Goal: Task Accomplishment & Management: Manage account settings

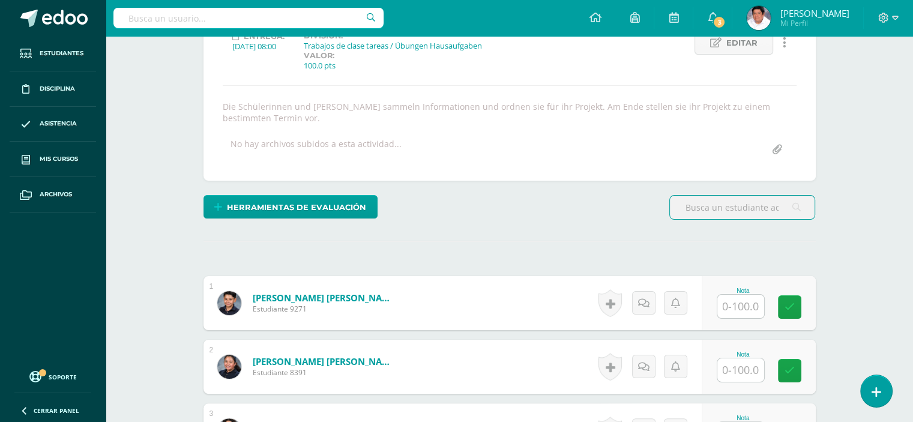
scroll to position [240, 0]
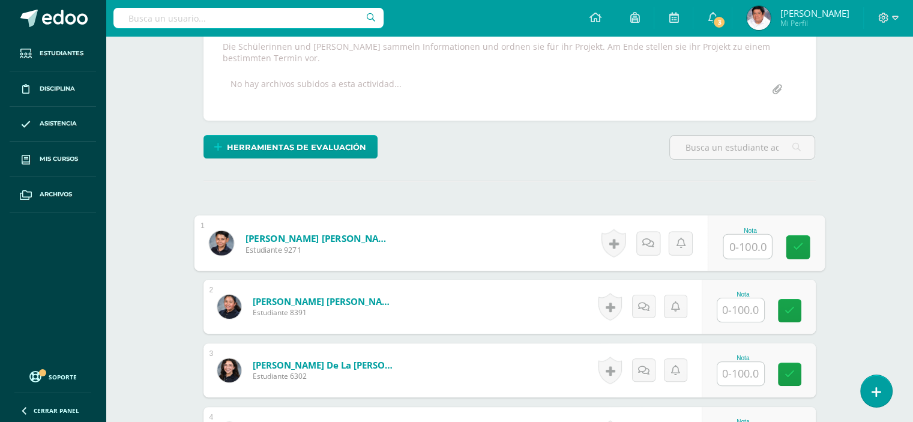
click at [746, 240] on input "text" at bounding box center [747, 247] width 48 height 24
type input "71"
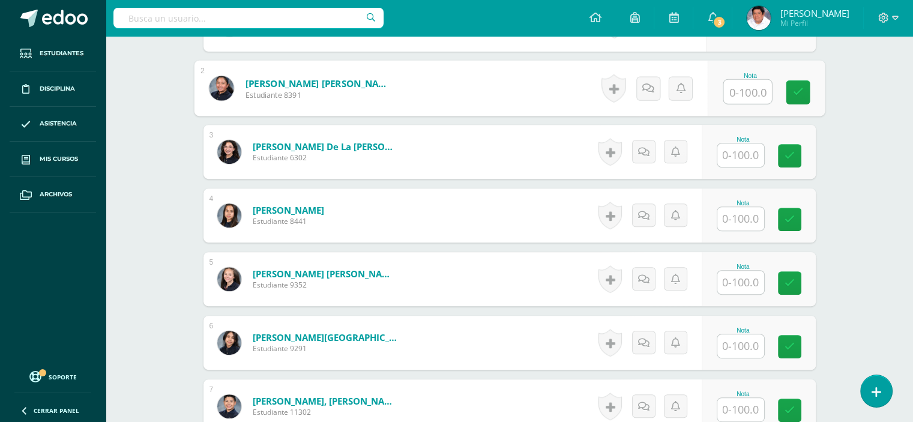
scroll to position [480, 0]
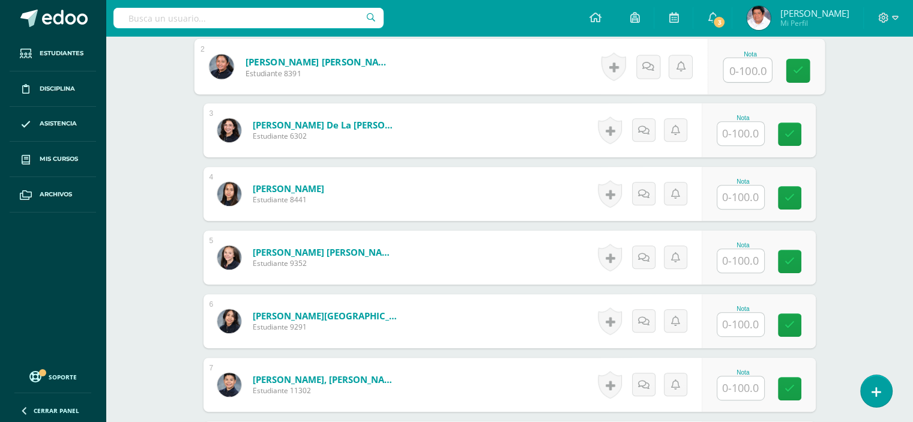
click at [748, 197] on input "text" at bounding box center [740, 197] width 47 height 23
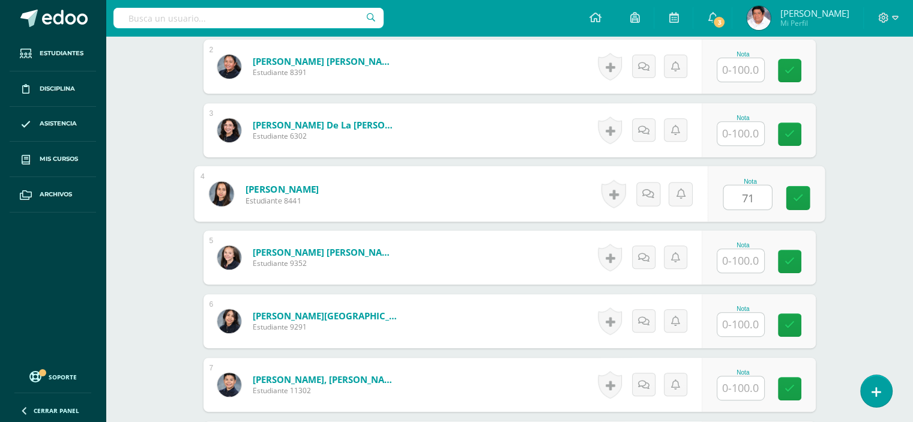
type input "71"
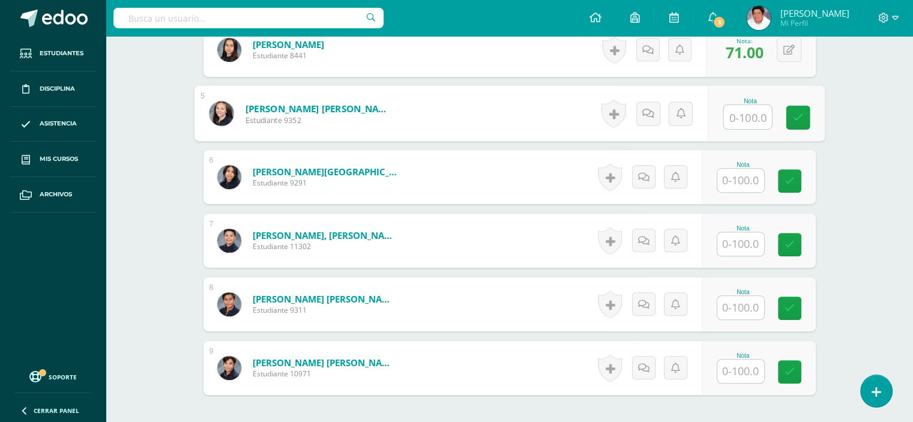
scroll to position [660, 0]
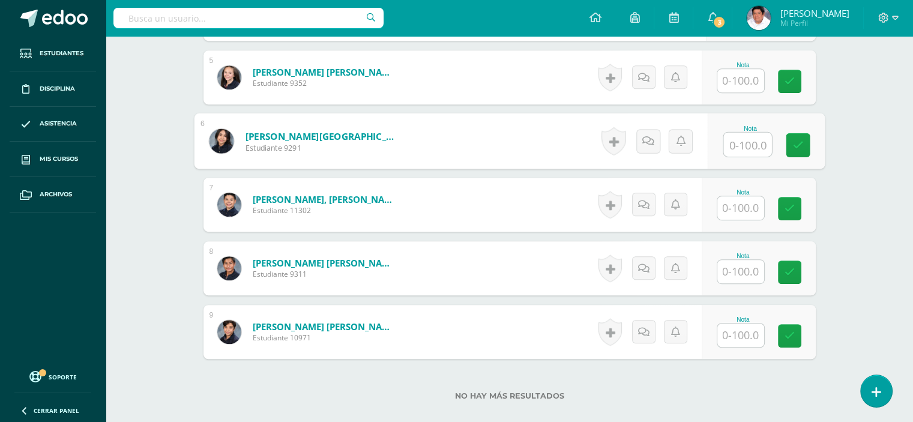
click at [742, 142] on input "text" at bounding box center [747, 145] width 48 height 24
type input "71"
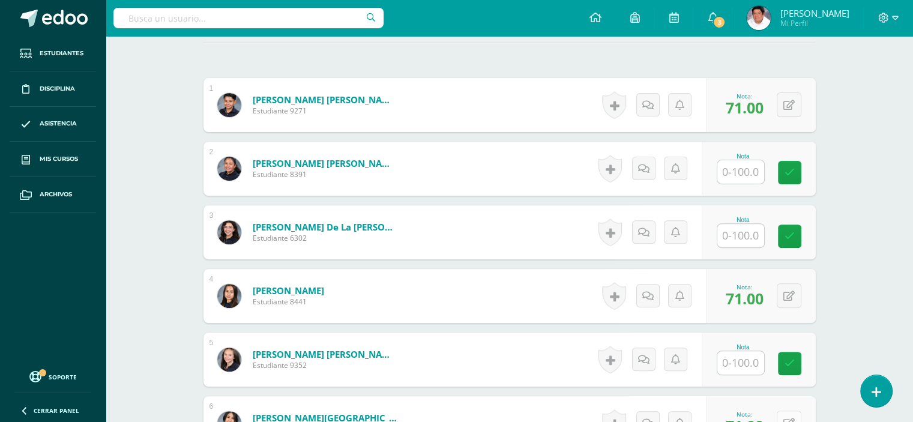
scroll to position [360, 0]
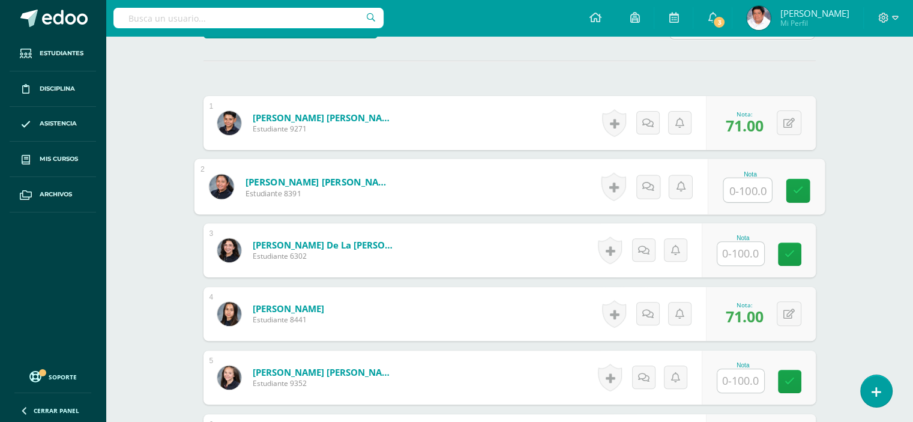
click at [740, 194] on input "text" at bounding box center [747, 190] width 48 height 24
type input "72"
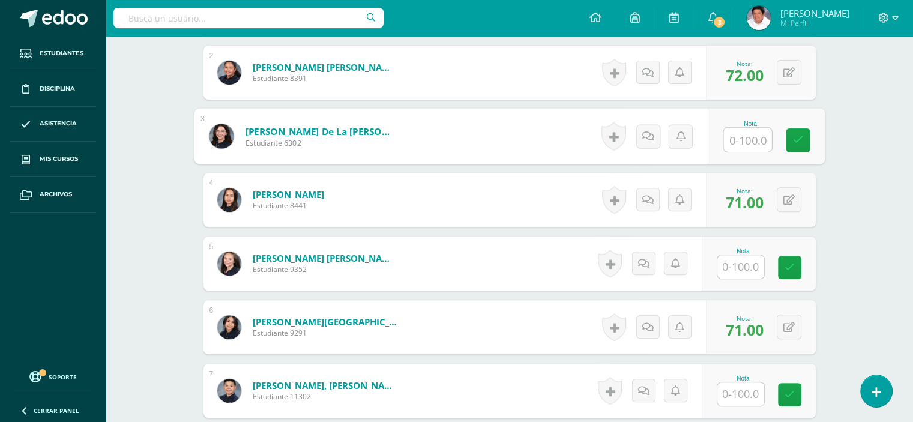
scroll to position [480, 0]
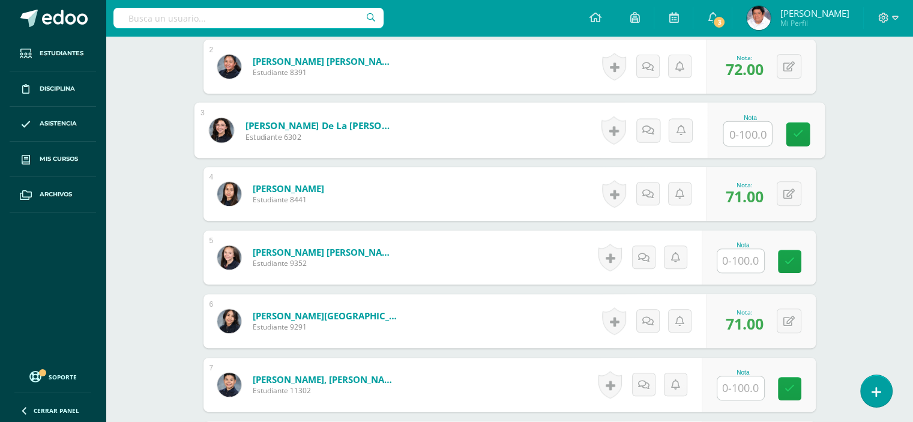
click at [752, 255] on input "text" at bounding box center [740, 260] width 47 height 23
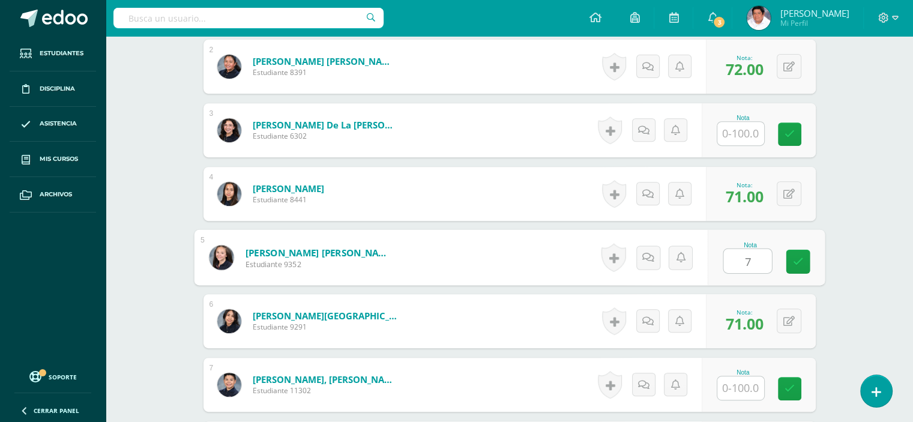
type input "72"
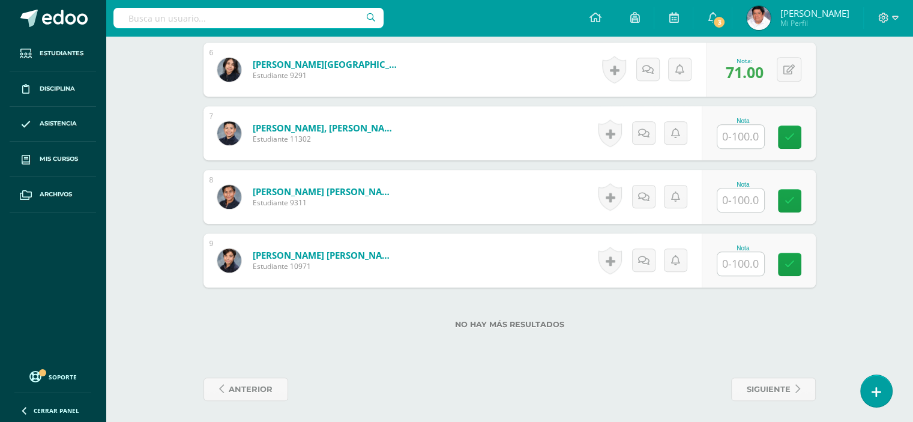
scroll to position [735, 0]
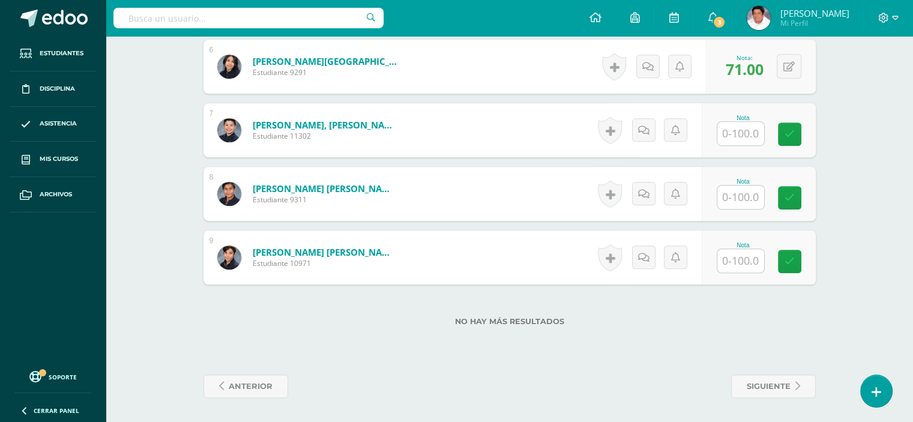
click at [733, 257] on input "text" at bounding box center [740, 260] width 47 height 23
type input "72"
click at [740, 127] on input "text" at bounding box center [740, 133] width 47 height 23
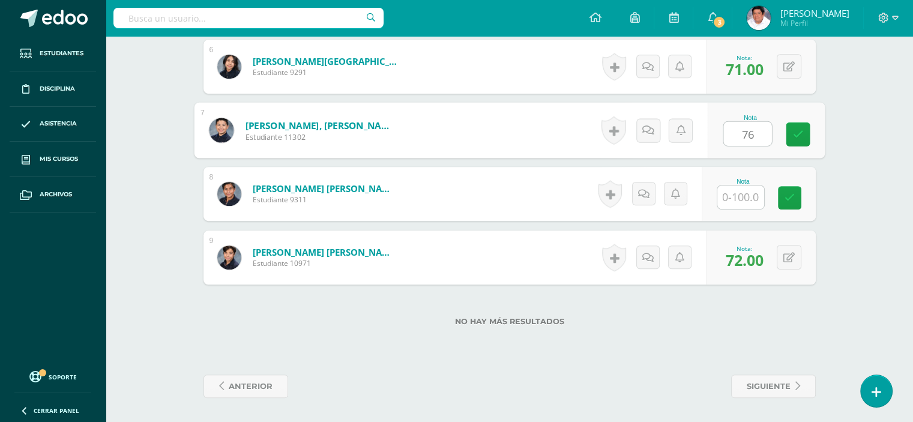
type input "76"
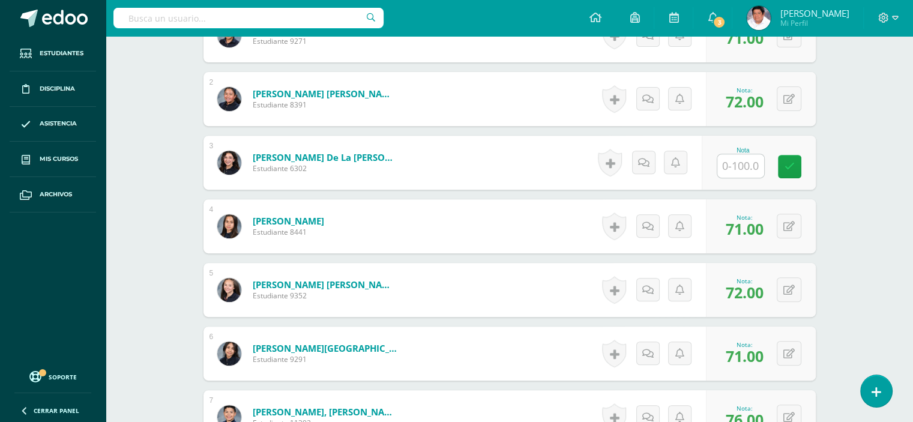
scroll to position [435, 0]
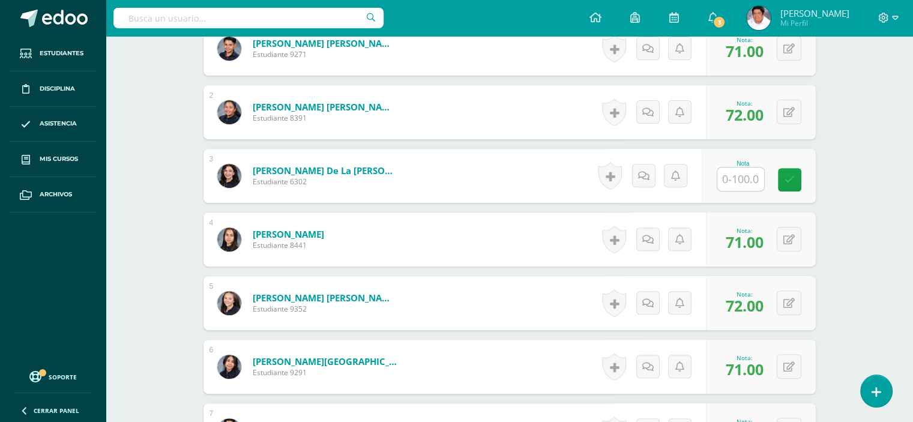
click at [751, 177] on input "text" at bounding box center [740, 179] width 47 height 23
type input "71"
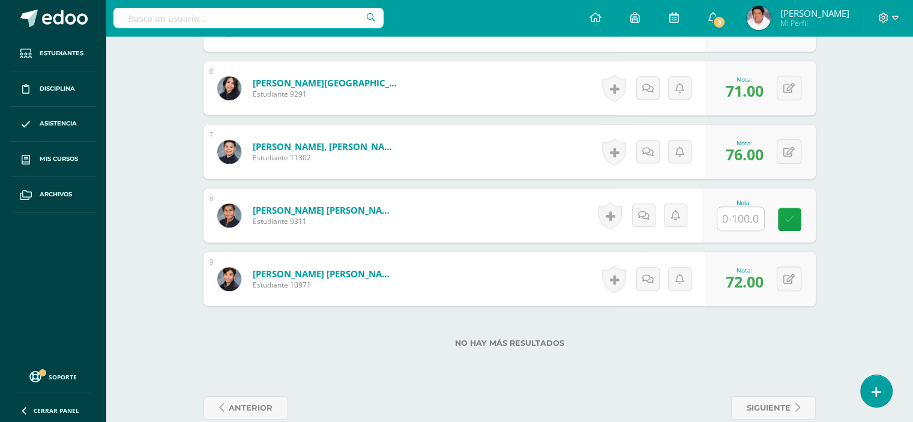
scroll to position [735, 0]
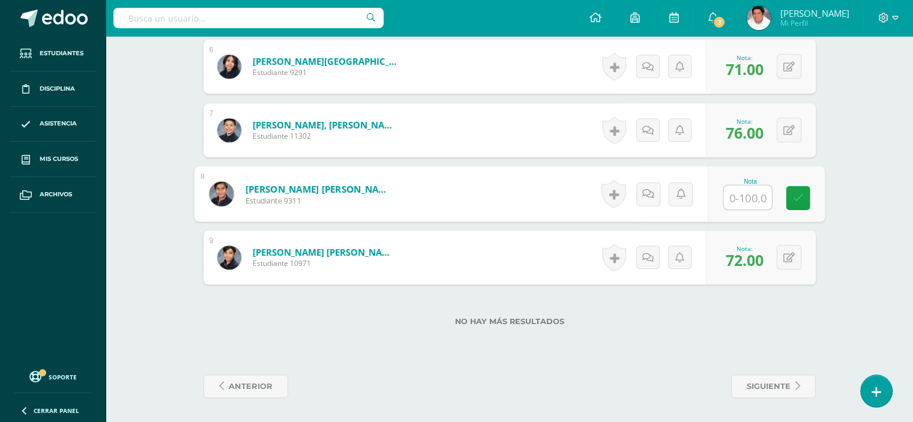
drag, startPoint x: 738, startPoint y: 194, endPoint x: 911, endPoint y: 258, distance: 184.8
click at [738, 194] on input "text" at bounding box center [747, 198] width 48 height 24
type input "71"
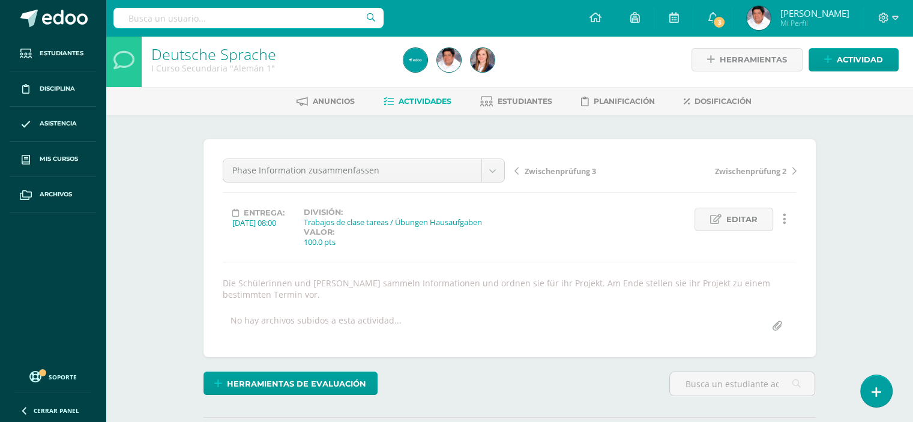
scroll to position [0, 0]
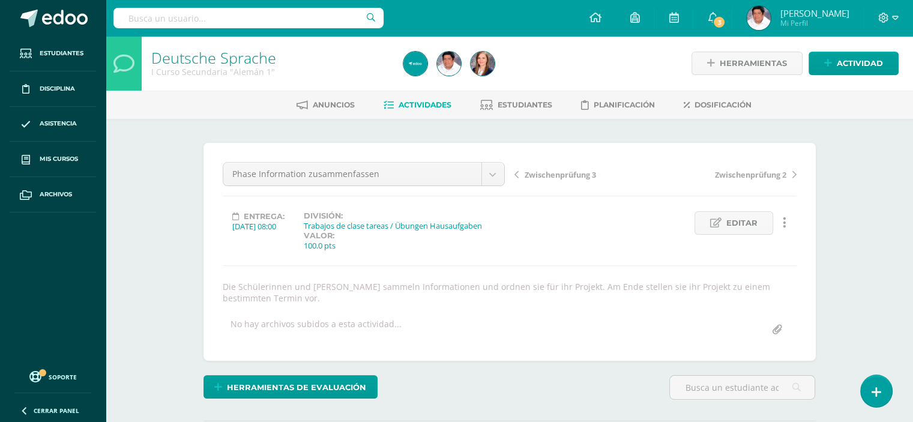
click at [421, 101] on span "Actividades" at bounding box center [425, 104] width 53 height 9
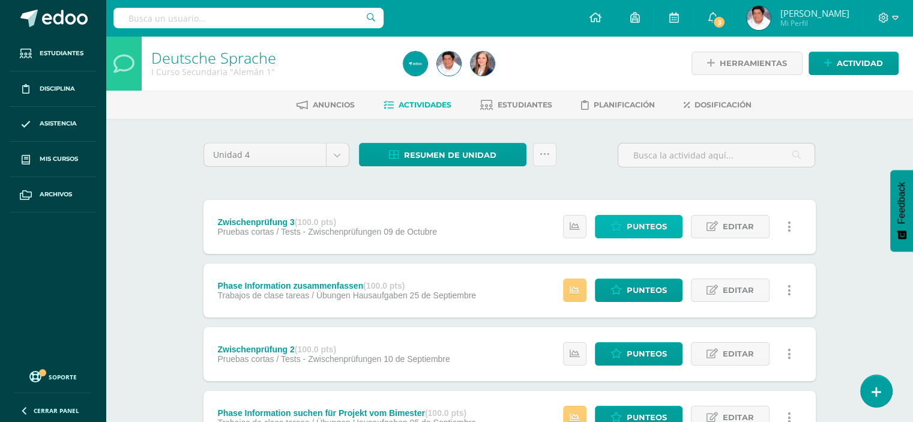
click at [642, 223] on span "Punteos" at bounding box center [647, 227] width 40 height 22
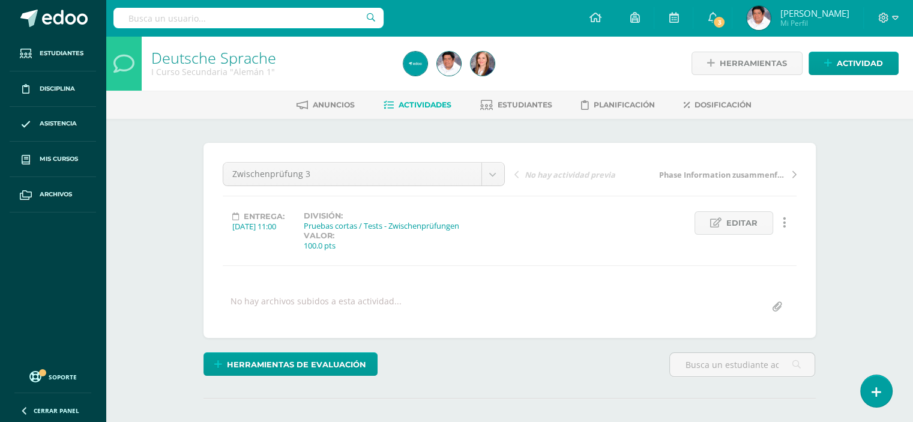
click at [424, 103] on span "Actividades" at bounding box center [425, 104] width 53 height 9
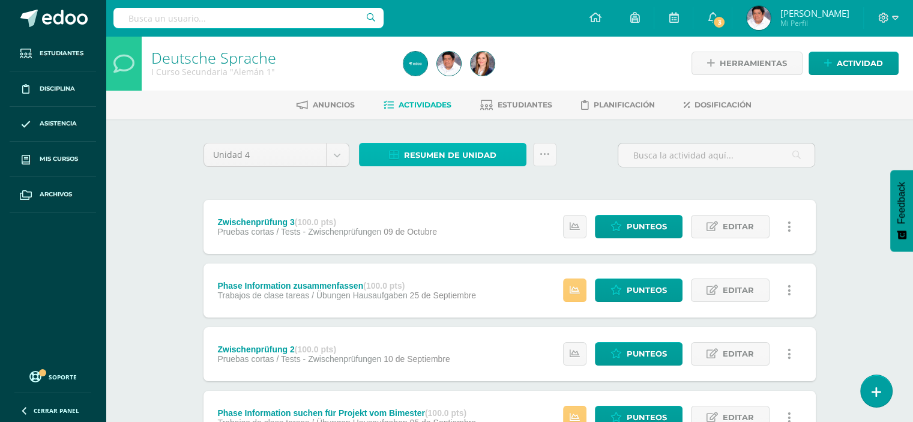
click at [427, 153] on span "Resumen de unidad" at bounding box center [450, 155] width 92 height 22
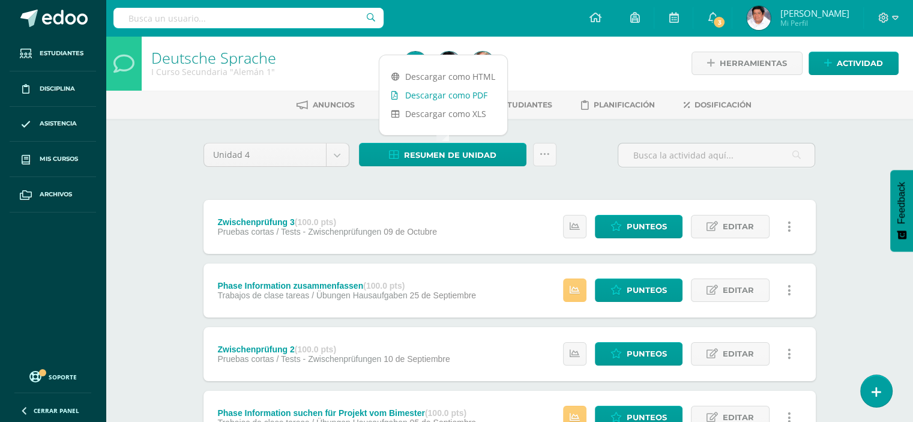
click at [447, 94] on link "Descargar como PDF" at bounding box center [443, 95] width 128 height 19
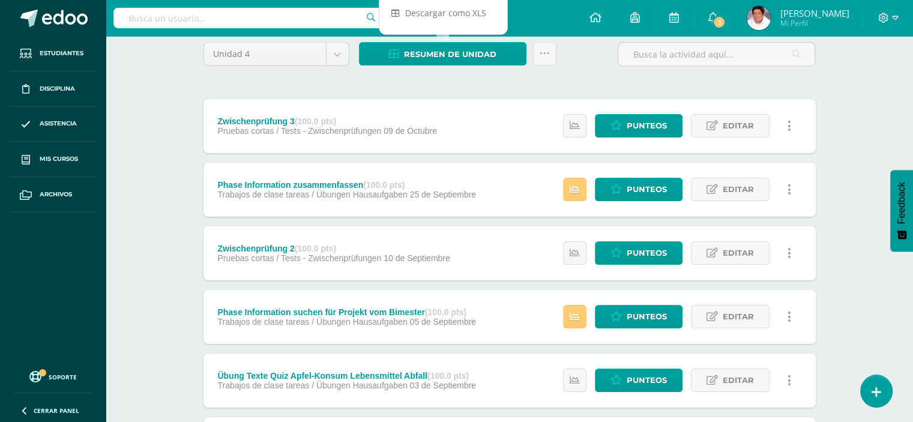
scroll to position [67, 0]
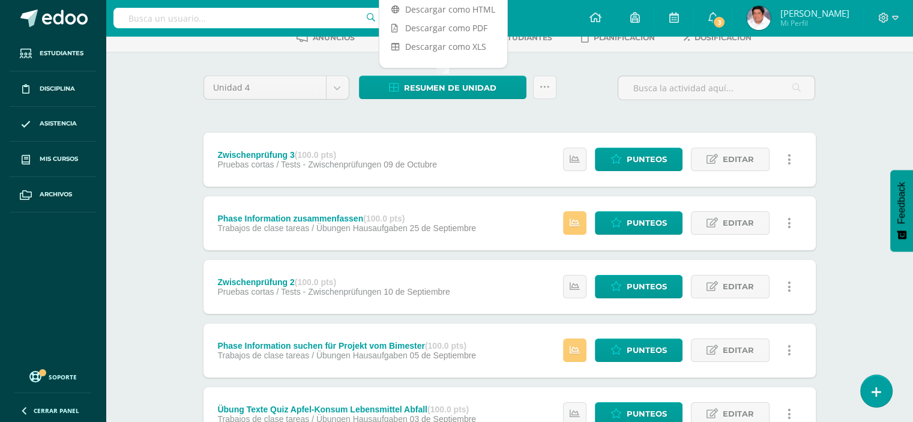
click at [596, 77] on div "Unidad 4 Unidad 1 Unidad 2 Unidad 3 Unidad 4 Resumen de unidad Subir actividade…" at bounding box center [510, 93] width 622 height 34
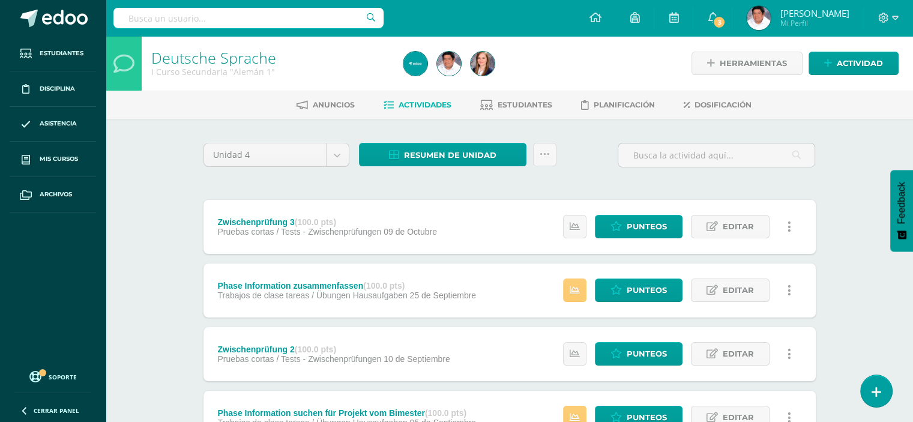
scroll to position [0, 0]
click at [855, 64] on span "Actividad" at bounding box center [860, 63] width 46 height 22
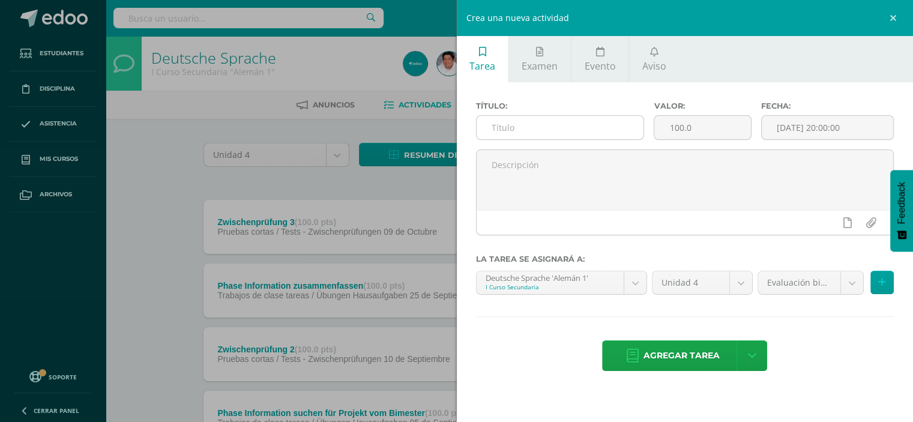
click at [579, 131] on input "text" at bounding box center [561, 127] width 168 height 23
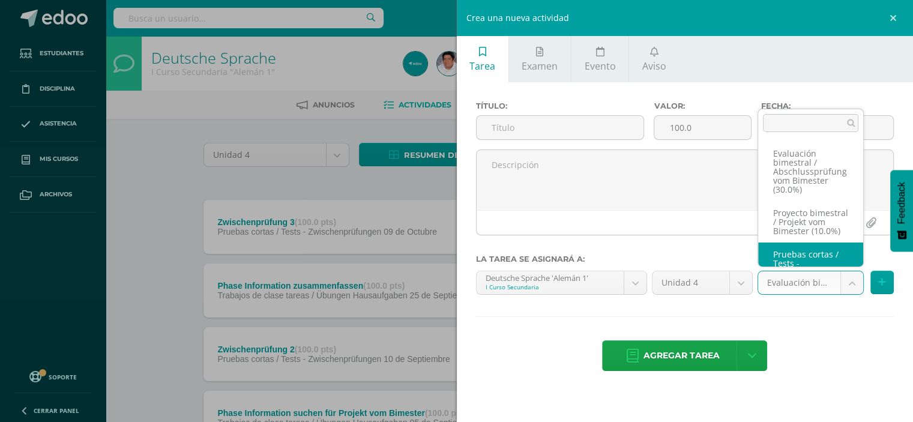
scroll to position [35, 0]
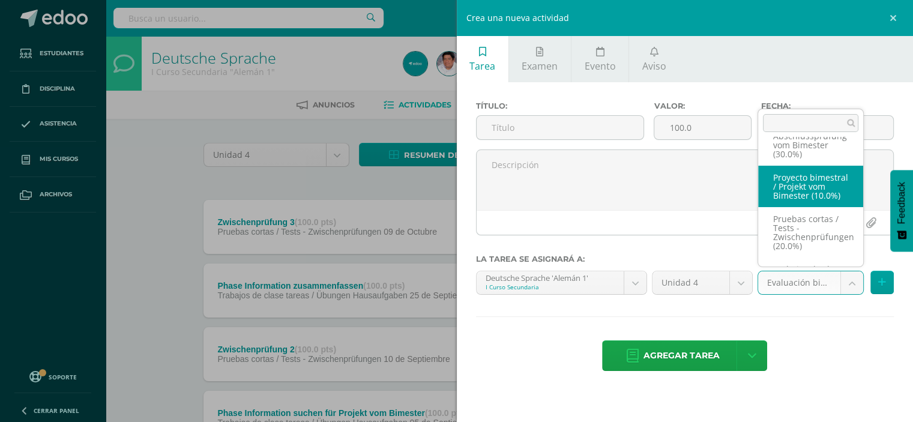
select select "232840"
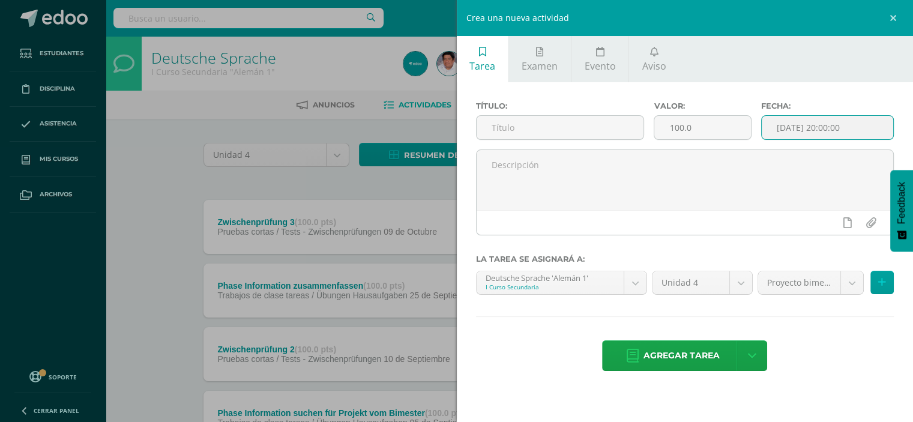
click at [858, 131] on input "[DATE] 20:00:00" at bounding box center [828, 127] width 132 height 23
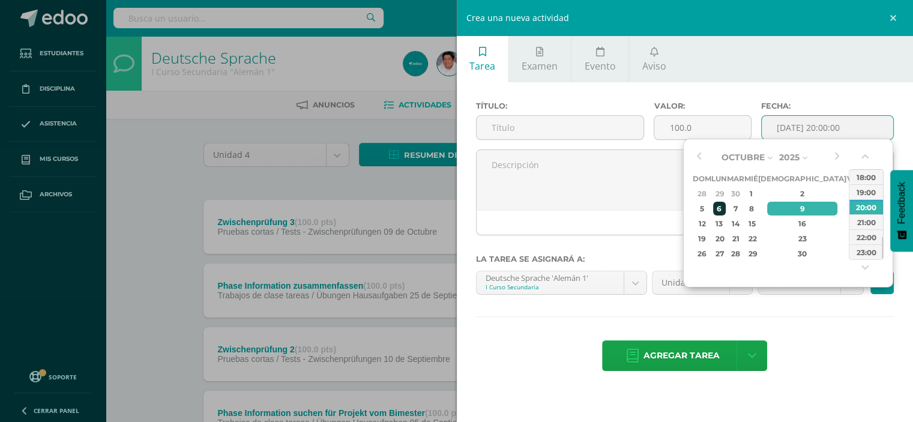
click at [723, 209] on div "6" at bounding box center [719, 209] width 13 height 14
click at [869, 183] on div "08:00" at bounding box center [867, 182] width 34 height 15
type input "2025-10-06 08:00"
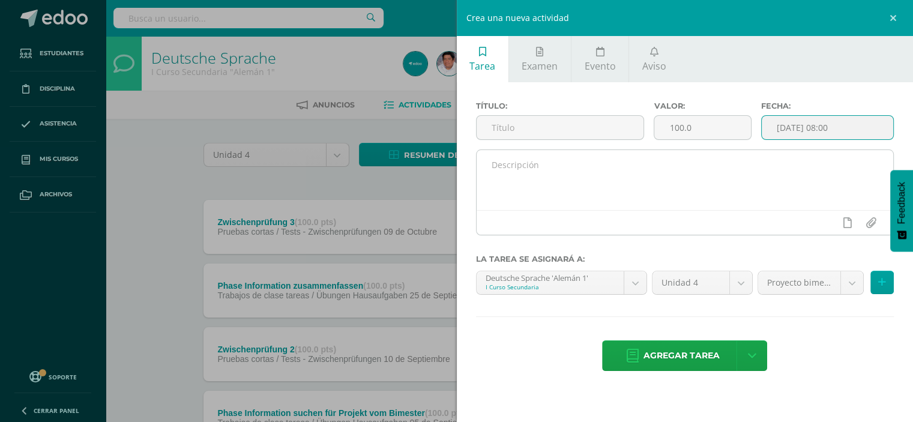
click at [497, 168] on textarea at bounding box center [685, 180] width 417 height 60
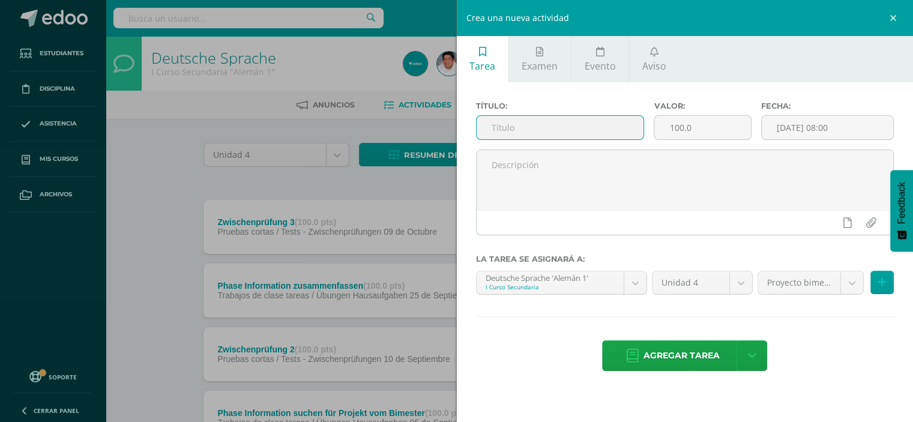
click at [527, 128] on input "text" at bounding box center [561, 127] width 168 height 23
paste input "Projekt des Bimesters IV"
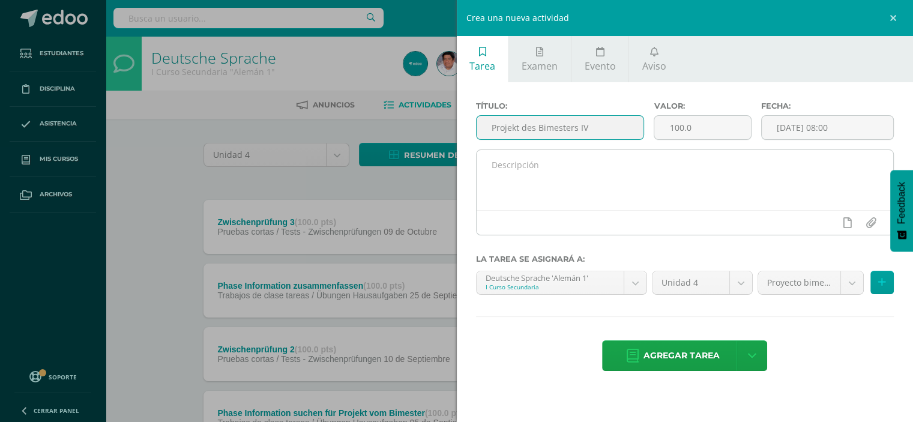
type input "Projekt des Bimesters IV"
click at [586, 173] on textarea at bounding box center [685, 180] width 417 height 60
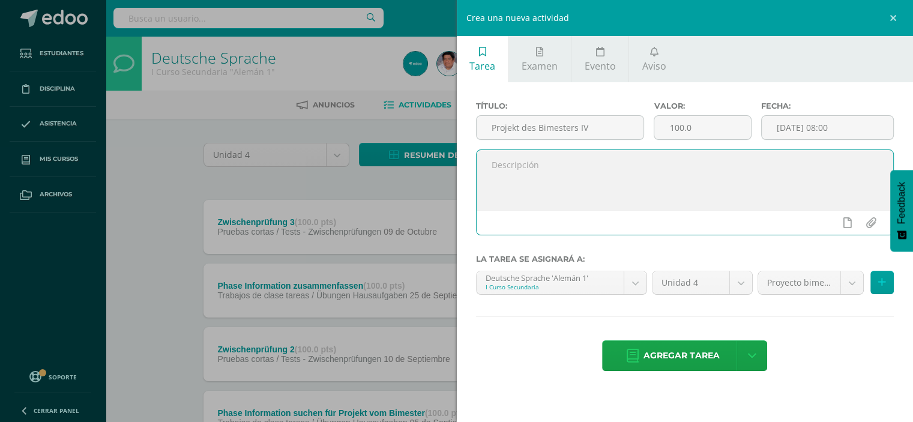
click at [489, 167] on textarea at bounding box center [685, 180] width 417 height 60
paste textarea "Thema: „Man ist, was man isst“ – Gesunde Ernährung"
paste textarea "• Inhalt: Diskussion über Essgewohnheiten, Ernährungsweisen und Empfehlungen"
click at [508, 177] on textarea "Thema: „Man ist, was man isst“ – Gesunde Ernährung • Inhalt: Diskussion über Es…" at bounding box center [685, 180] width 417 height 60
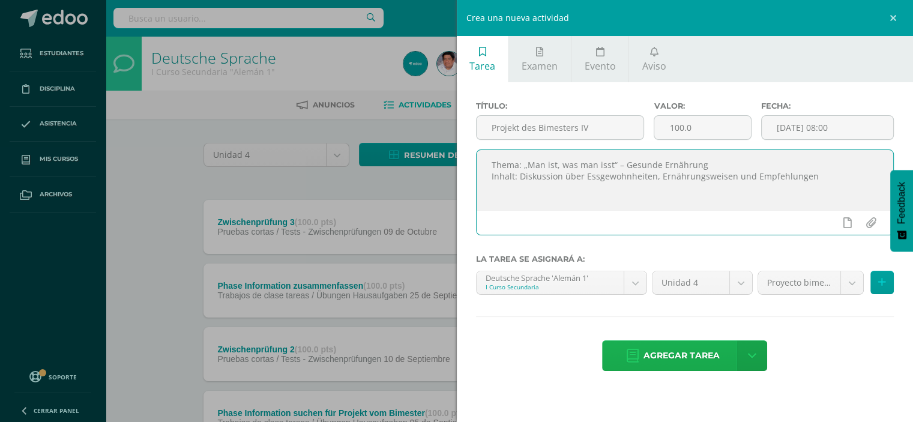
type textarea "Thema: „Man ist, was man isst“ – Gesunde Ernährung Inhalt: Diskussion über Essg…"
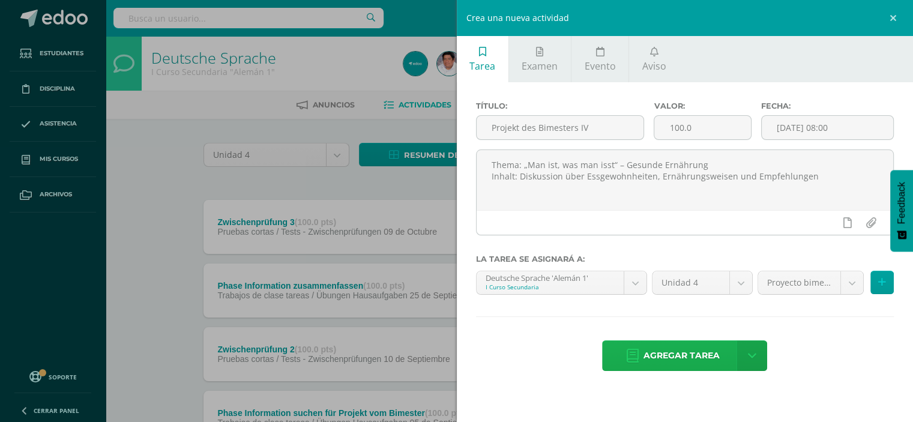
click at [679, 348] on span "Agregar tarea" at bounding box center [682, 355] width 76 height 29
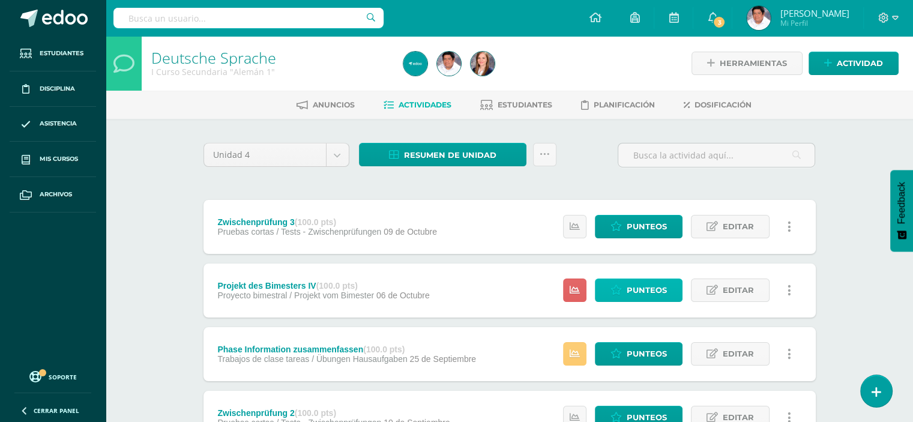
click at [646, 284] on span "Punteos" at bounding box center [647, 290] width 40 height 22
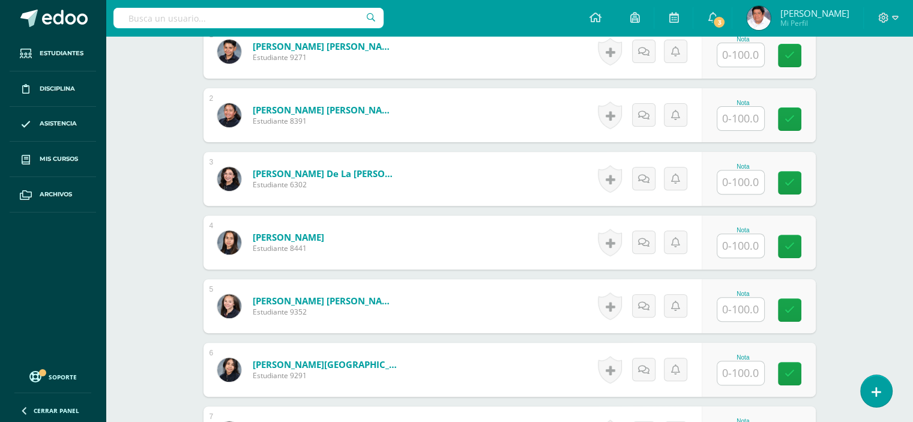
scroll to position [360, 0]
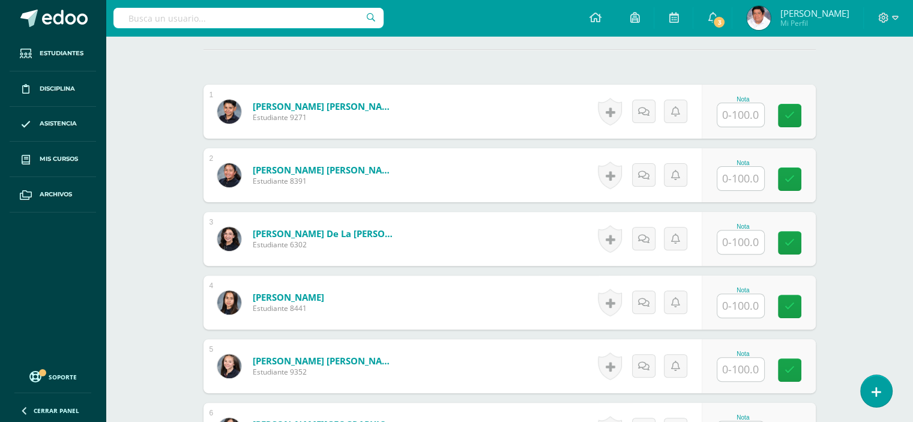
click at [742, 118] on input "text" at bounding box center [740, 114] width 47 height 23
type input "70"
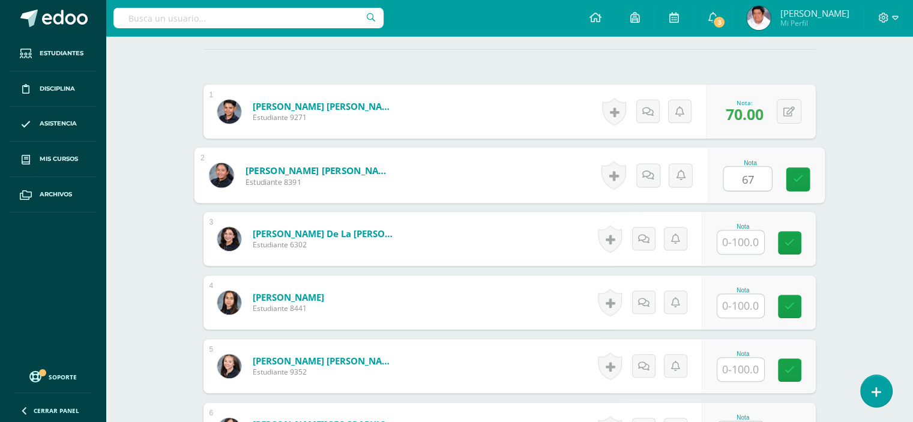
type input "67"
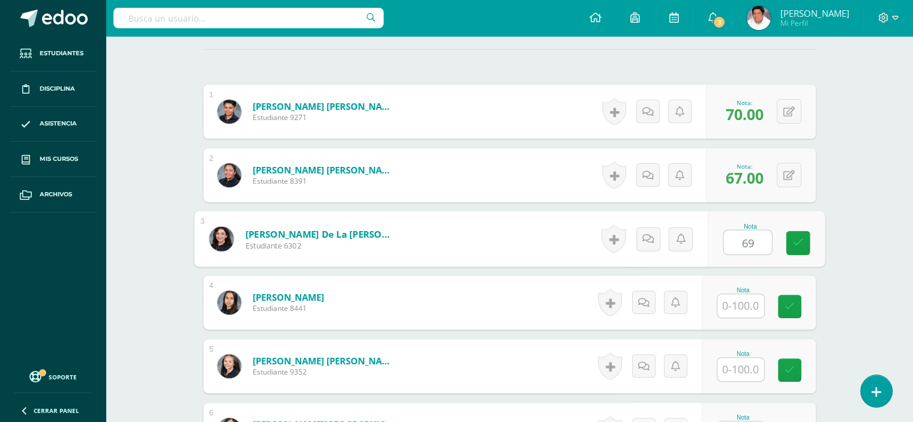
type input "69"
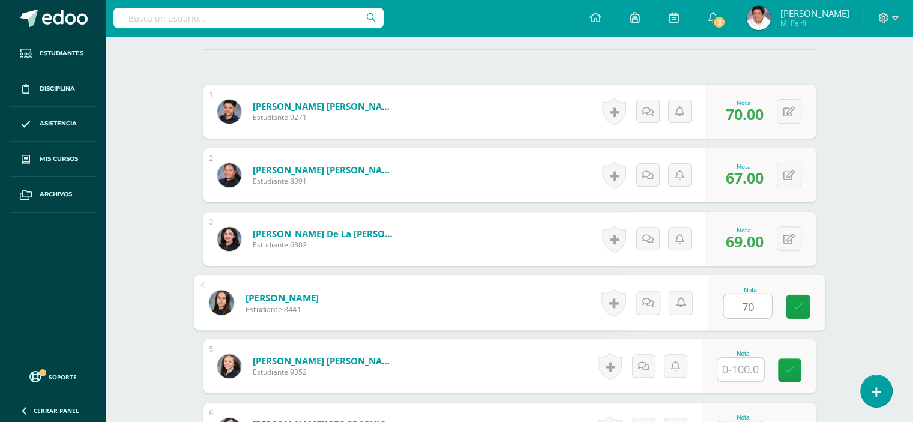
type input "70"
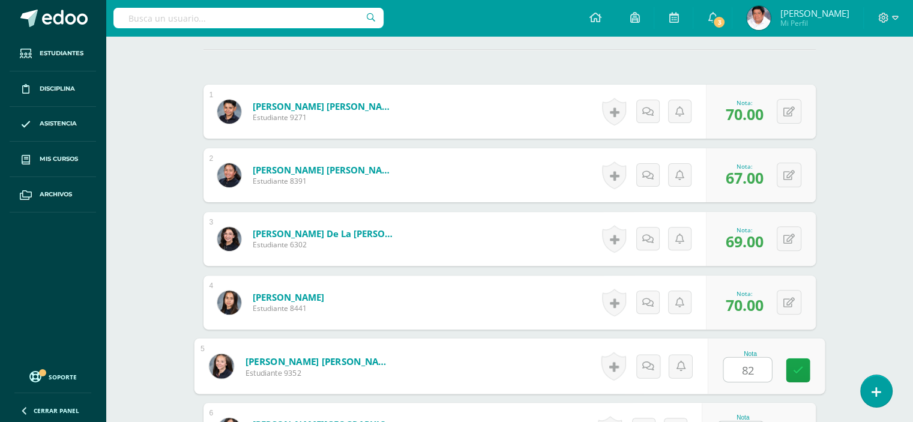
type input "82"
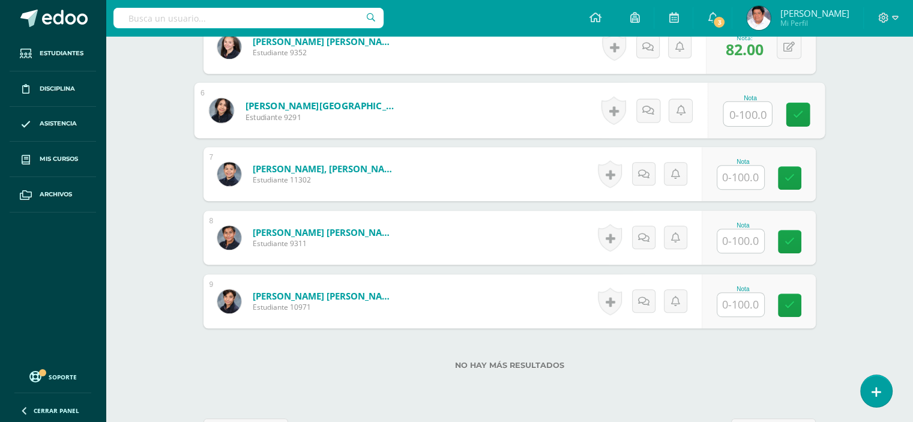
scroll to position [682, 0]
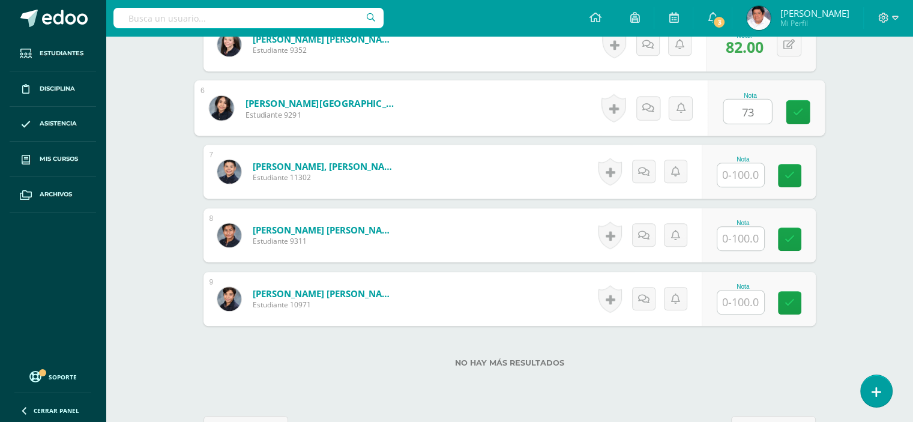
type input "73"
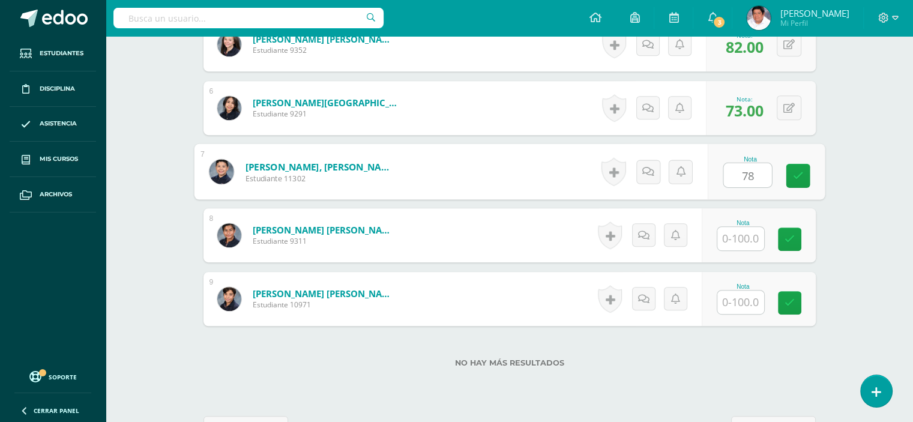
type input "78"
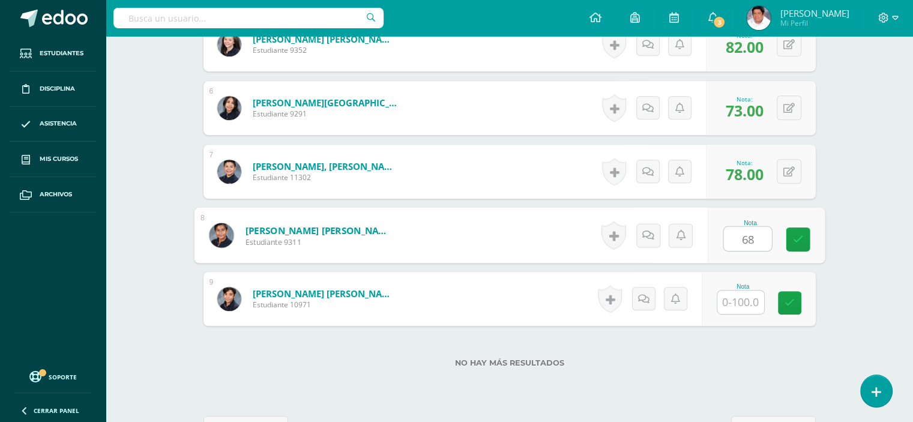
type input "68"
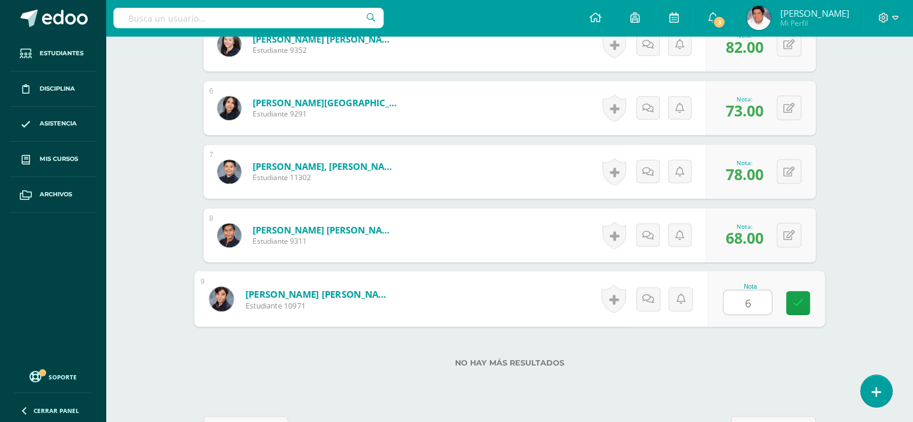
type input "67"
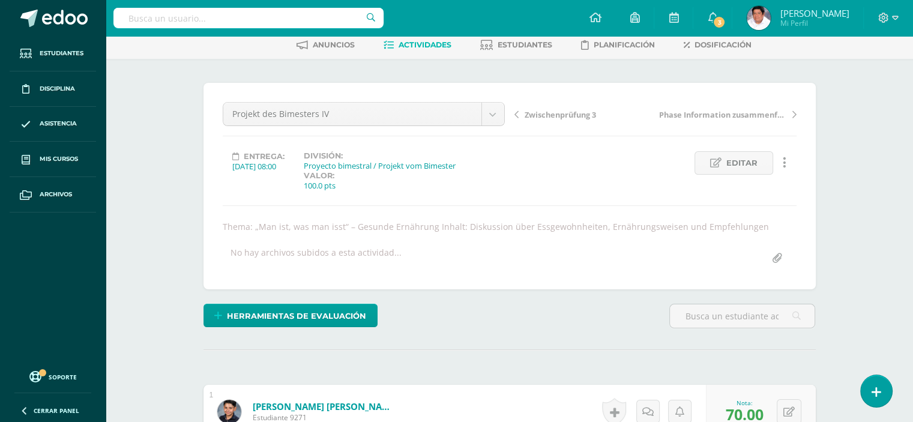
scroll to position [0, 0]
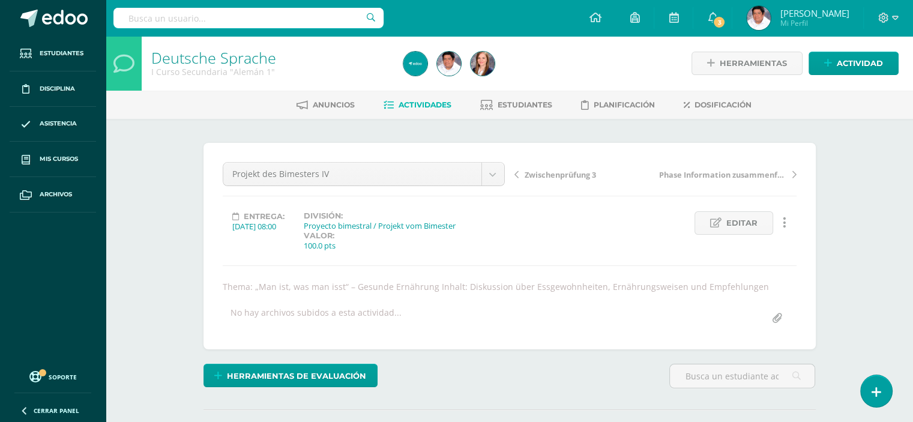
click at [415, 103] on span "Actividades" at bounding box center [425, 104] width 53 height 9
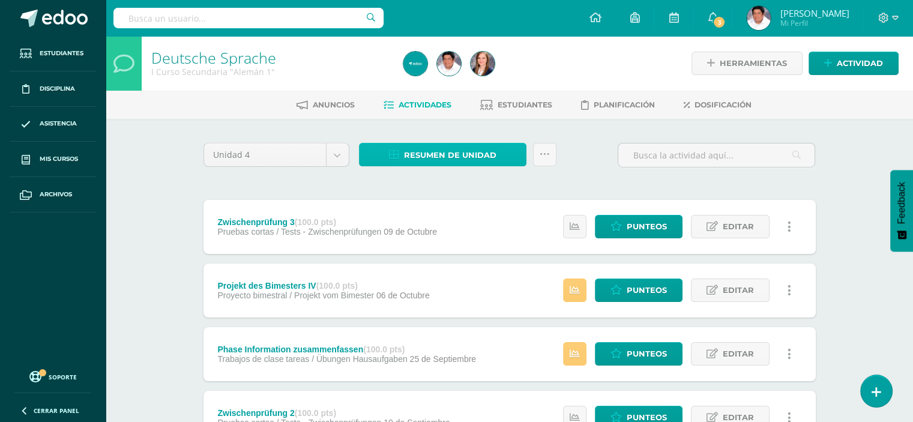
click at [411, 145] on span "Resumen de unidad" at bounding box center [450, 155] width 92 height 22
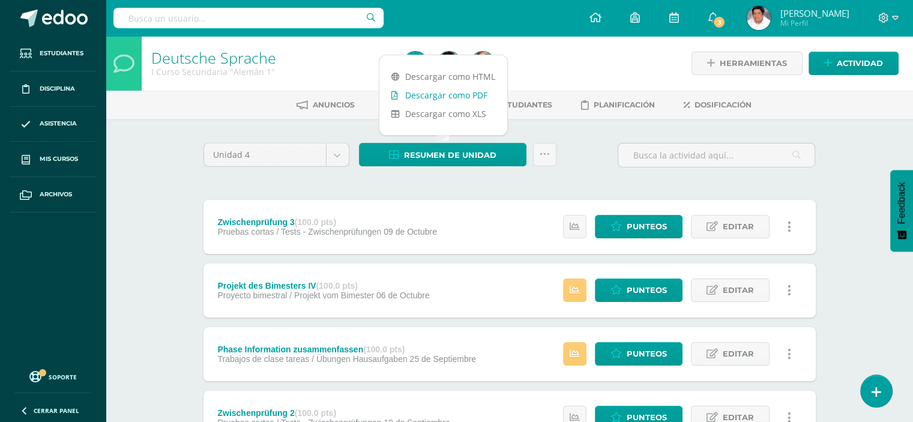
click at [433, 91] on link "Descargar como PDF" at bounding box center [443, 95] width 128 height 19
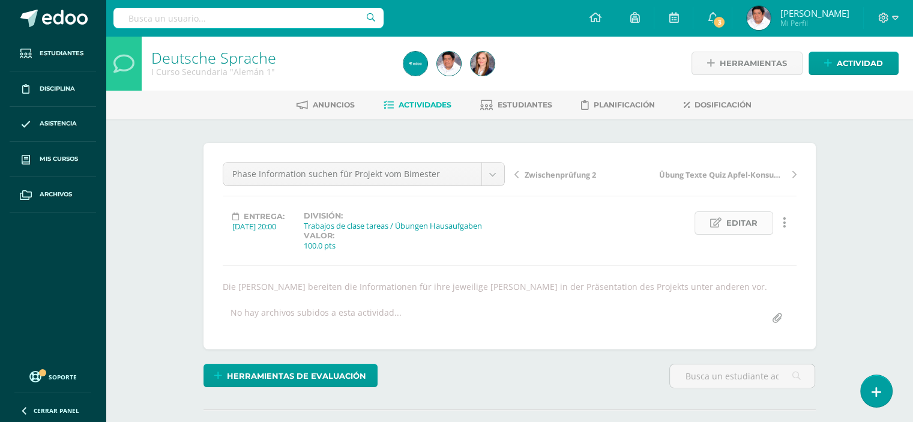
click at [728, 214] on span "Editar" at bounding box center [741, 223] width 31 height 22
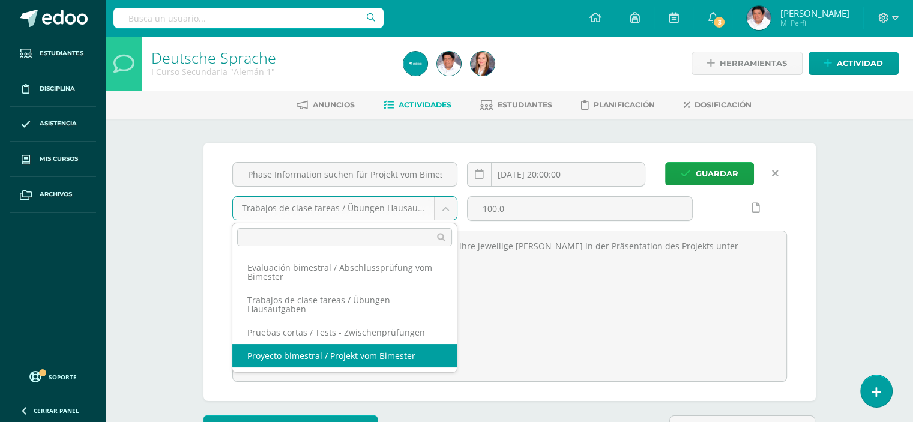
select select "232840"
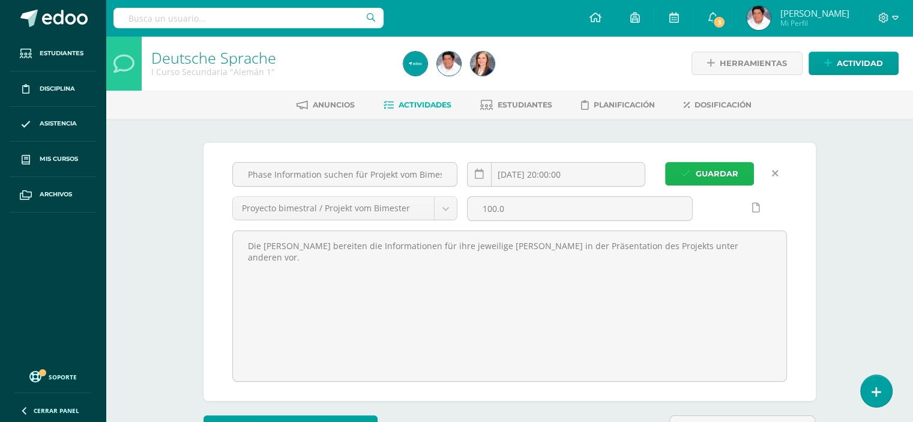
click at [717, 172] on span "Guardar" at bounding box center [717, 174] width 43 height 22
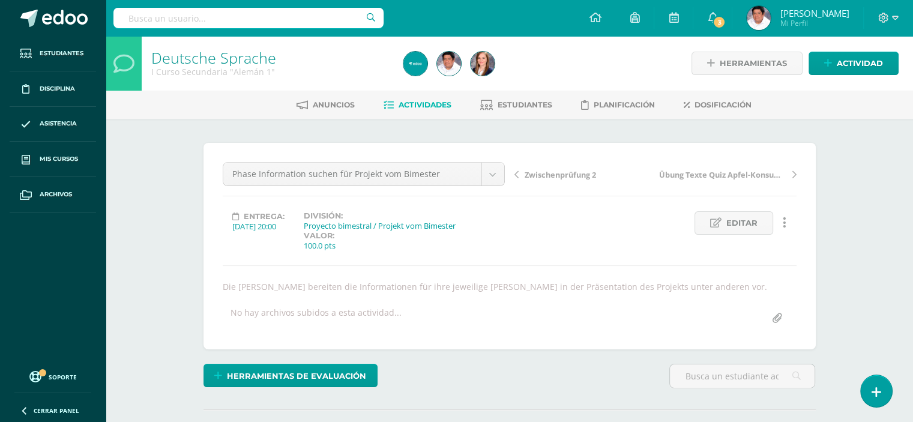
click at [423, 104] on span "Actividades" at bounding box center [425, 104] width 53 height 9
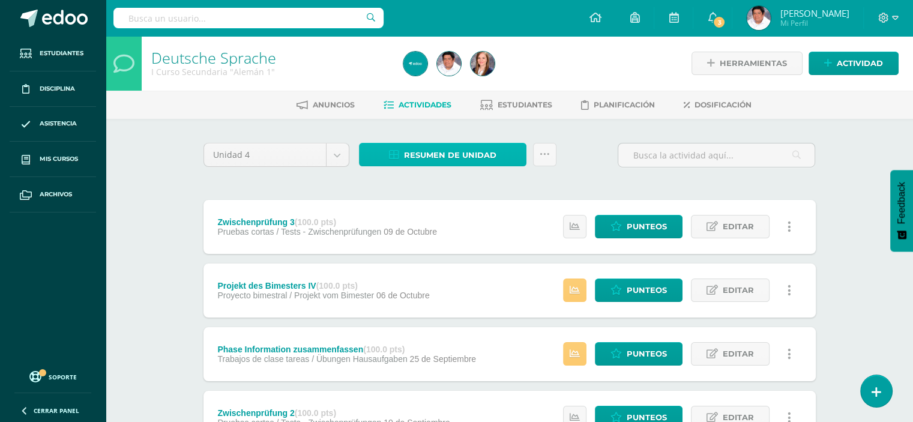
click at [456, 148] on span "Resumen de unidad" at bounding box center [450, 155] width 92 height 22
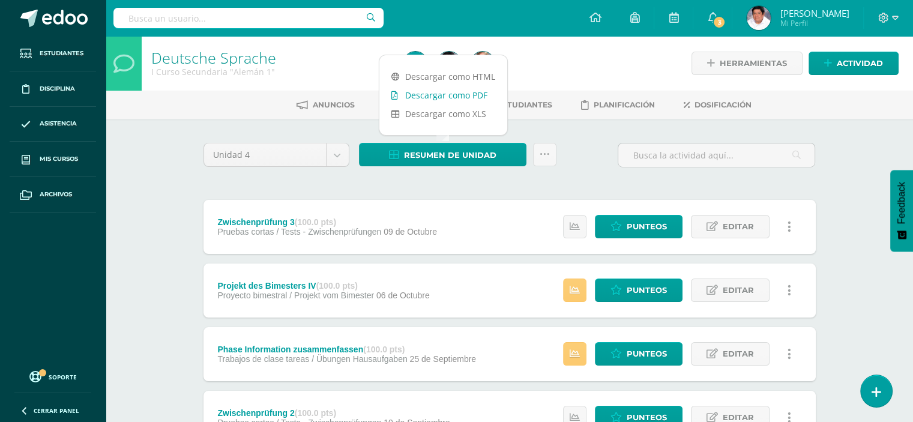
click at [453, 92] on link "Descargar como PDF" at bounding box center [443, 95] width 128 height 19
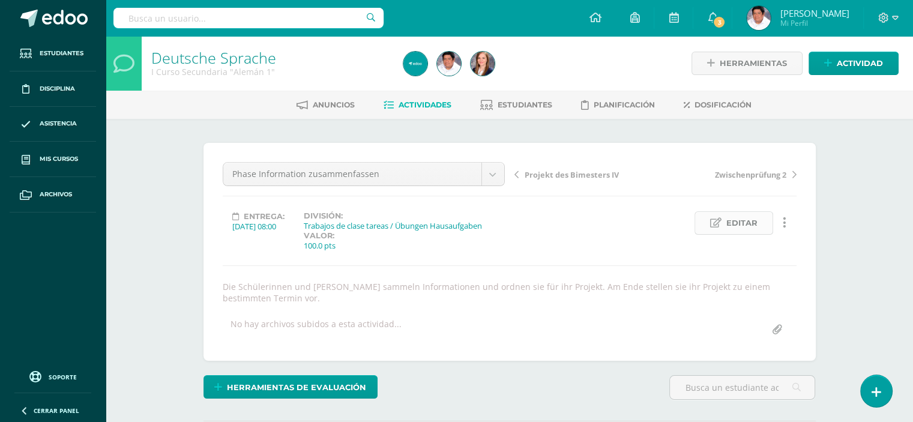
click at [737, 223] on span "Editar" at bounding box center [741, 223] width 31 height 22
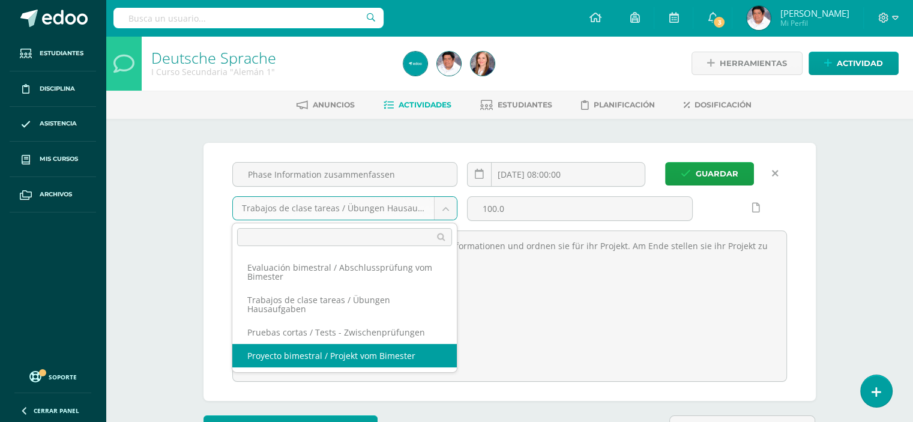
select select "232840"
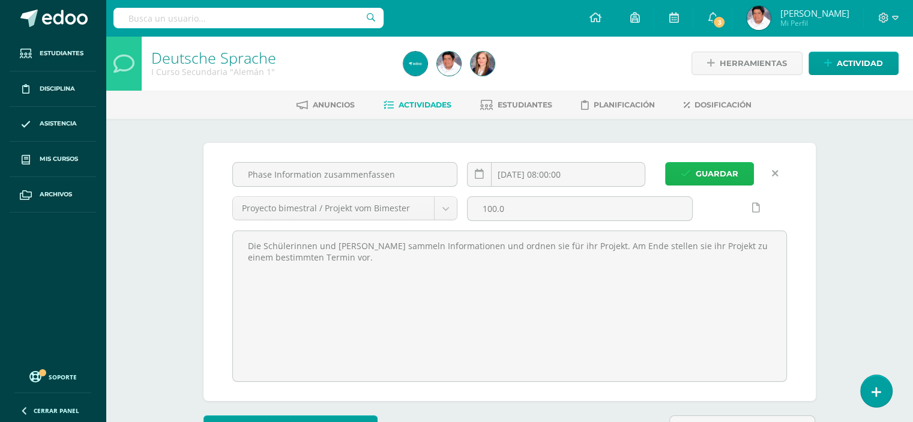
click at [713, 172] on span "Guardar" at bounding box center [717, 174] width 43 height 22
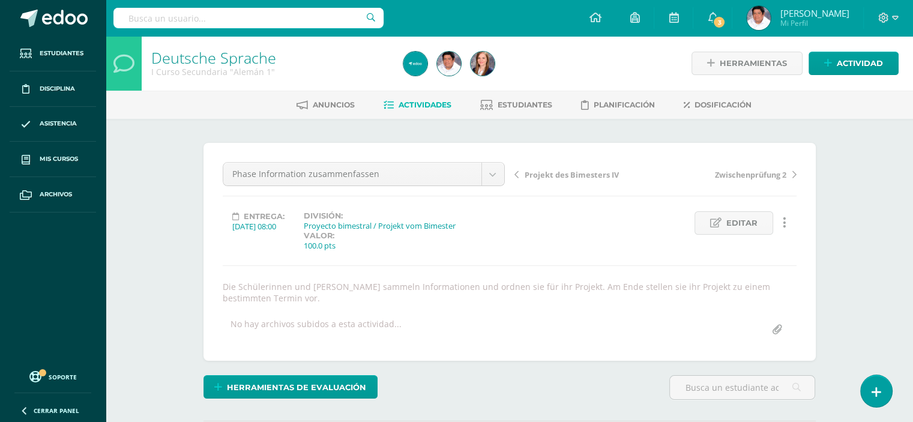
click at [412, 103] on span "Actividades" at bounding box center [425, 104] width 53 height 9
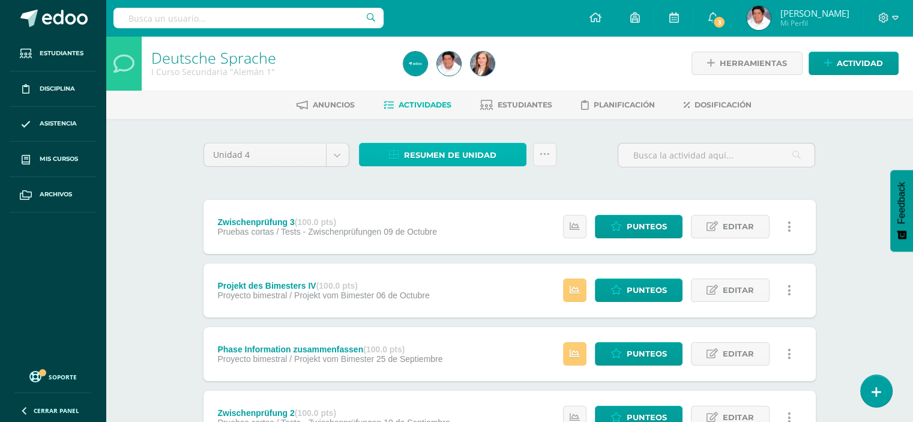
click at [420, 148] on span "Resumen de unidad" at bounding box center [450, 155] width 92 height 22
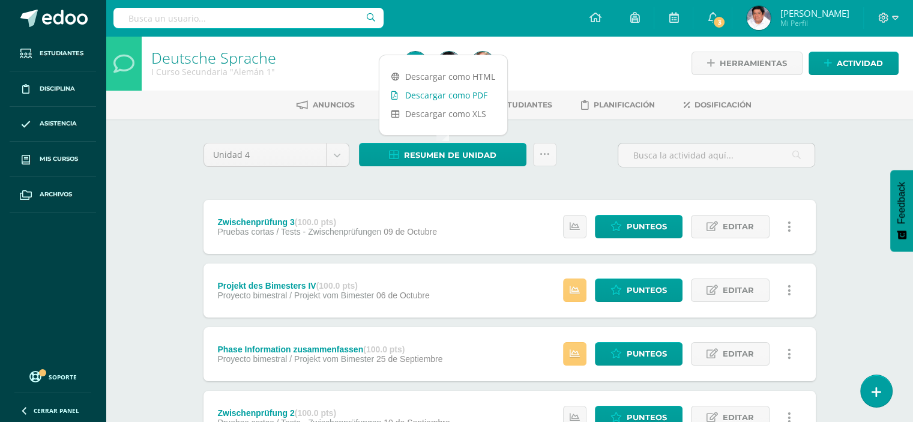
click at [427, 95] on link "Descargar como PDF" at bounding box center [443, 95] width 128 height 19
click at [591, 143] on div "Unidad 4 Unidad 1 Unidad 2 Unidad 3 Unidad 4 Resumen de unidad Subir actividade…" at bounding box center [510, 160] width 622 height 34
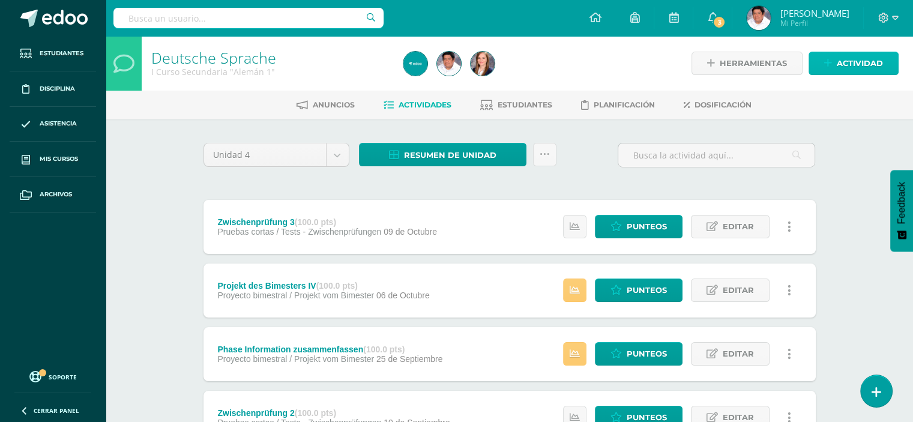
click at [843, 59] on span "Actividad" at bounding box center [860, 63] width 46 height 22
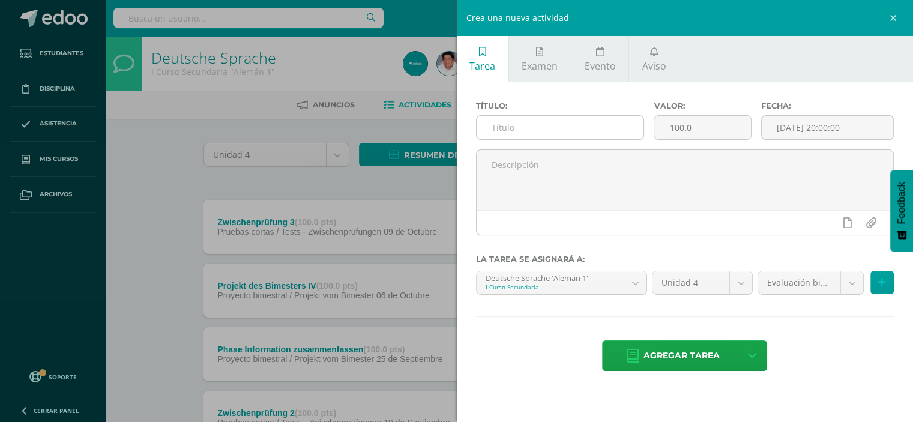
click at [582, 128] on input "text" at bounding box center [561, 127] width 168 height 23
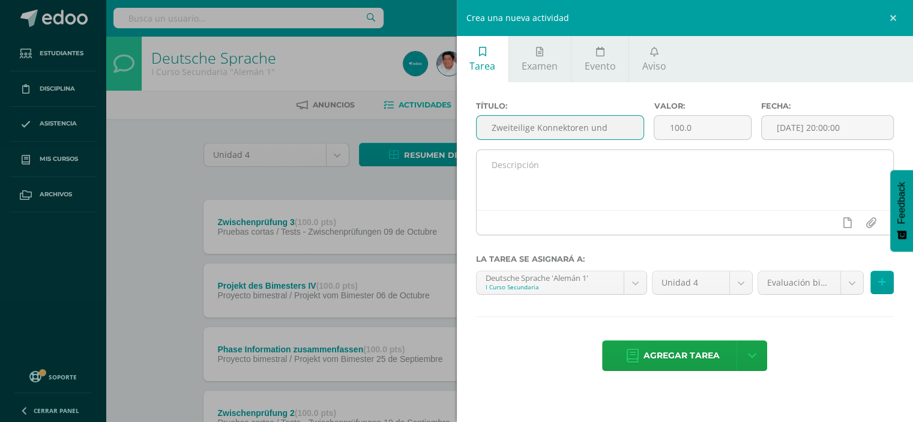
type input "Zweiteilige Konnektoren und"
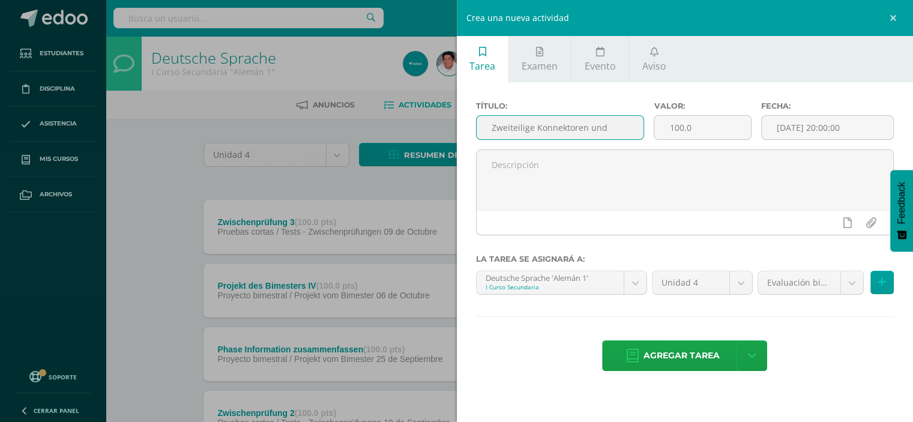
drag, startPoint x: 612, startPoint y: 124, endPoint x: 485, endPoint y: 124, distance: 127.3
click at [464, 122] on div "Título: Zweiteilige Konnektoren und Valor: 100.0 Fecha: 2025-10-09 20:00:00 La …" at bounding box center [685, 237] width 457 height 310
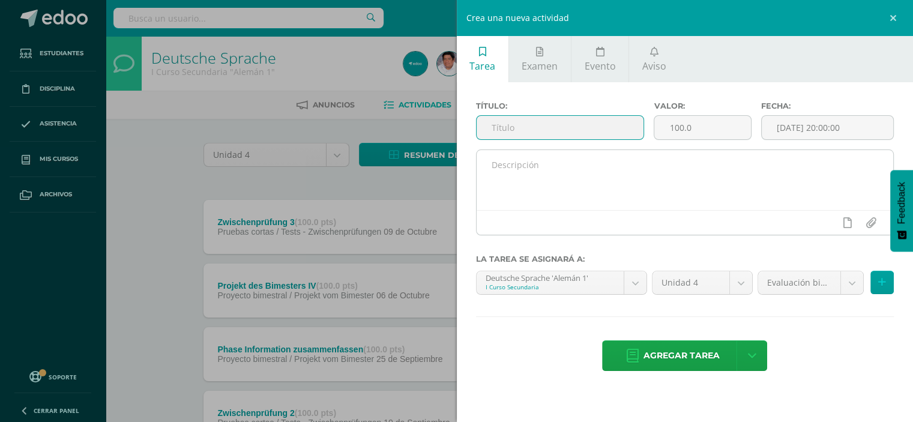
click at [533, 175] on textarea at bounding box center [685, 180] width 417 height 60
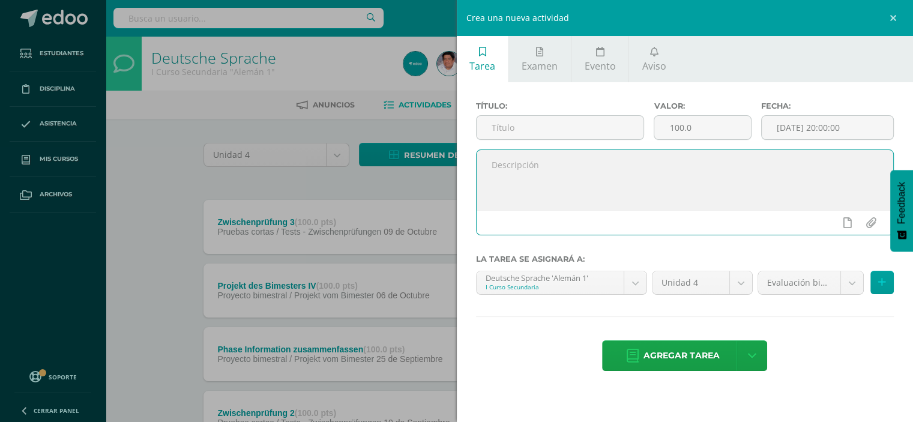
paste textarea "Zweiteilige Konnektoren und"
type textarea "Zweiteilige Konnektoren und Wortschatz von Lebensmitteln"
click at [501, 129] on input "text" at bounding box center [561, 127] width 168 height 23
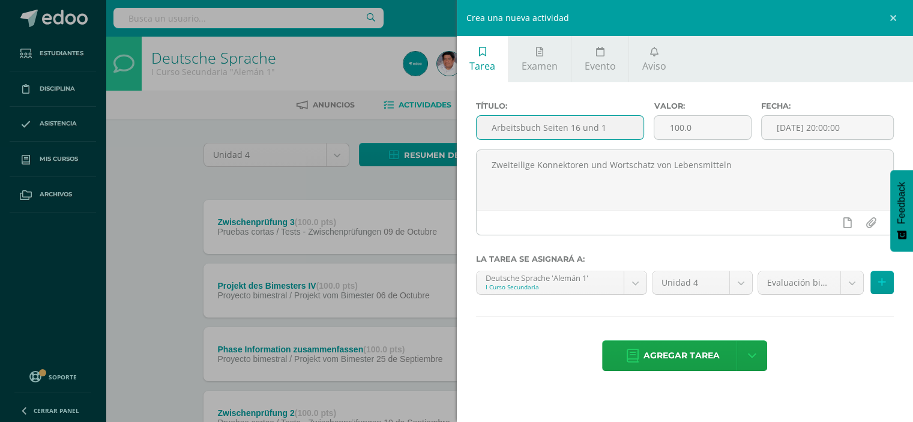
type input "Arbeitsbuch Seiten 16 und 17"
drag, startPoint x: 612, startPoint y: 128, endPoint x: 444, endPoint y: 127, distance: 168.1
click at [444, 127] on div "Crea una nueva actividad Tarea Examen Evento Aviso Título: Arbeitsbuch Seiten 1…" at bounding box center [456, 211] width 913 height 422
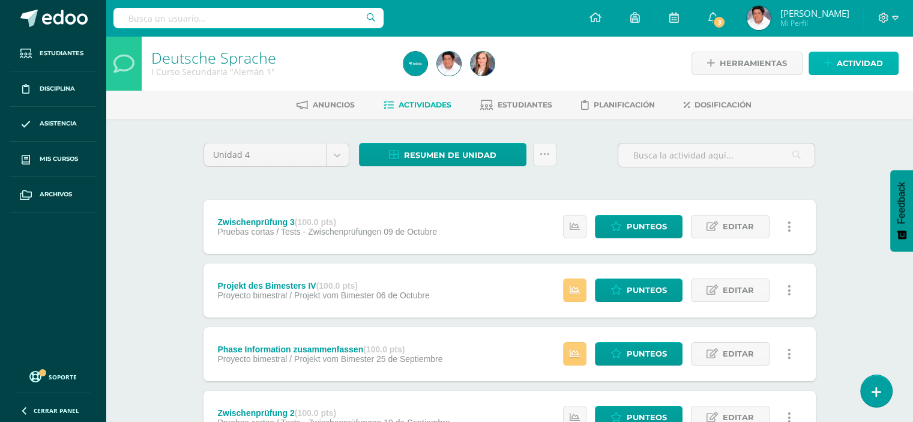
click at [860, 62] on span "Actividad" at bounding box center [860, 63] width 46 height 22
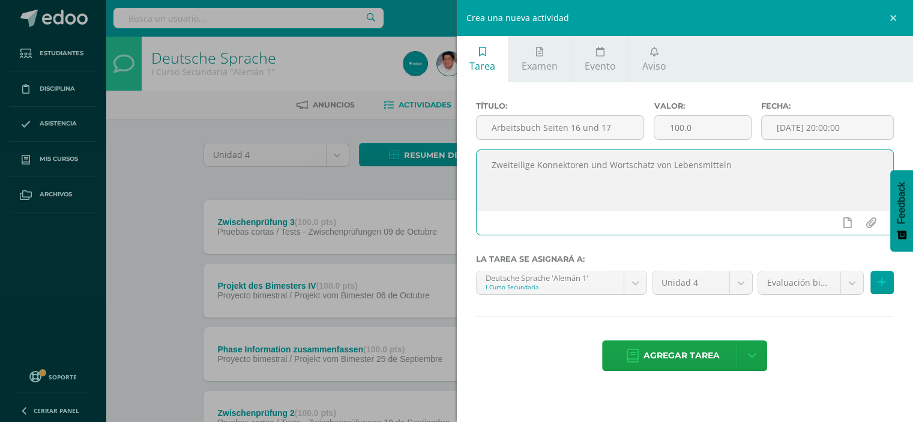
click at [742, 168] on textarea "Zweiteilige Konnektoren und Wortschatz von Lebensmitteln" at bounding box center [685, 180] width 417 height 60
paste textarea "Arbeitsbuch Seiten 16 und 17"
click at [730, 166] on textarea "Zweiteilige Konnektoren und Wortschatz von Lebensmitteln Arbeitsbuch Seiten 16 …" at bounding box center [685, 180] width 417 height 60
type textarea "Zweiteilige Konnektoren und Wortschatz von Lebensmitteln im Arbeitsbuch Seiten …"
click at [818, 122] on input "[DATE] 20:00:00" at bounding box center [828, 127] width 132 height 23
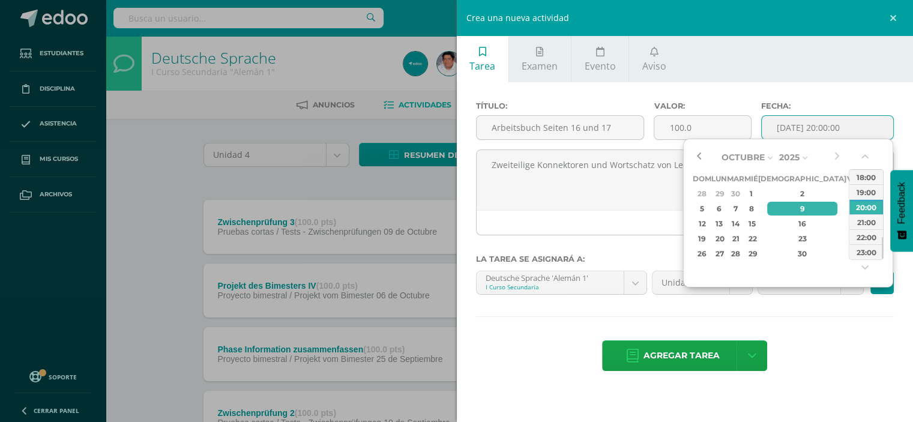
click at [698, 152] on button "button" at bounding box center [699, 157] width 12 height 18
click at [757, 208] on div "10" at bounding box center [751, 209] width 11 height 14
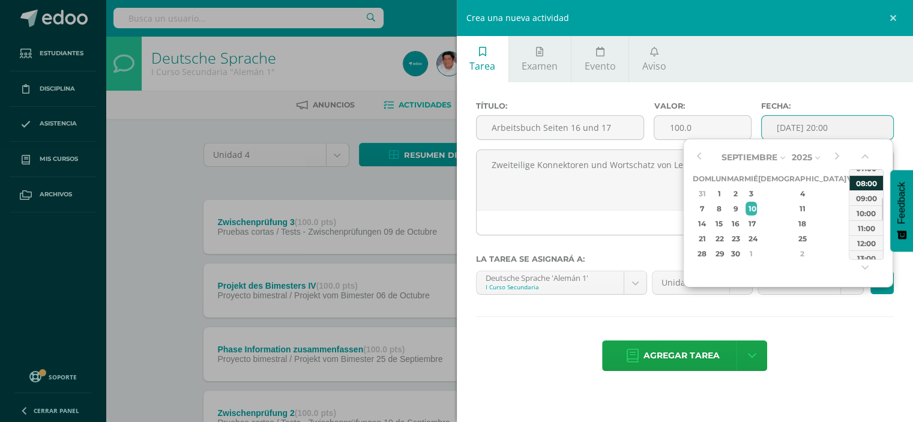
click at [868, 182] on div "08:00" at bounding box center [867, 182] width 34 height 15
type input "2025-09-10 08:00"
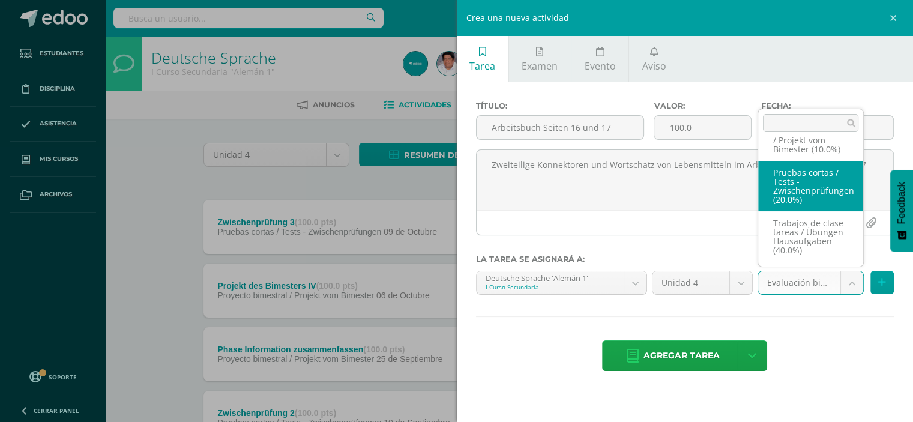
scroll to position [99, 0]
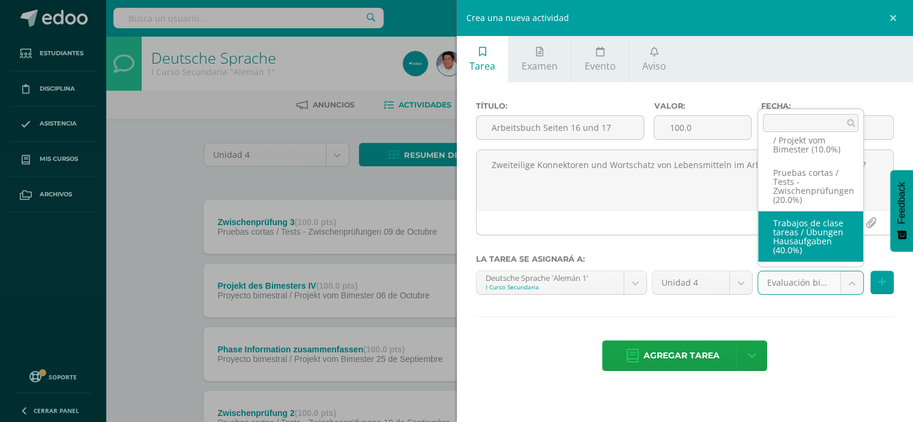
select select "208190"
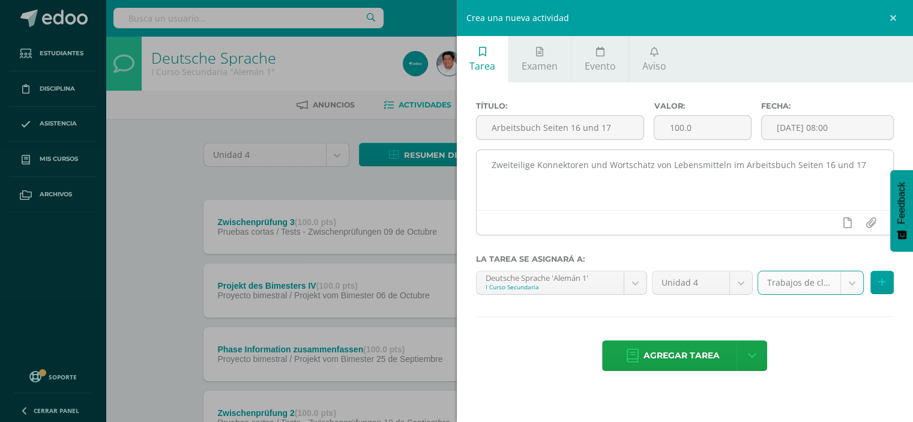
click at [492, 162] on textarea "Zweiteilige Konnektoren und Wortschatz von Lebensmitteln im Arbeitsbuch Seiten …" at bounding box center [685, 180] width 417 height 60
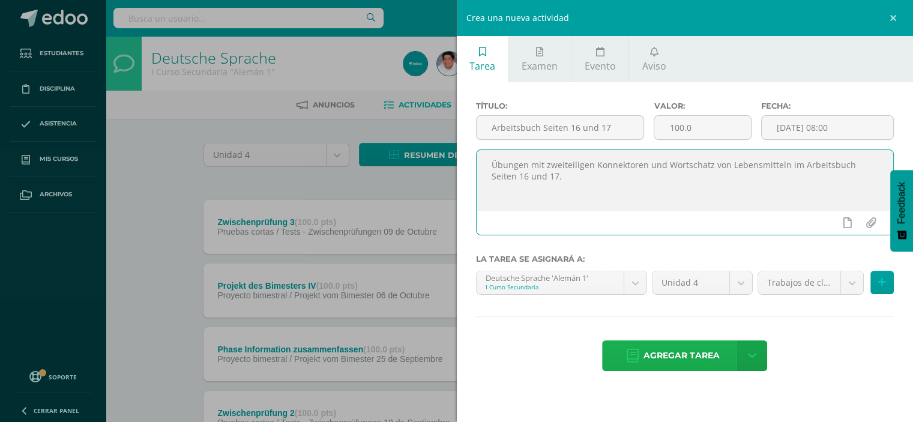
type textarea "Übungen mit zweiteiligen Konnektoren und Wortschatz von Lebensmitteln im Arbeit…"
click at [680, 348] on span "Agregar tarea" at bounding box center [682, 355] width 76 height 29
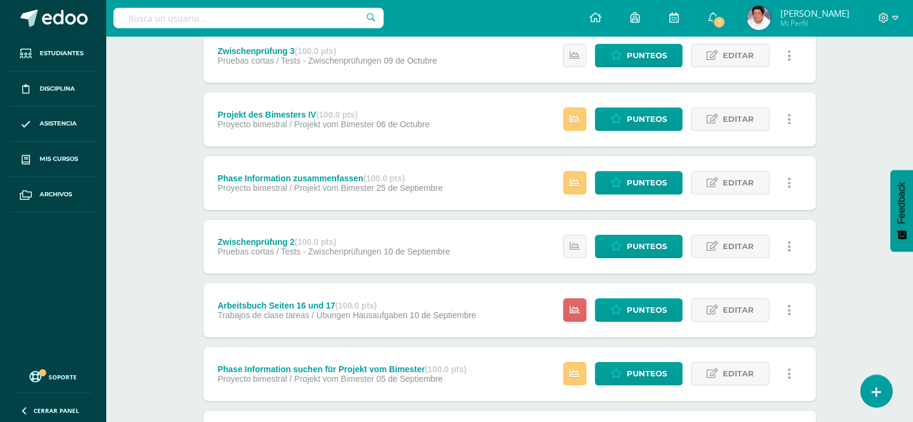
scroll to position [180, 0]
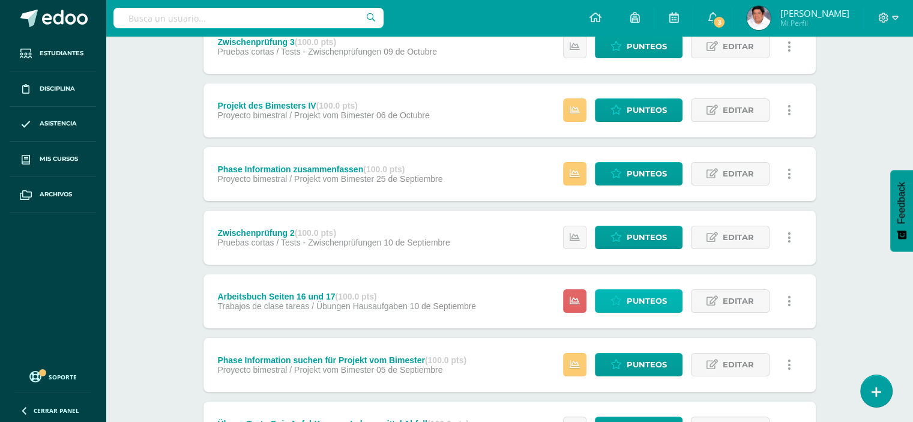
click at [642, 304] on span "Punteos" at bounding box center [647, 301] width 40 height 22
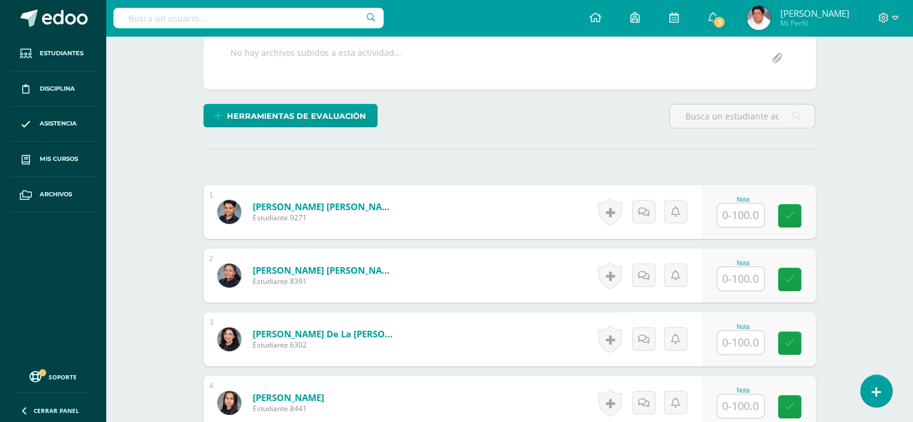
scroll to position [300, 0]
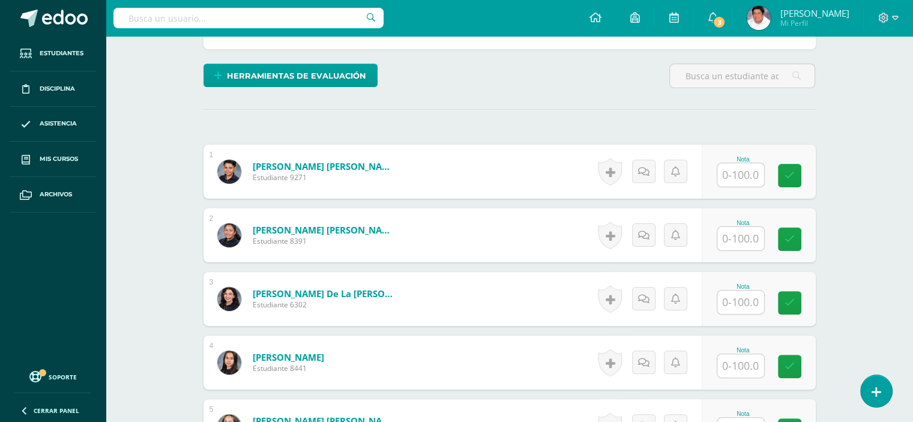
drag, startPoint x: 738, startPoint y: 177, endPoint x: 759, endPoint y: 201, distance: 31.9
click at [739, 177] on input "text" at bounding box center [740, 174] width 47 height 23
type input "100"
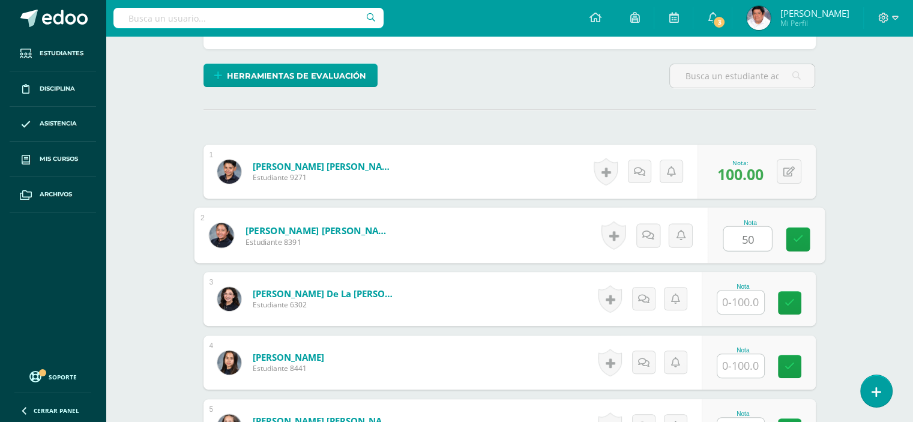
type input "50"
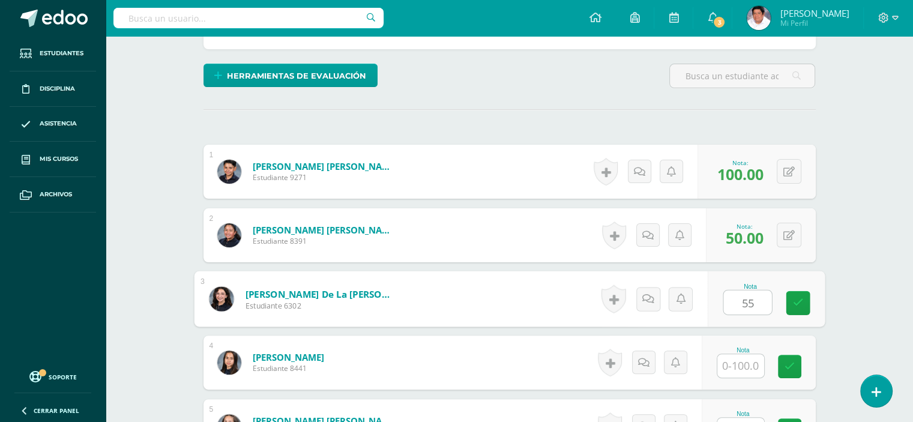
type input "55"
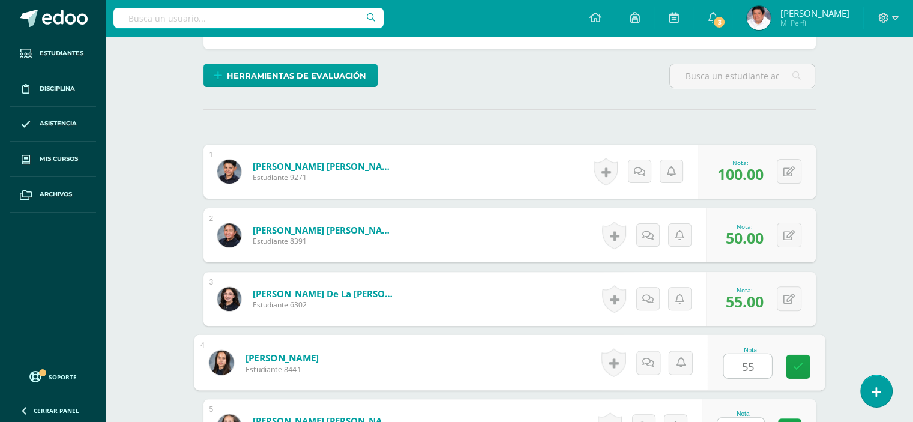
type input "55"
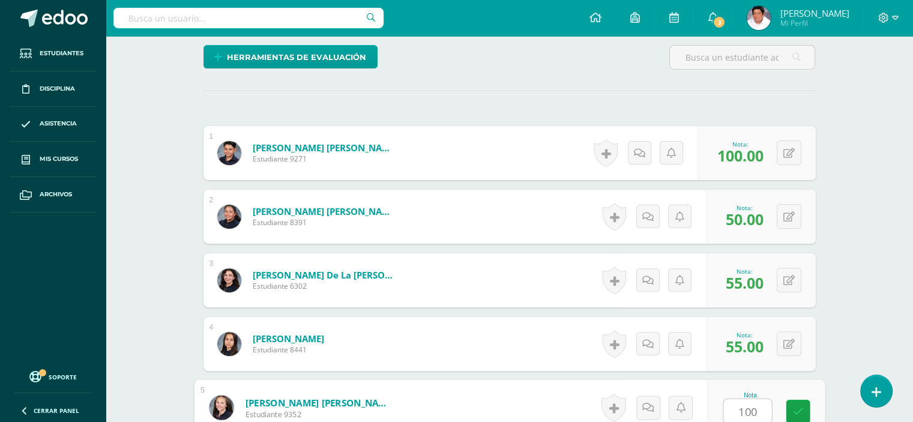
type input "100"
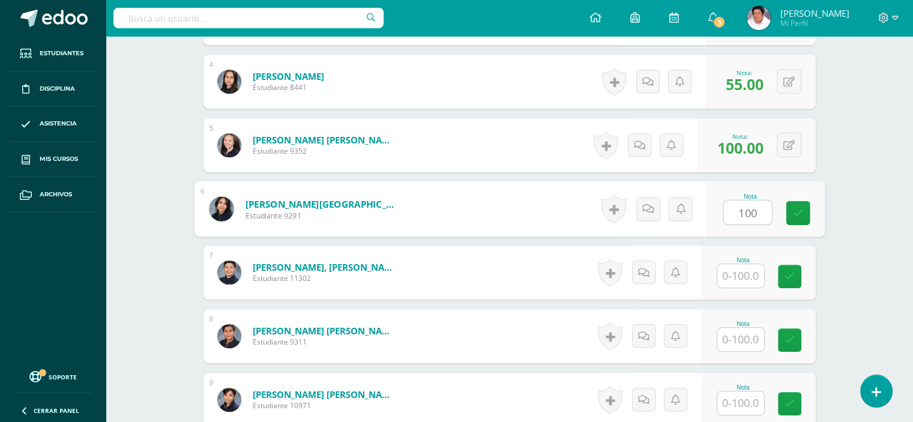
type input "100"
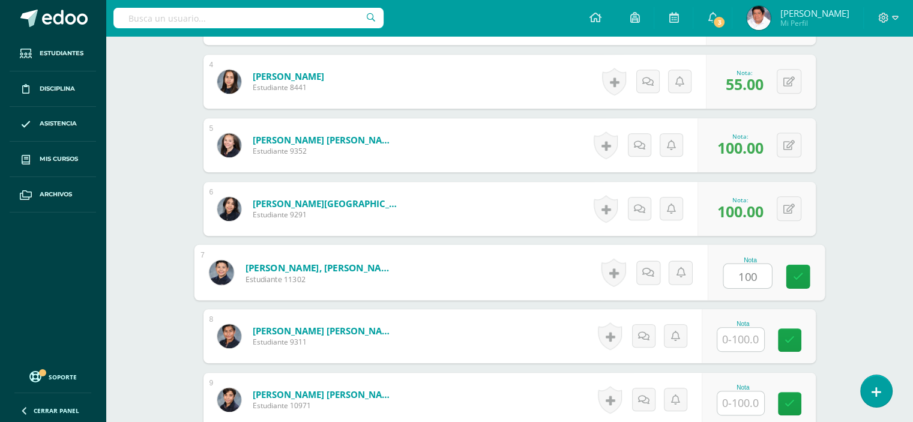
type input "100"
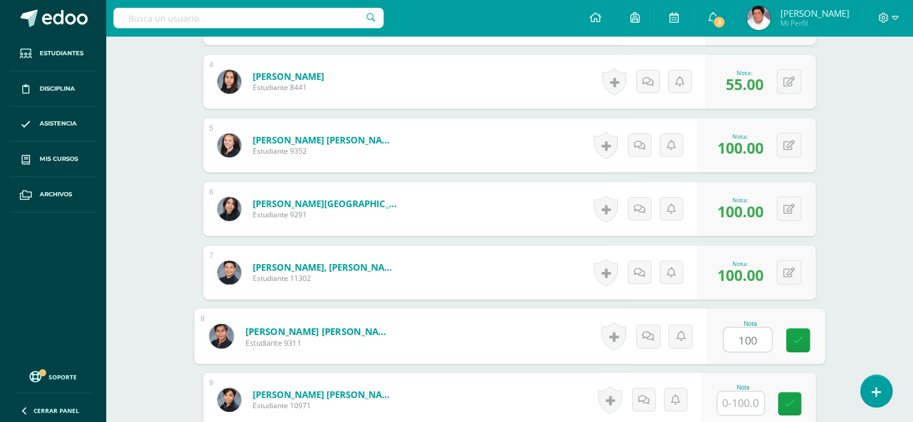
type input "100"
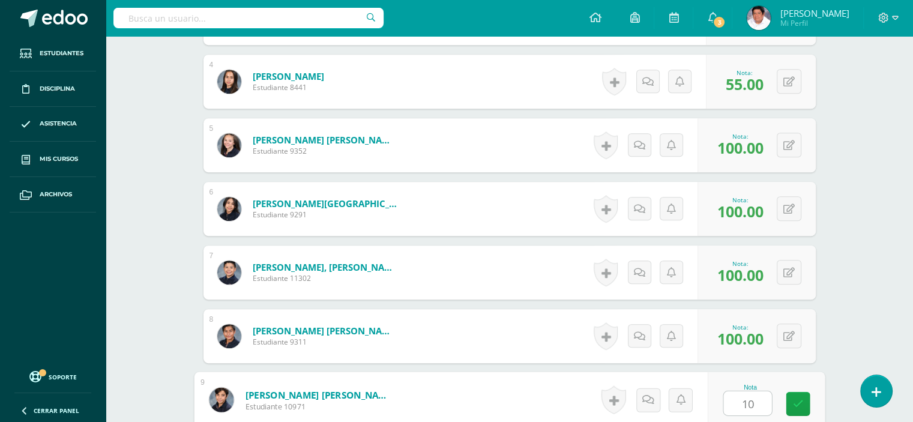
type input "100"
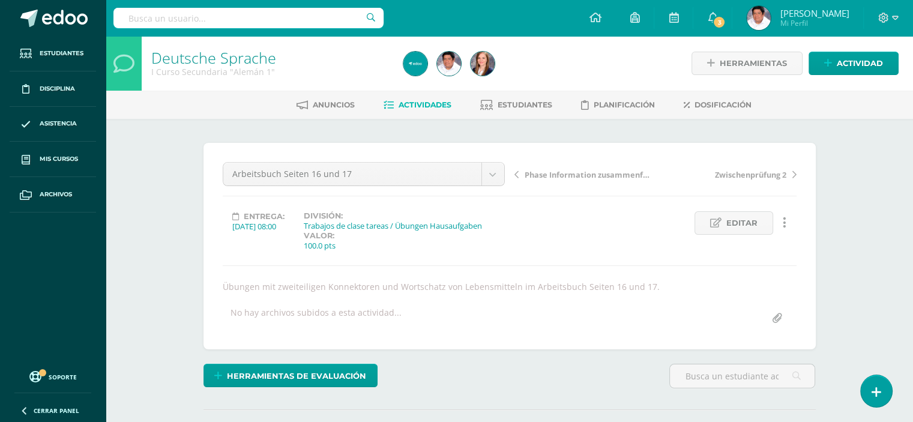
scroll to position [0, 0]
click at [413, 102] on span "Actividades" at bounding box center [425, 104] width 53 height 9
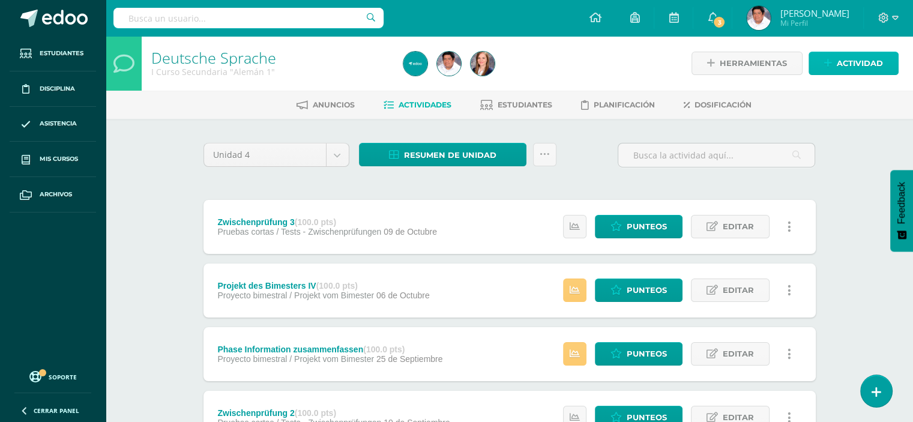
click at [848, 59] on span "Actividad" at bounding box center [860, 63] width 46 height 22
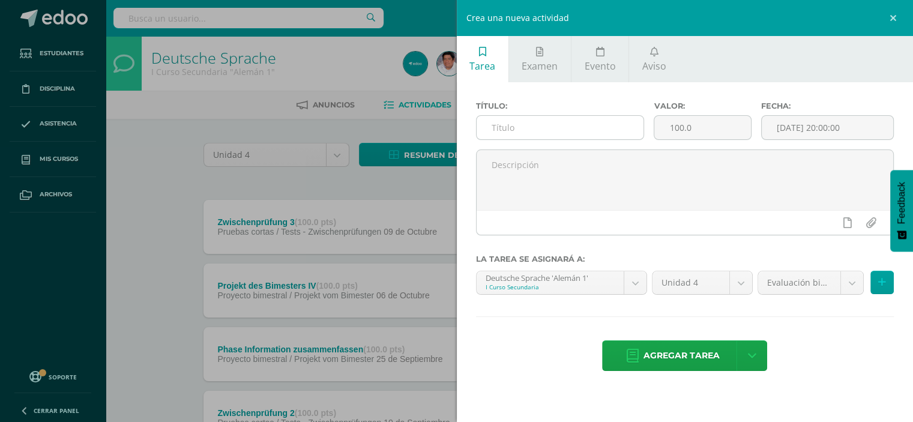
click at [581, 129] on input "text" at bounding box center [561, 127] width 168 height 23
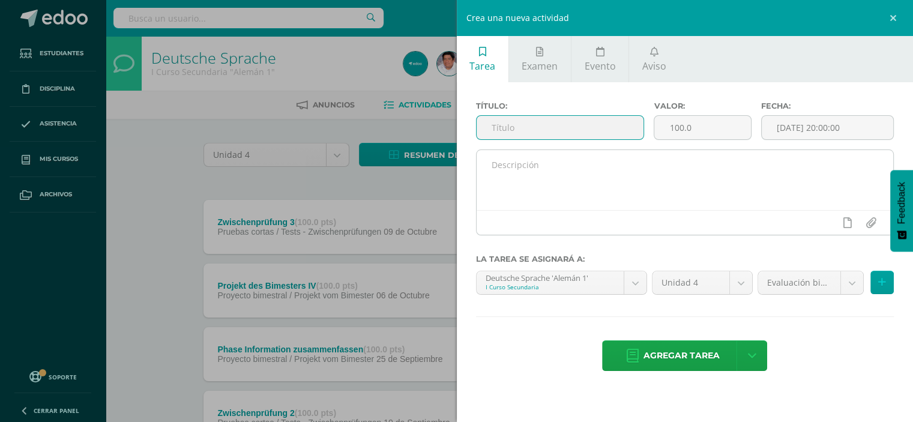
click at [551, 163] on textarea at bounding box center [685, 180] width 417 height 60
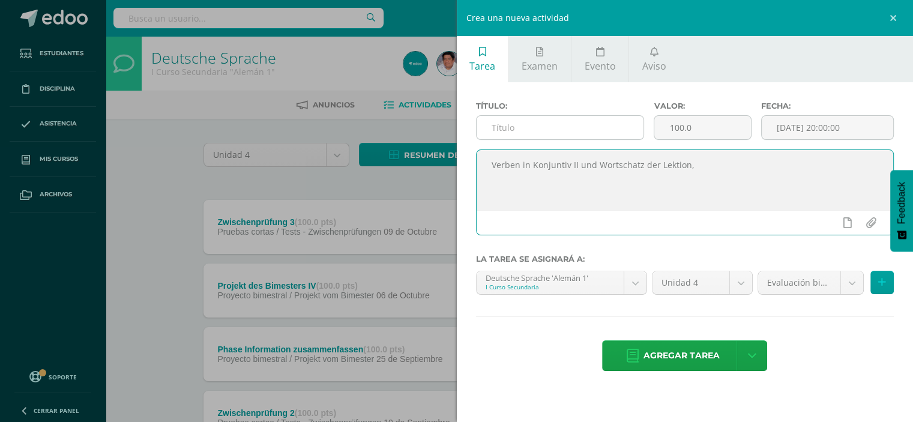
type textarea "Verben in Konjuntiv II und Wortschatz der Lektion,"
click at [564, 129] on input "text" at bounding box center [561, 127] width 168 height 23
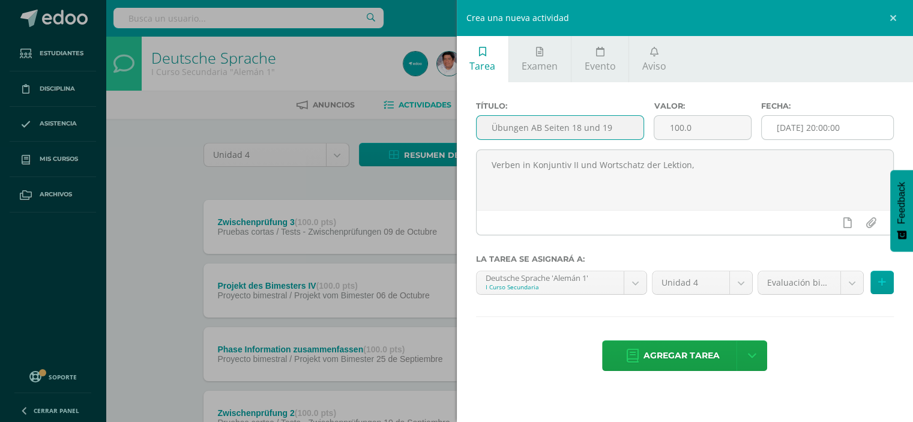
type input "Übungen AB Seiten 18 und 19"
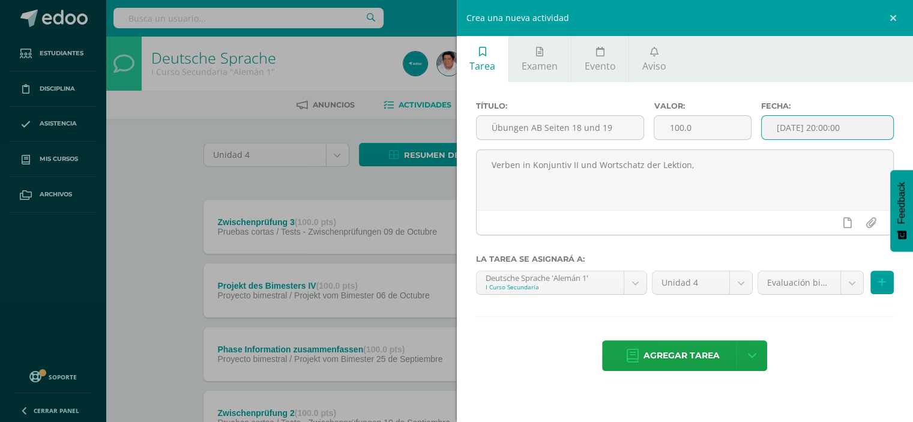
click at [853, 131] on input "[DATE] 20:00:00" at bounding box center [828, 127] width 132 height 23
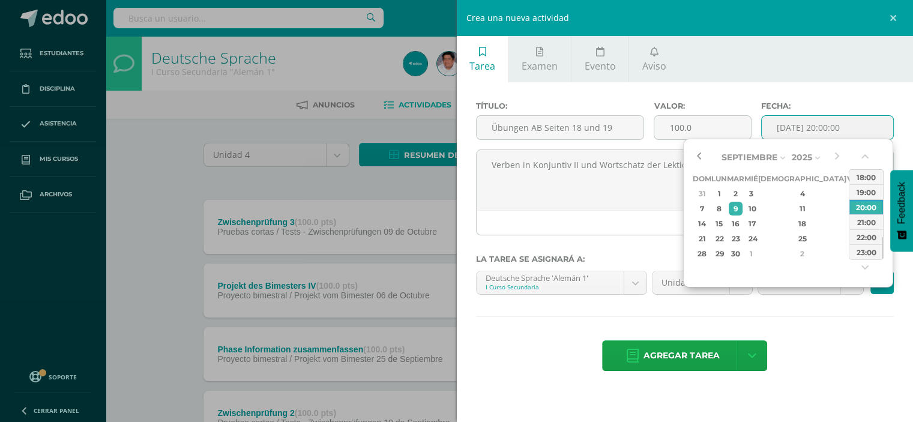
click at [698, 155] on button "button" at bounding box center [699, 157] width 12 height 18
click at [848, 205] on div "12" at bounding box center [853, 209] width 11 height 14
click at [862, 182] on div "08:00" at bounding box center [867, 182] width 34 height 15
type input "2025-09-12 08:00"
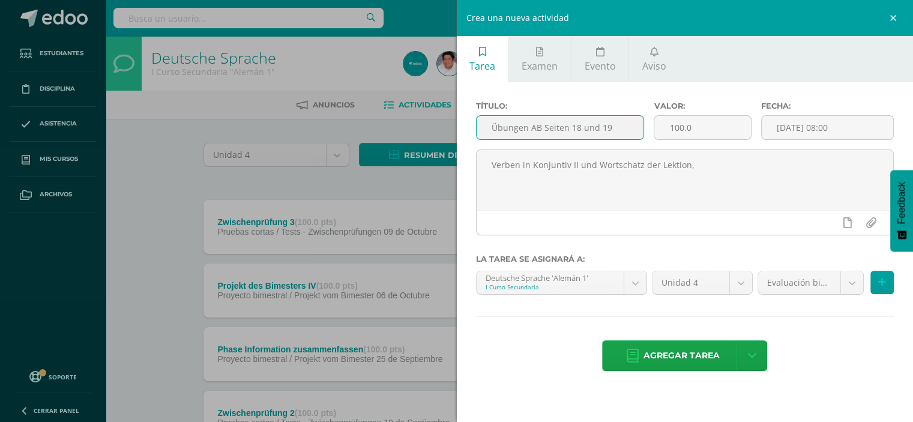
drag, startPoint x: 490, startPoint y: 127, endPoint x: 616, endPoint y: 136, distance: 126.5
click at [616, 136] on input "Übungen AB Seiten 18 und 19" at bounding box center [561, 127] width 168 height 23
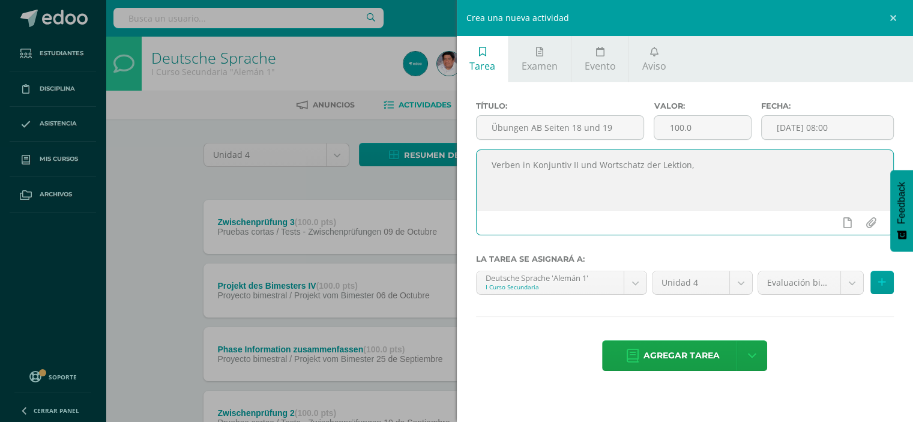
click at [713, 176] on textarea "Verben in Konjuntiv II und Wortschatz der Lektion," at bounding box center [685, 180] width 417 height 60
paste textarea "Übungen AB Seiten 18 und 19"
click at [730, 167] on textarea "Verben in Konjuntiv II und Wortschatz der Lektion, Übungen AB Seiten 18 und 19" at bounding box center [685, 180] width 417 height 60
type textarea "Verben in Konjuntiv II und Wortschatz der Lektion, Übungen 10 bis 14 im AB Seit…"
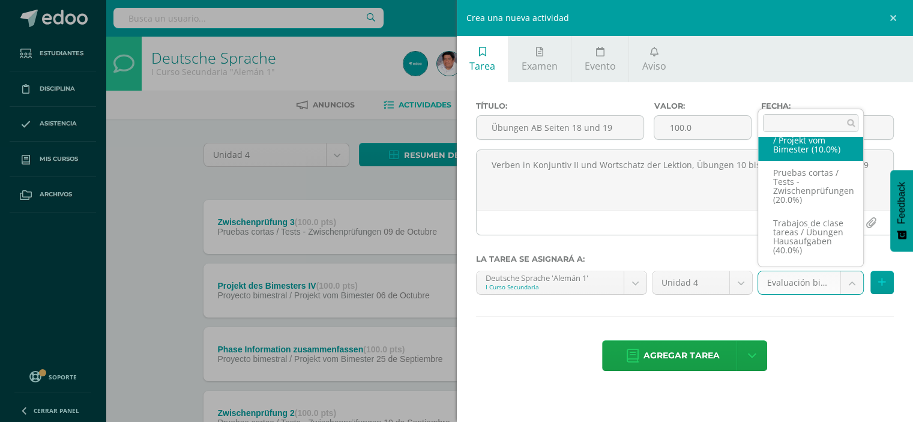
scroll to position [99, 0]
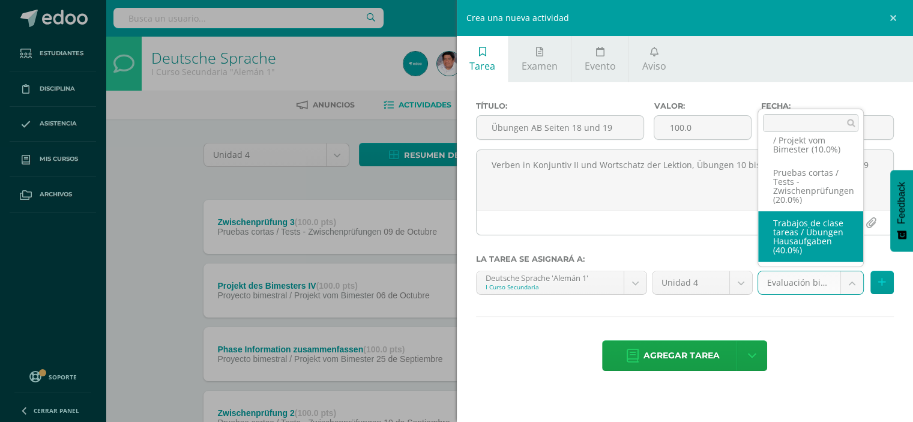
select select "208190"
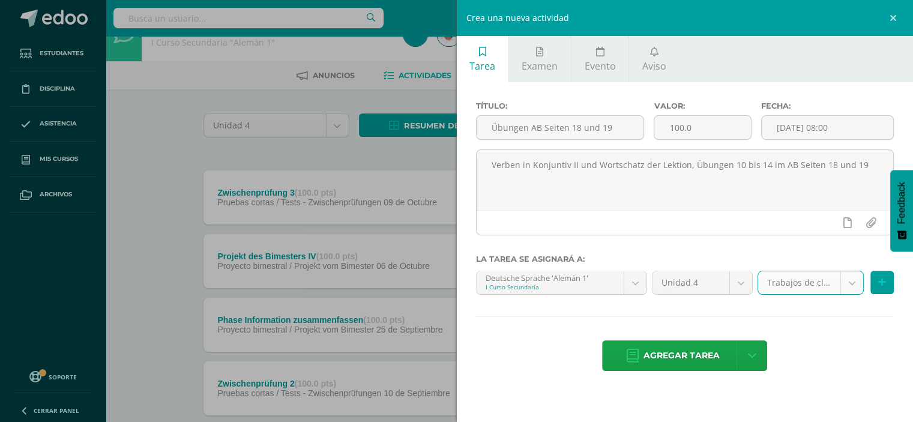
scroll to position [0, 0]
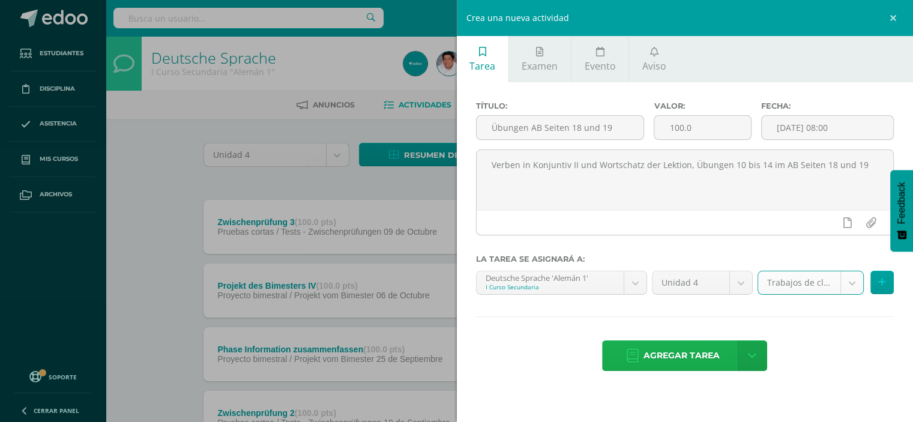
click at [668, 345] on span "Agregar tarea" at bounding box center [682, 355] width 76 height 29
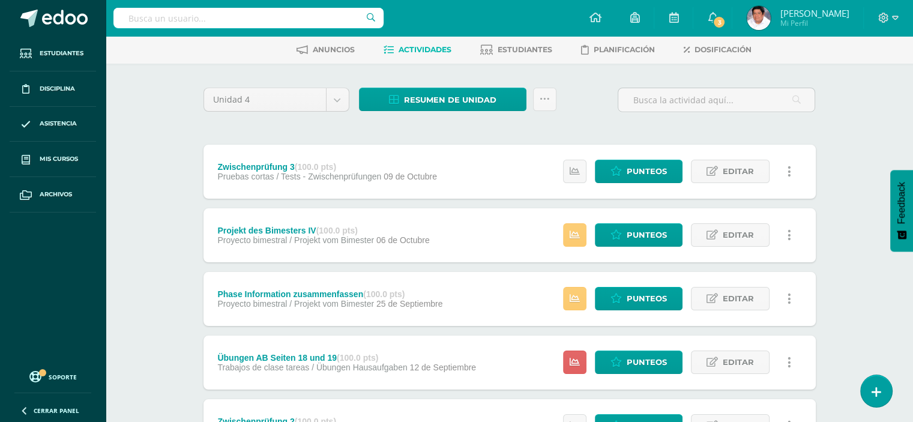
scroll to position [120, 0]
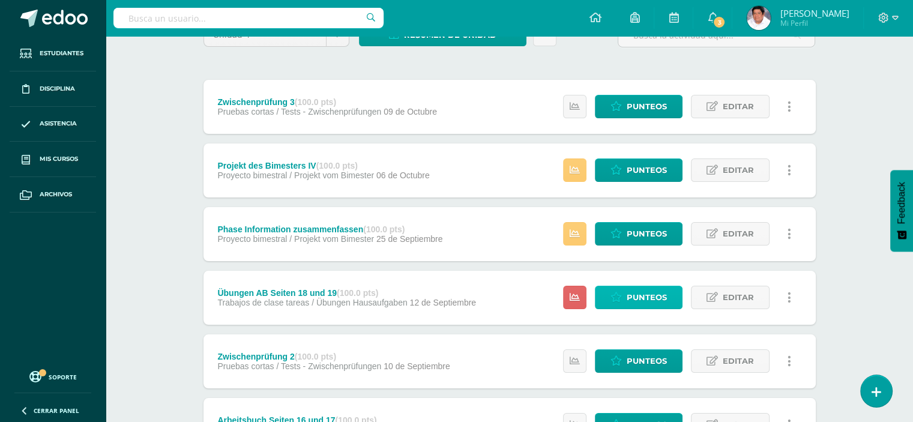
click at [631, 297] on span "Punteos" at bounding box center [647, 297] width 40 height 22
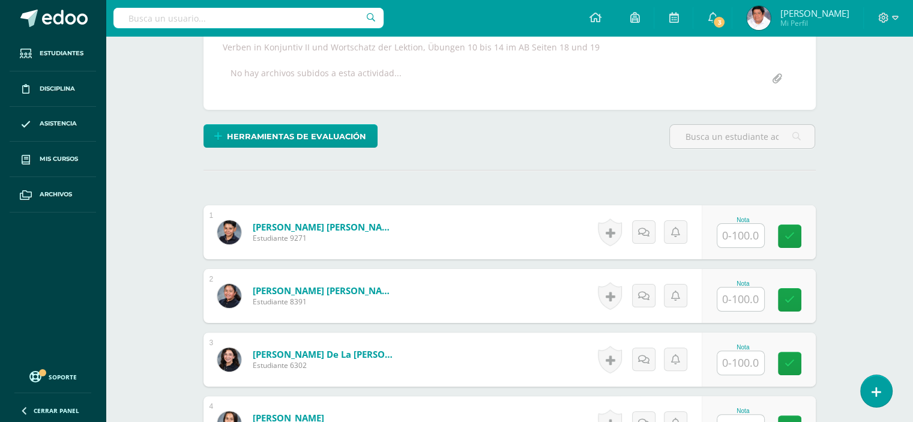
scroll to position [240, 0]
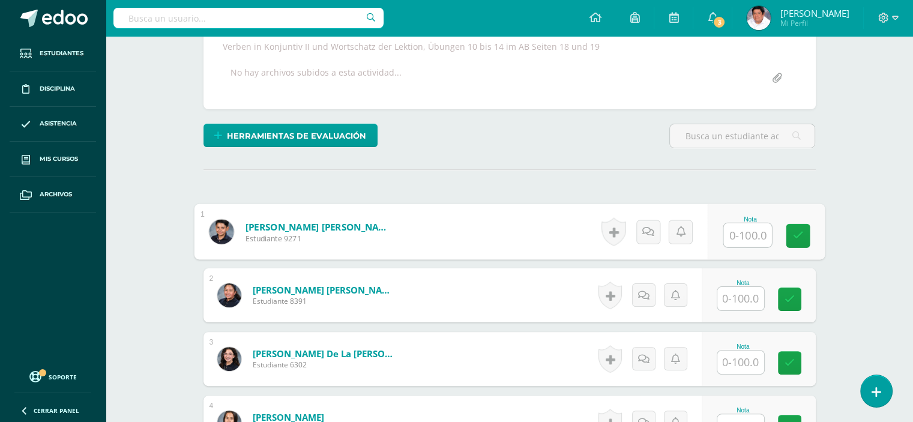
click at [745, 237] on input "text" at bounding box center [747, 235] width 48 height 24
type input "100"
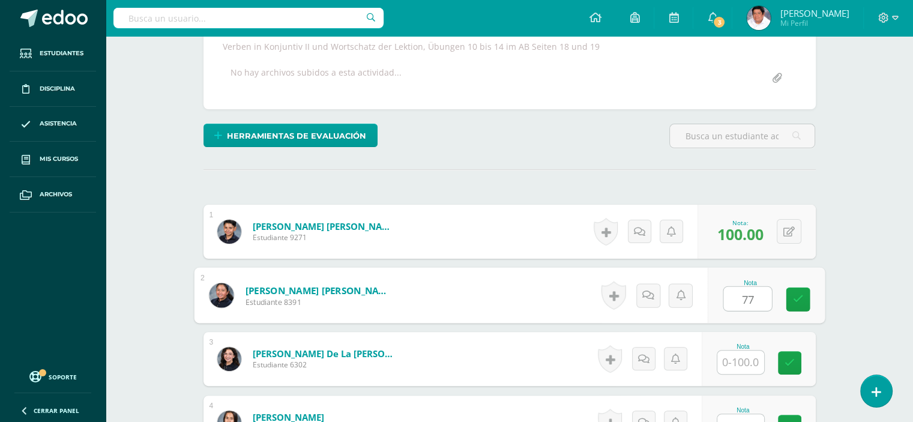
type input "77"
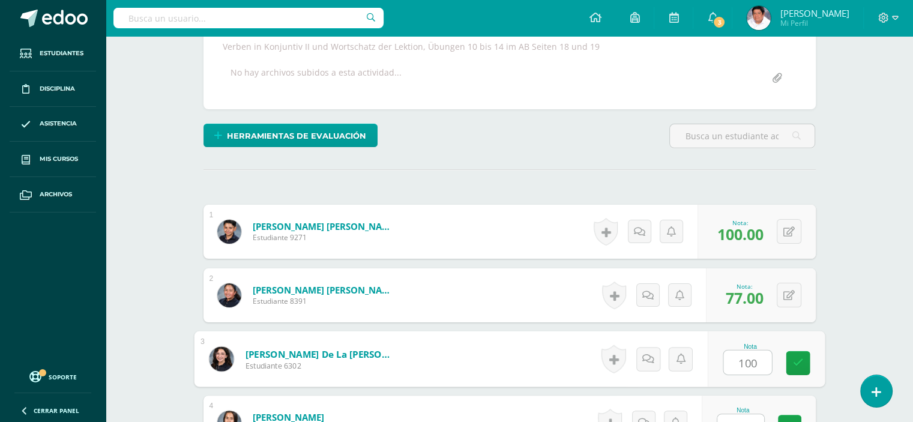
type input "100"
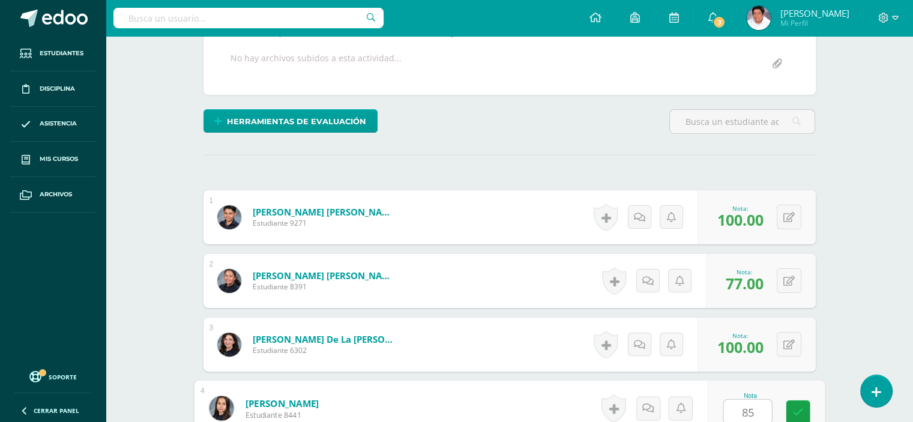
type input "85"
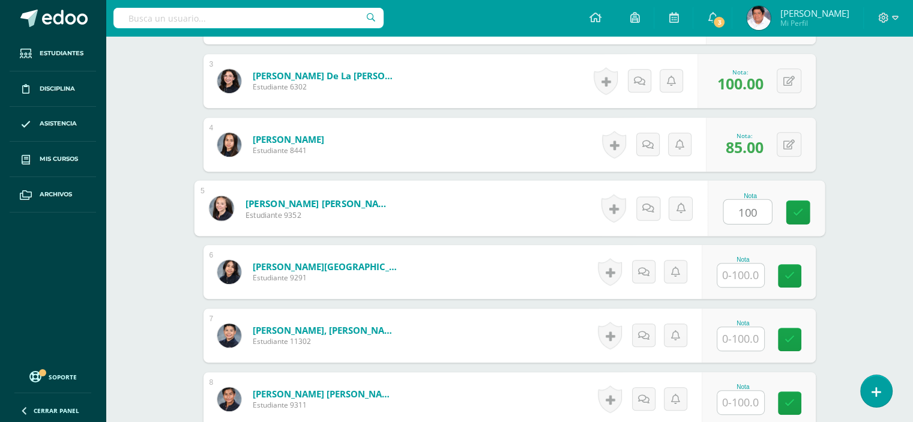
type input "100"
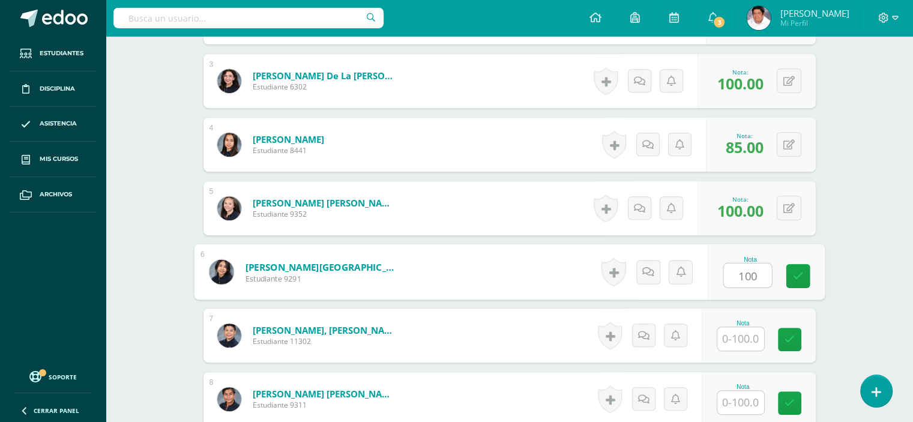
type input "100"
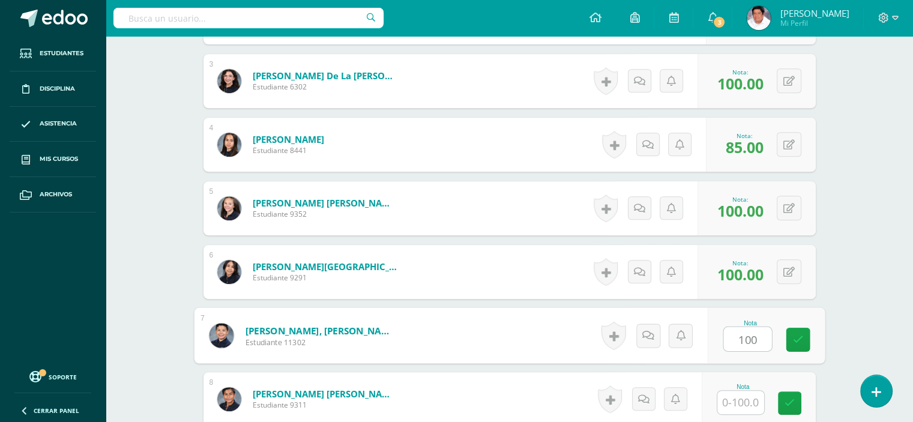
type input "100"
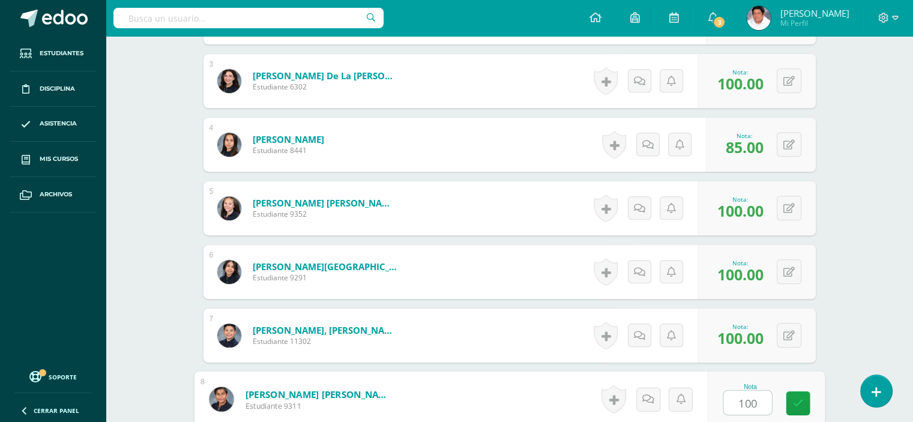
type input "100"
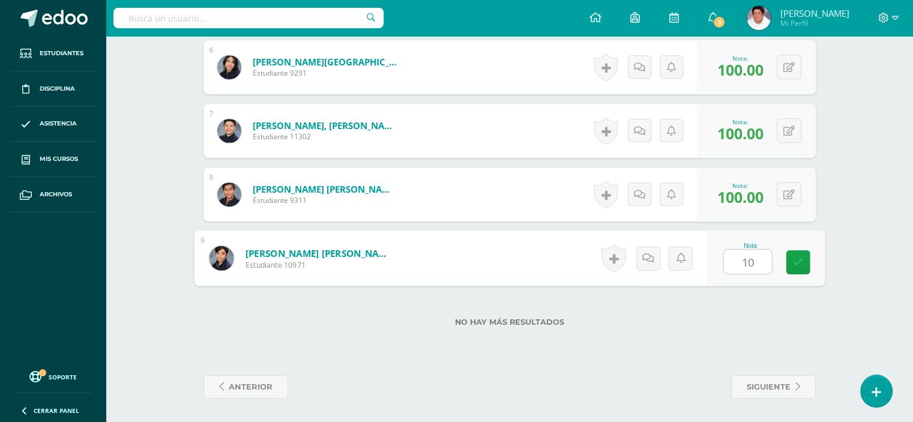
type input "100"
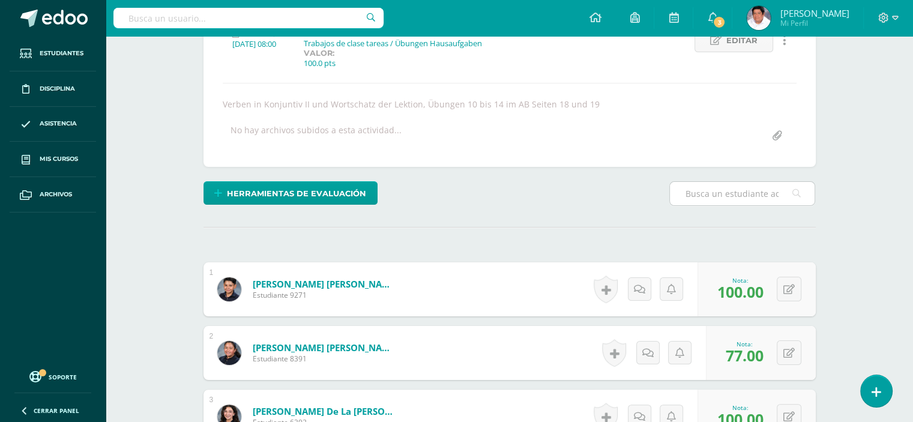
scroll to position [0, 0]
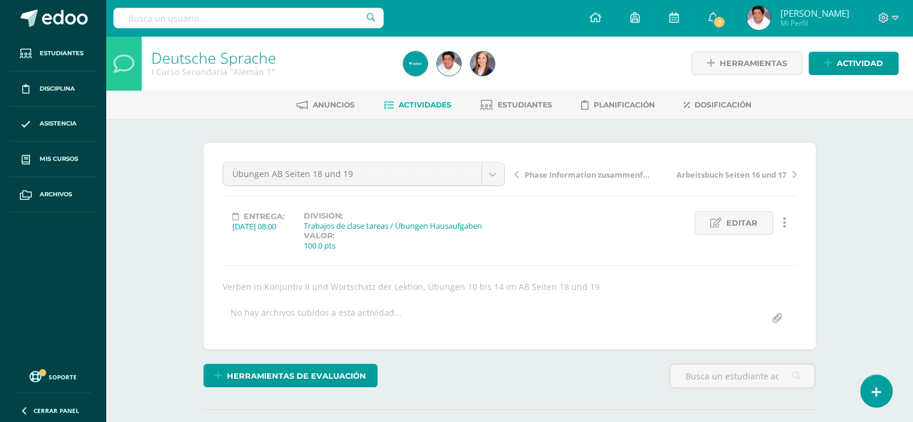
click at [424, 101] on span "Actividades" at bounding box center [425, 104] width 53 height 9
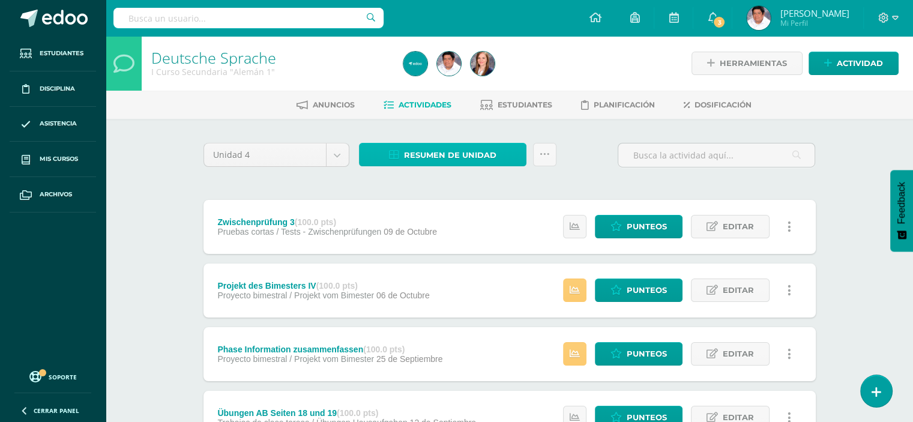
click at [436, 154] on span "Resumen de unidad" at bounding box center [450, 155] width 92 height 22
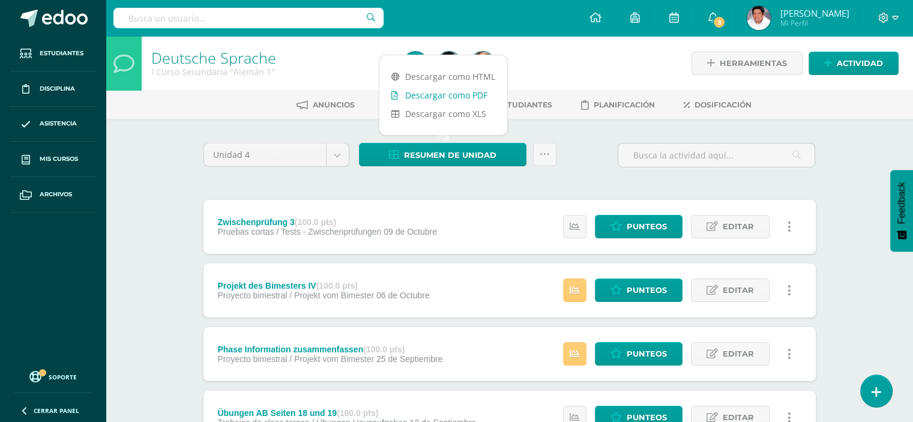
click at [442, 94] on link "Descargar como PDF" at bounding box center [443, 95] width 128 height 19
click at [594, 158] on div "Unidad 4 Unidad 1 Unidad 2 Unidad 3 Unidad 4 Resumen de unidad Subir actividade…" at bounding box center [510, 160] width 622 height 34
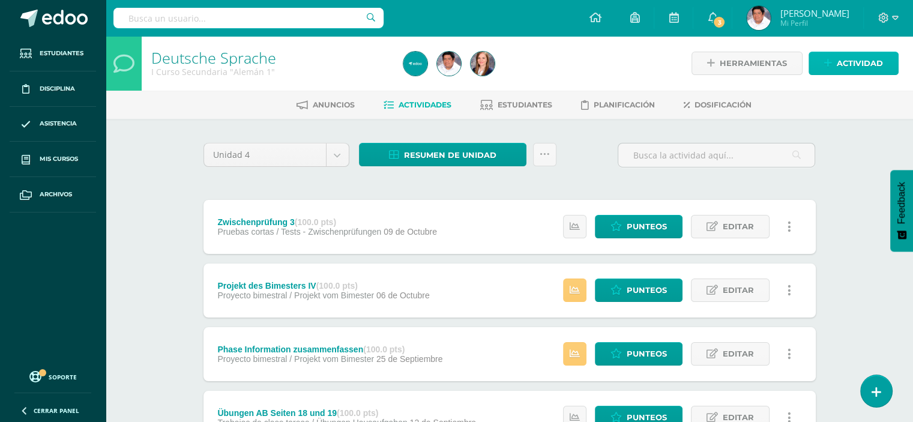
click at [838, 64] on span "Actividad" at bounding box center [860, 63] width 46 height 22
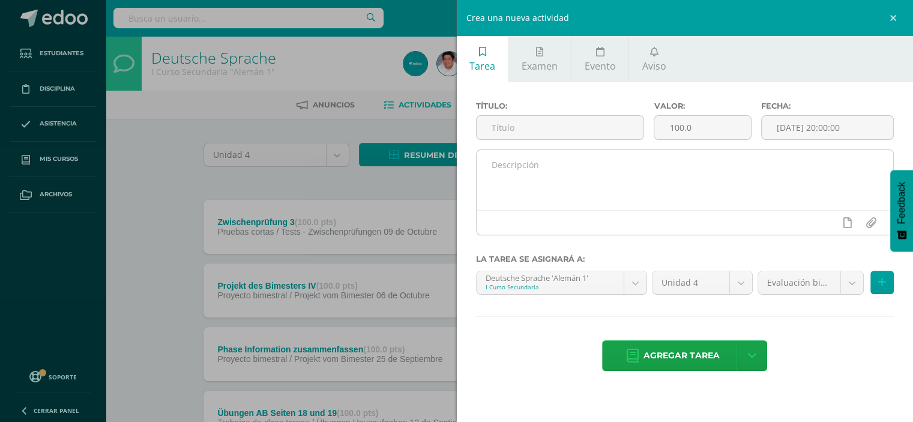
click at [573, 172] on textarea at bounding box center [685, 180] width 417 height 60
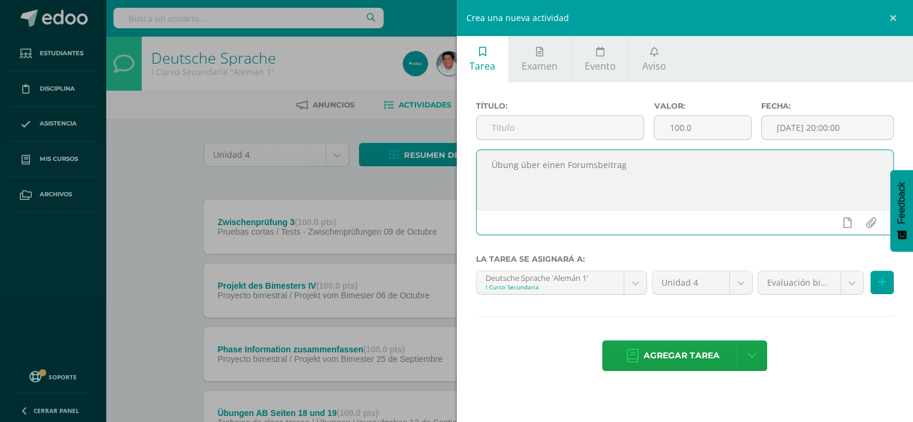
click at [537, 165] on textarea "Übung über einen Forumsbeitrag" at bounding box center [685, 180] width 417 height 60
click at [654, 163] on textarea "Übung einen Forumsbeitrag schreiben" at bounding box center [685, 180] width 417 height 60
click at [545, 168] on textarea "Übung einen Forumsbeitrag schreiben über Ernährungs oder Sport, im AB S. 17 Übu…" at bounding box center [685, 180] width 417 height 60
type textarea "Forumsbeitrag schreiben über Ernährungs oder Sport, im AB S. 17 Übung 9b"
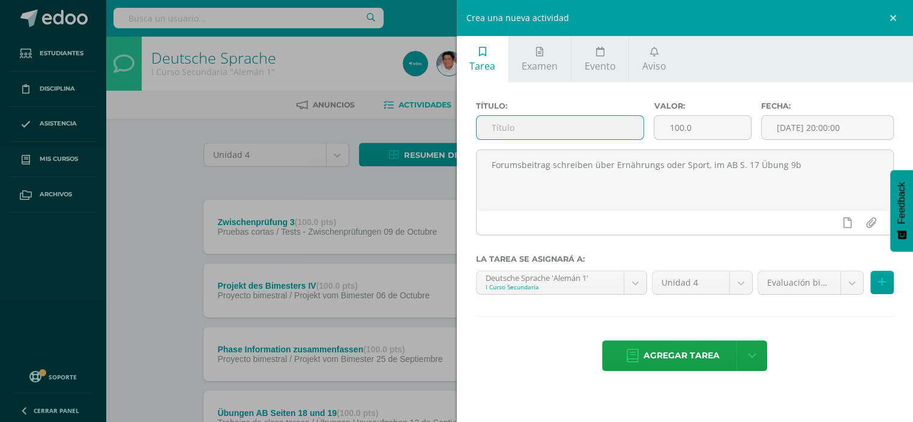
click at [534, 128] on input "text" at bounding box center [561, 127] width 168 height 23
paste input "Forumsbeitrag schreiben über Ernährungs oder Sport, im AB S. 17"
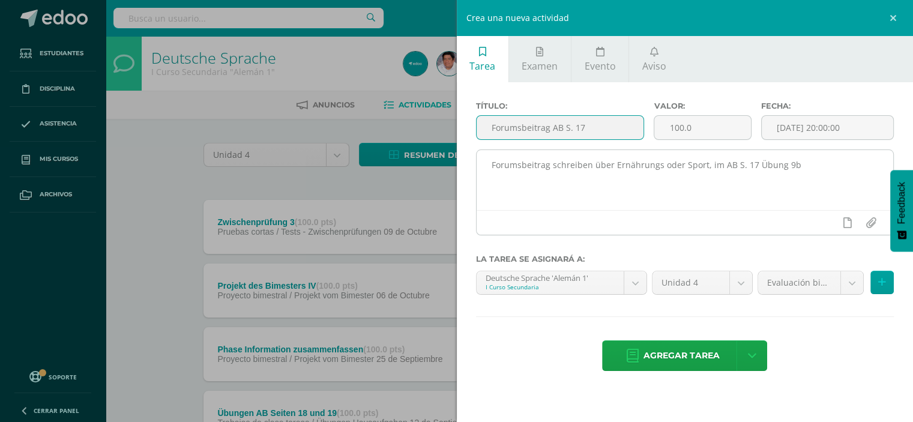
type input "Forumsbeitrag AB S. 17"
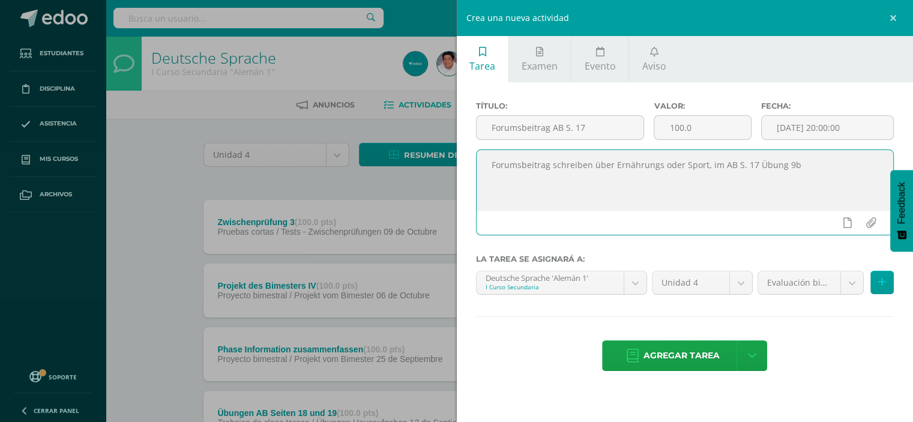
drag, startPoint x: 802, startPoint y: 170, endPoint x: 814, endPoint y: 174, distance: 12.2
click at [803, 170] on textarea "Forumsbeitrag schreiben über Ernährungs oder Sport, im AB S. 17 Übung 9b" at bounding box center [685, 180] width 417 height 60
type textarea "Forumsbeitrag schreiben über Ernährungs oder Sport, im AB S. 17 Übung 9b und Li…"
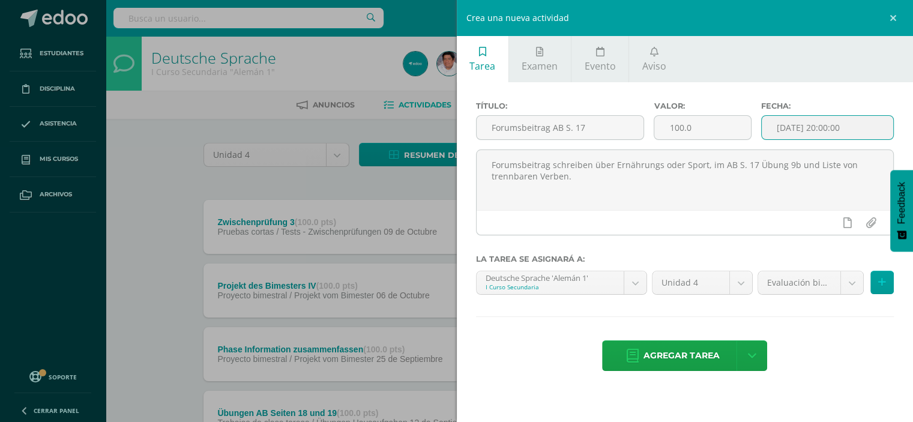
click at [845, 127] on input "[DATE] 20:00:00" at bounding box center [828, 127] width 132 height 23
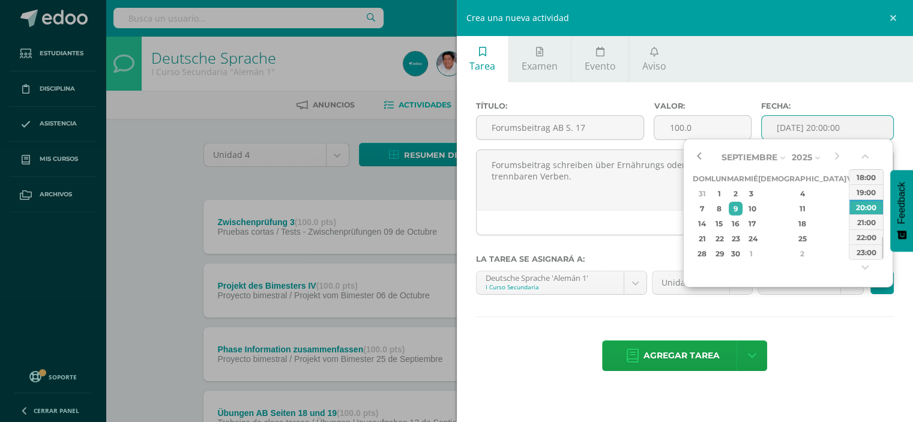
click at [701, 155] on button "button" at bounding box center [699, 157] width 12 height 18
click at [724, 237] on div "22" at bounding box center [719, 239] width 13 height 14
click at [862, 192] on div "08:00" at bounding box center [867, 194] width 34 height 15
type input "2025-09-22 08:00"
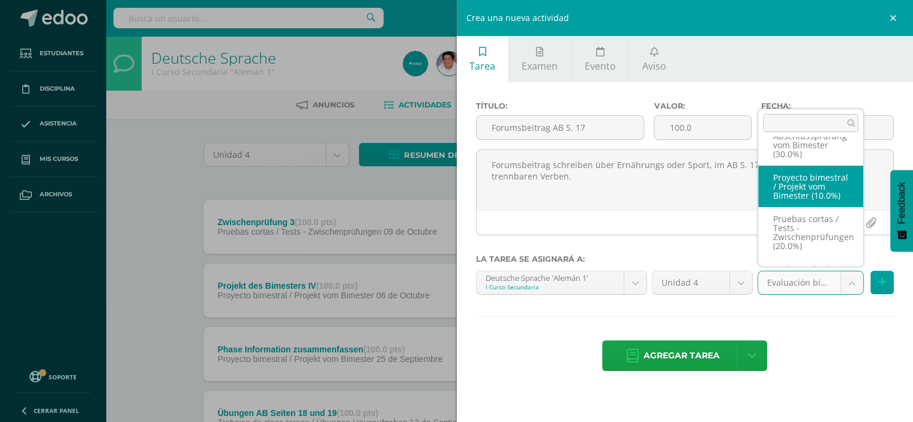
scroll to position [99, 0]
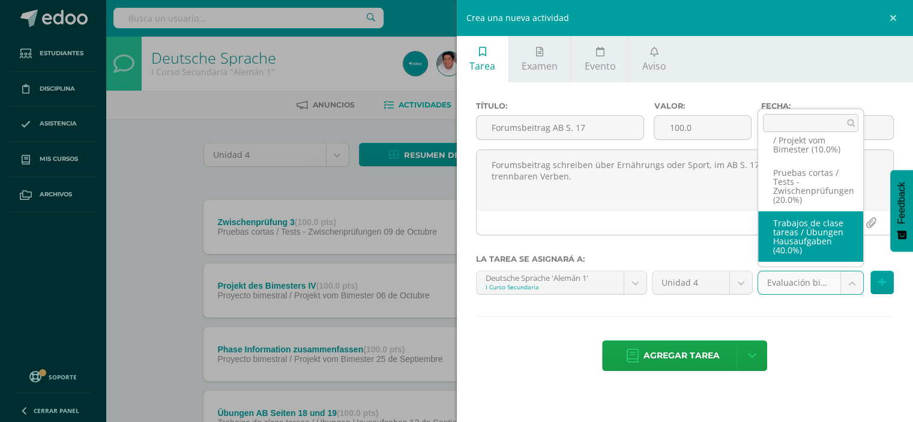
select select "208190"
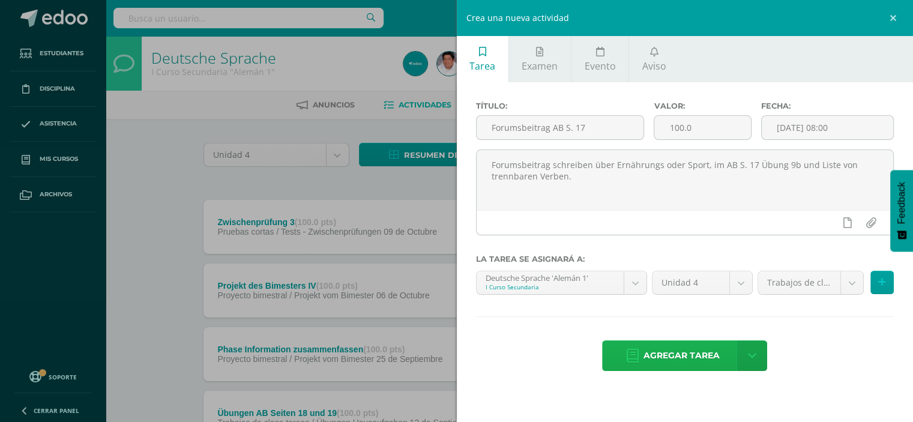
click at [681, 350] on span "Agregar tarea" at bounding box center [682, 355] width 76 height 29
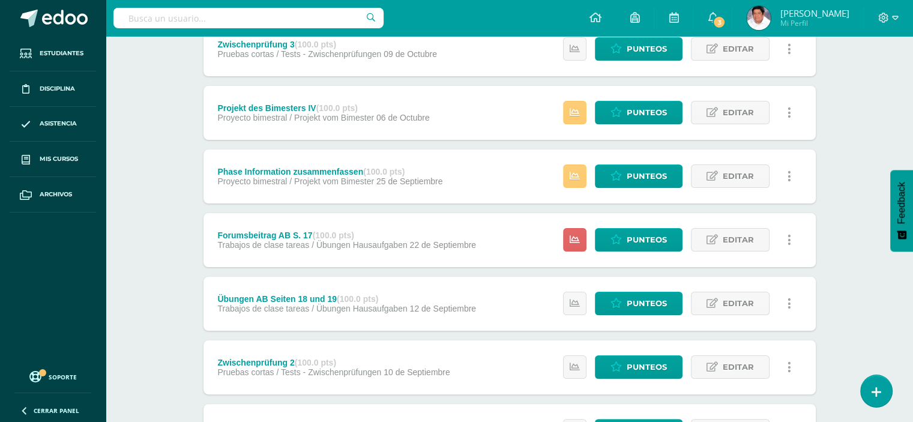
scroll to position [180, 0]
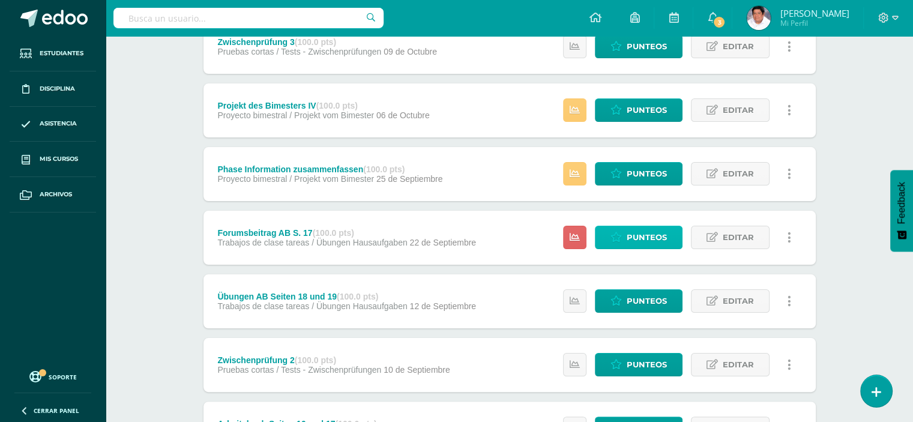
click at [644, 238] on span "Punteos" at bounding box center [647, 237] width 40 height 22
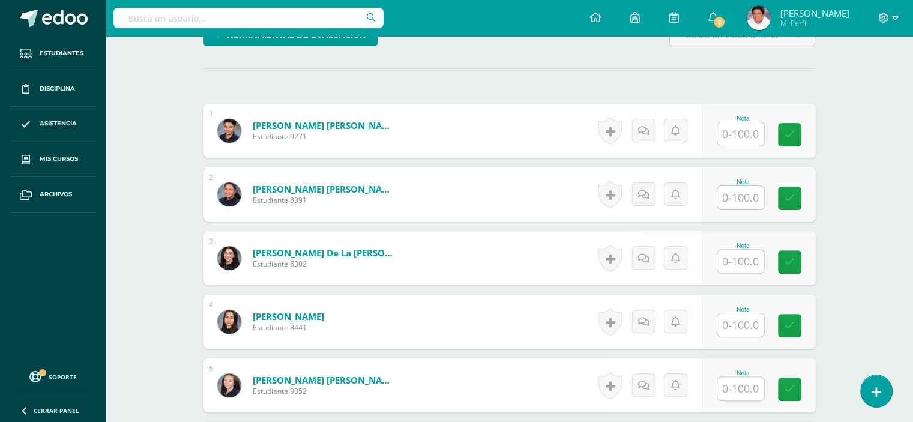
scroll to position [341, 0]
click at [747, 134] on input "text" at bounding box center [747, 134] width 48 height 24
type input "15"
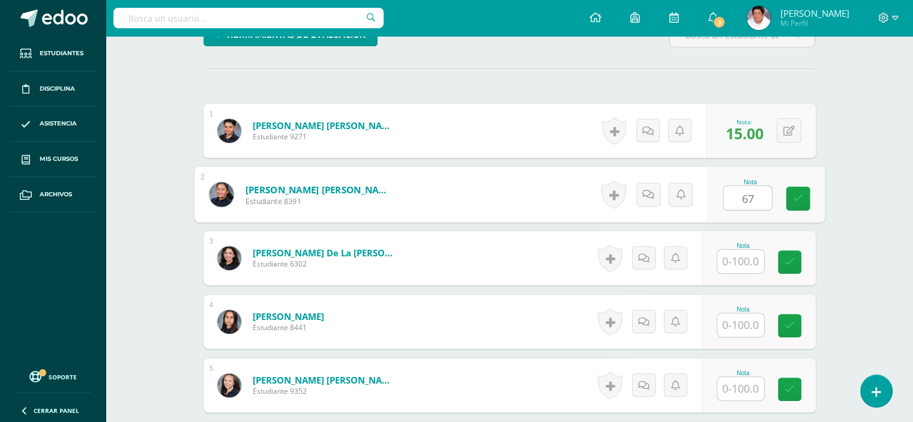
type input "67"
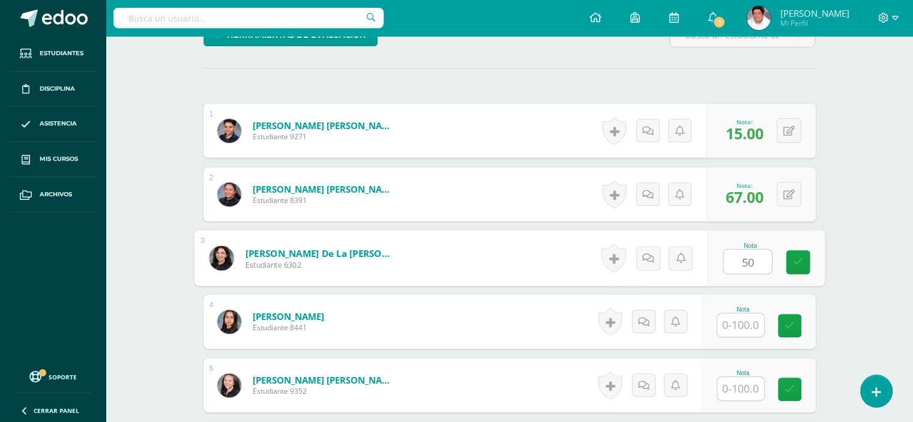
type input "50"
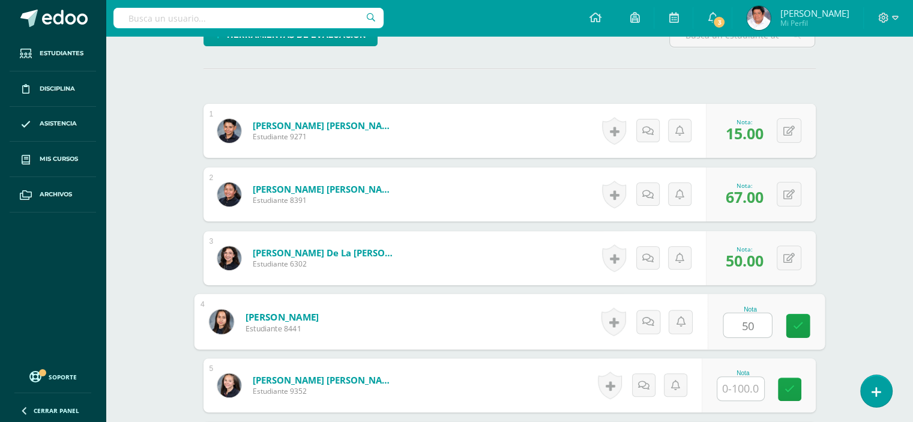
type input "50"
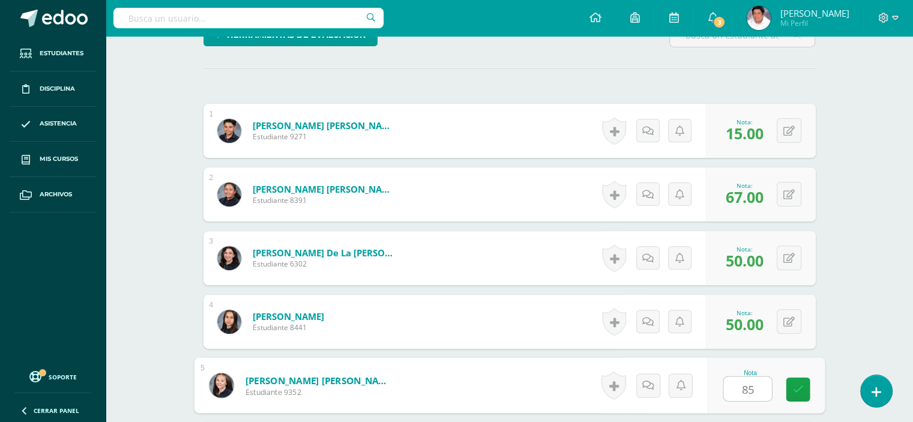
type input "85"
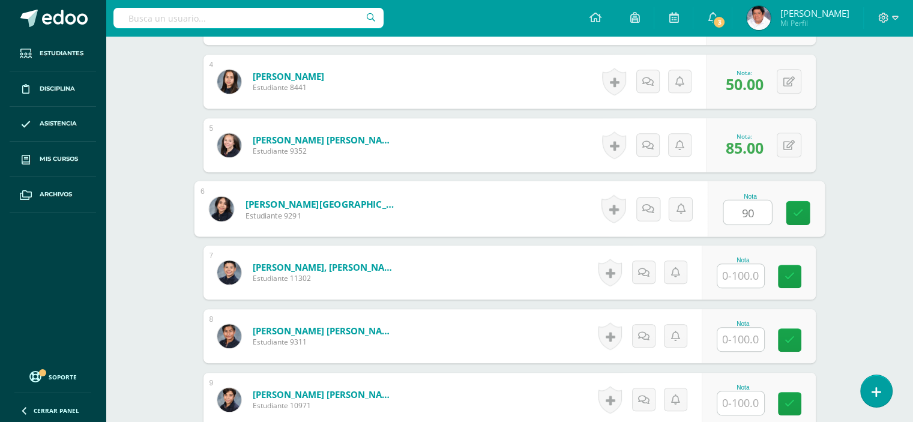
type input "90"
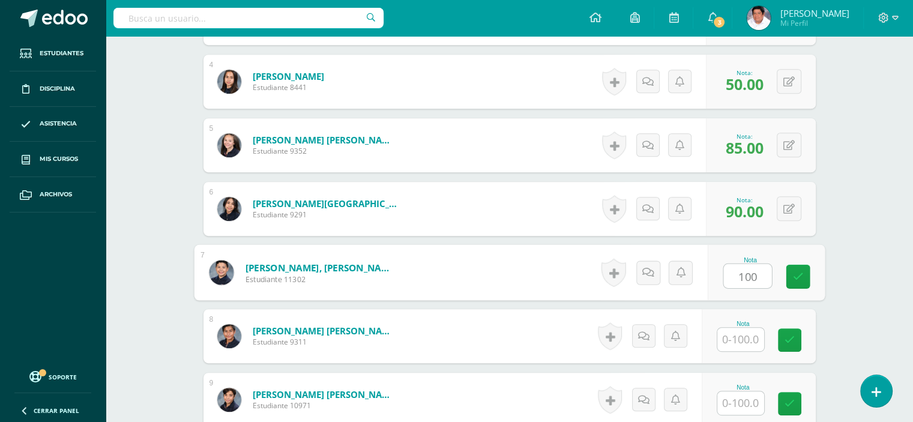
type input "100"
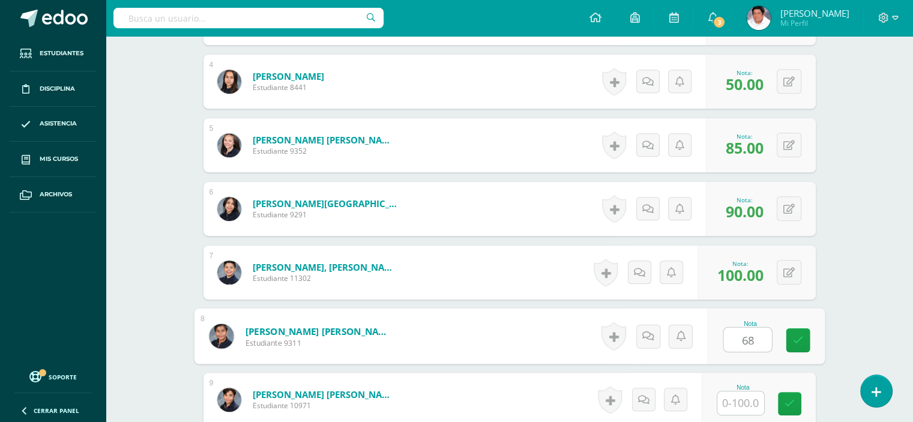
type input "68"
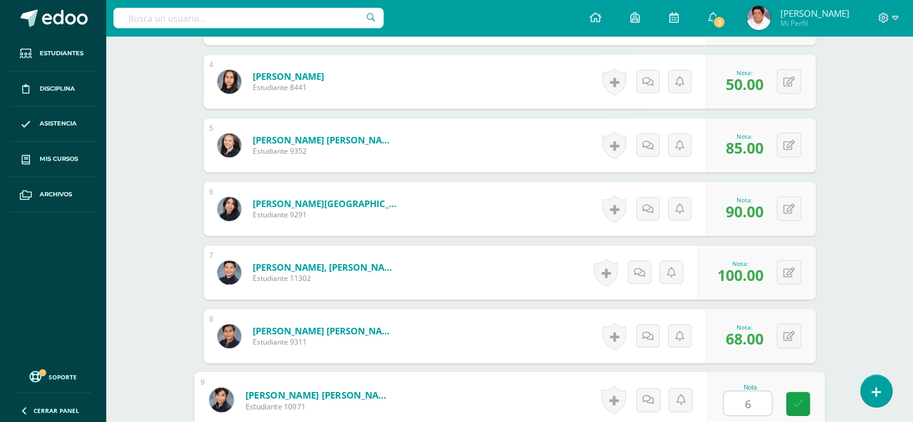
type input "60"
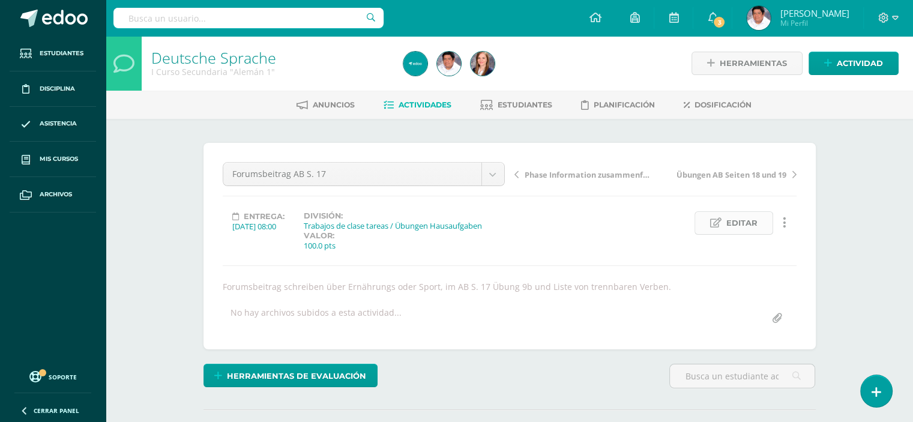
scroll to position [0, 0]
click at [420, 101] on span "Actividades" at bounding box center [425, 104] width 53 height 9
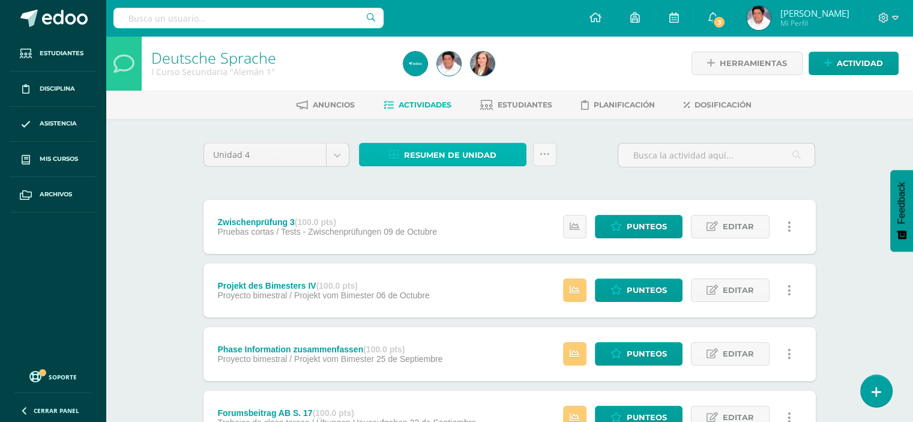
click at [436, 149] on span "Resumen de unidad" at bounding box center [450, 155] width 92 height 22
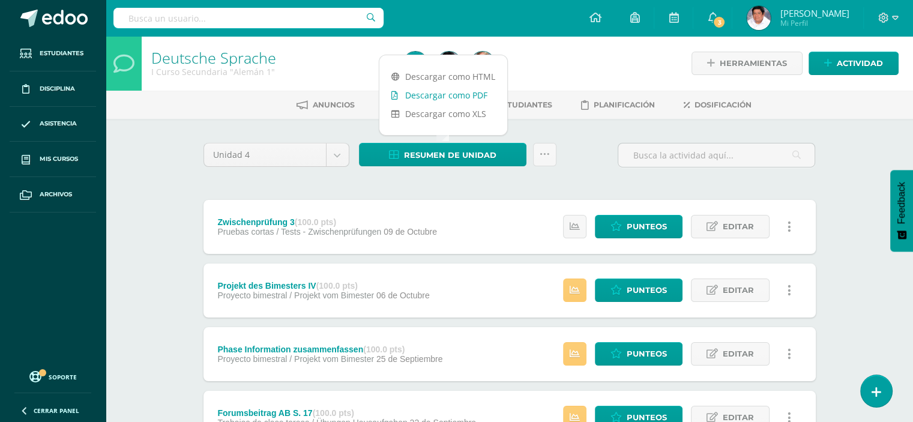
click at [432, 95] on link "Descargar como PDF" at bounding box center [443, 95] width 128 height 19
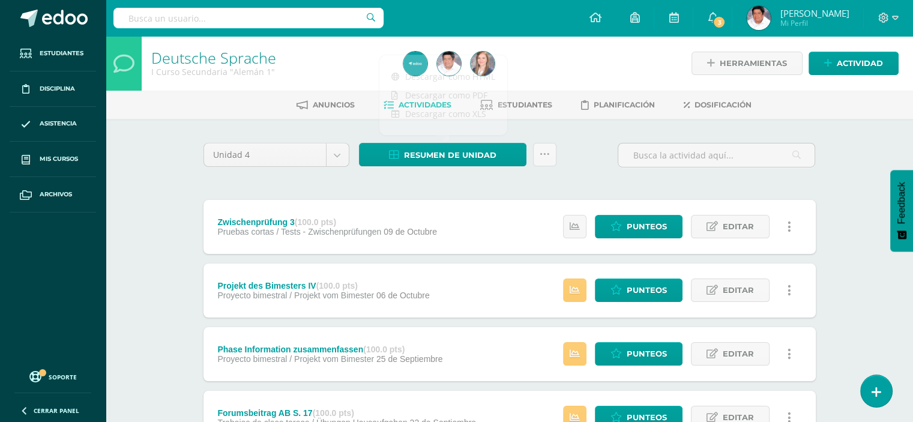
click at [576, 146] on div "Unidad 4 Unidad 1 Unidad 2 Unidad 3 Unidad 4 Resumen de unidad Subir actividade…" at bounding box center [510, 160] width 622 height 34
click at [833, 67] on link "Actividad" at bounding box center [854, 63] width 90 height 23
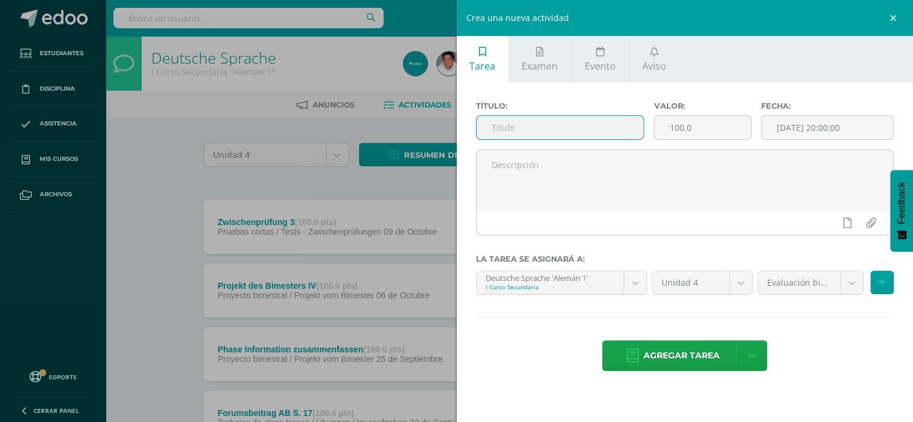
click at [536, 131] on input "text" at bounding box center [561, 127] width 168 height 23
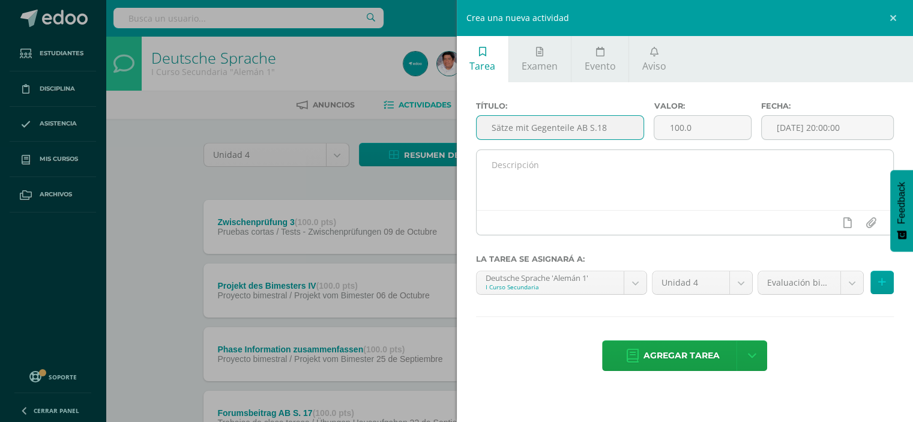
type input "Sätze mit Gegenteile AB S.18"
click at [546, 160] on textarea at bounding box center [685, 180] width 417 height 60
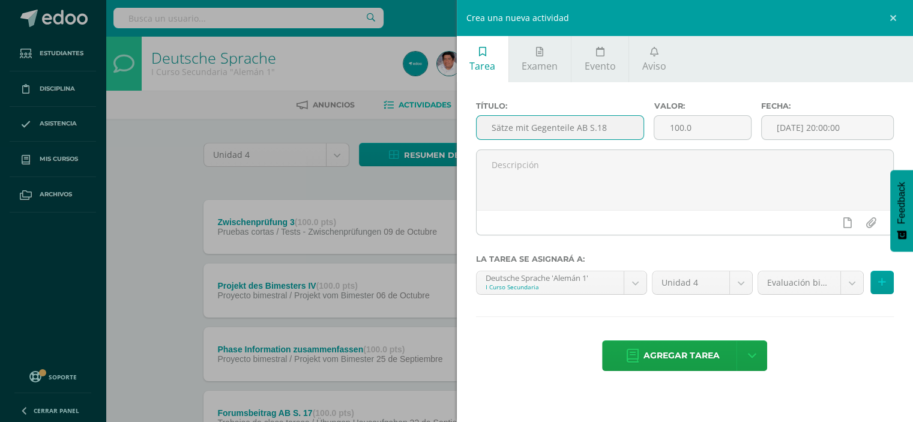
drag, startPoint x: 616, startPoint y: 127, endPoint x: 461, endPoint y: 121, distance: 155.0
click at [461, 121] on div "Título: Sätze mit Gegenteile AB S.18 Valor: 100.0 Fecha: [DATE] 20:00:00 La tar…" at bounding box center [685, 237] width 457 height 310
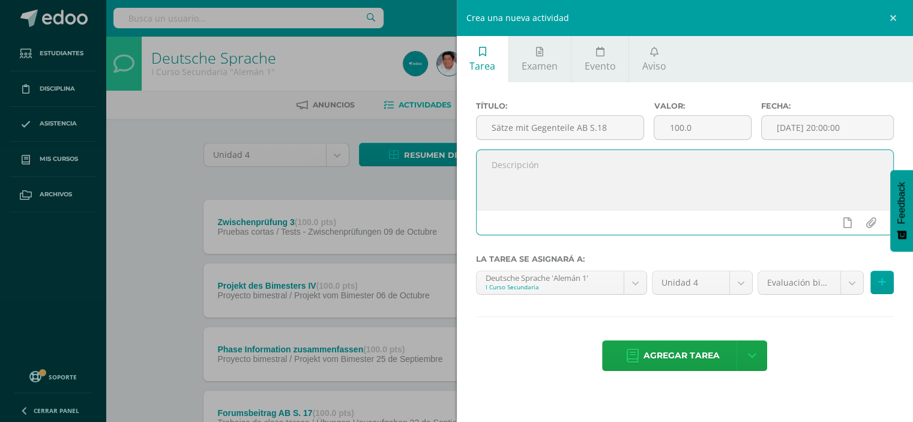
click at [550, 166] on textarea at bounding box center [685, 180] width 417 height 60
paste textarea "Sätze mit Gegenteile AB S.18"
click at [515, 163] on textarea "Sätze mit Gegenteile AB S.18" at bounding box center [685, 180] width 417 height 60
click at [574, 164] on textarea "Sätze mit Gegenteile AB S.18" at bounding box center [685, 180] width 417 height 60
click at [627, 164] on textarea "Sätze mit Gegenteile vom AB S.18 Übung 11ab." at bounding box center [685, 180] width 417 height 60
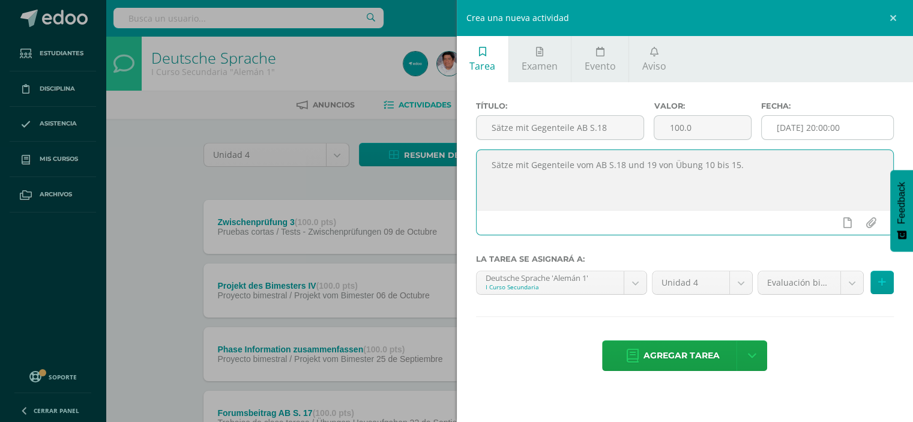
type textarea "Sätze mit Gegenteile vom AB S.18 und 19 von Übung 10 bis 15."
click at [817, 121] on input "[DATE] 20:00:00" at bounding box center [828, 127] width 132 height 23
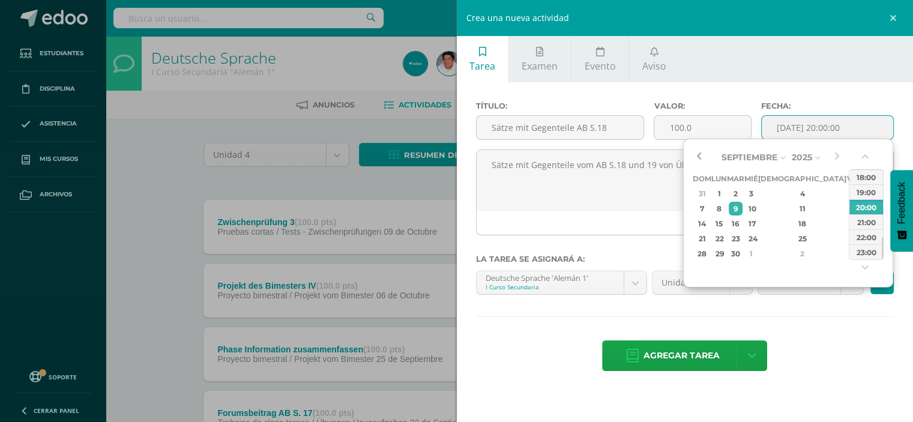
click at [701, 152] on button "button" at bounding box center [699, 157] width 12 height 18
click at [848, 240] on div "26" at bounding box center [853, 239] width 11 height 14
click at [866, 194] on div "08:00" at bounding box center [867, 194] width 34 height 15
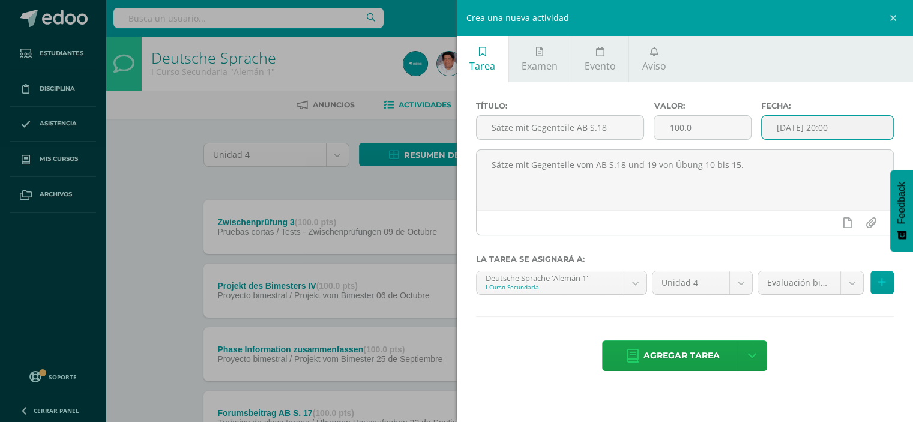
type input "2025-09-26 08:00"
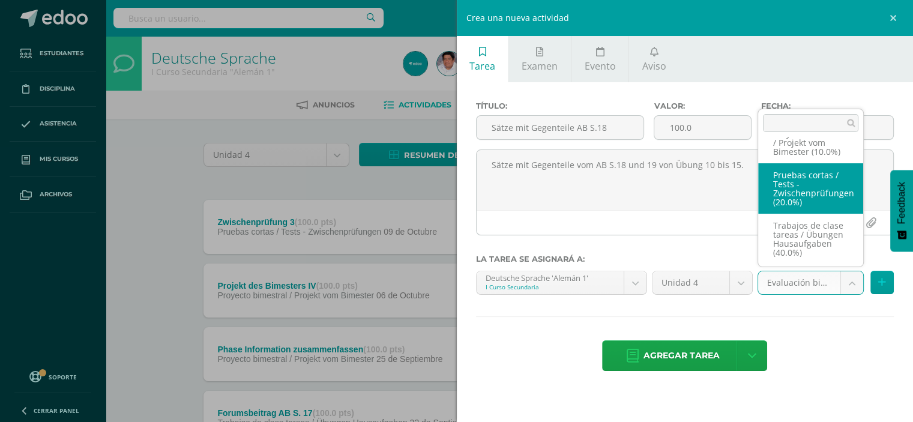
scroll to position [99, 0]
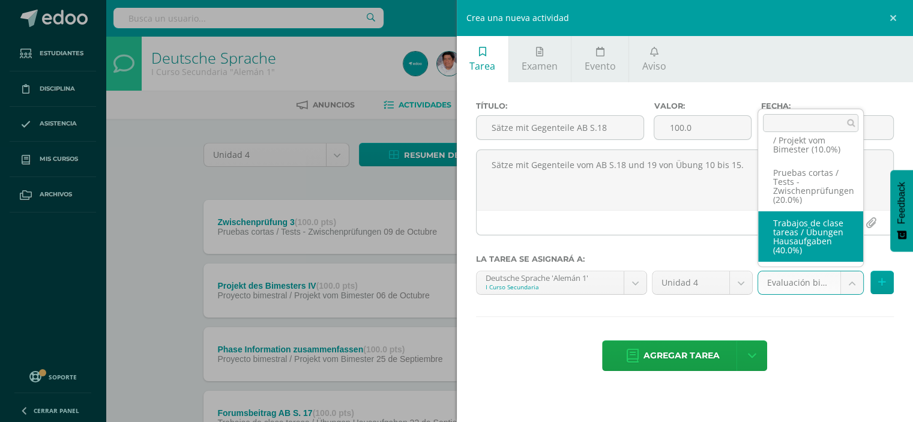
select select "208190"
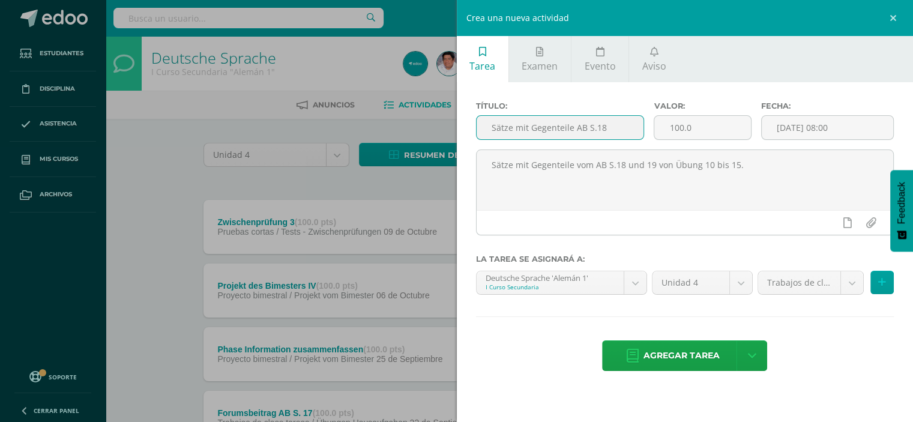
click at [611, 128] on input "Sätze mit Gegenteile AB S.18" at bounding box center [561, 127] width 168 height 23
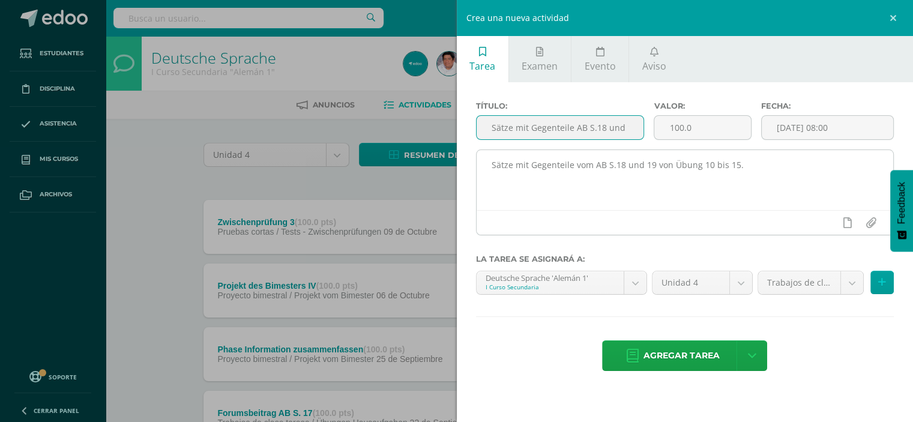
scroll to position [0, 3]
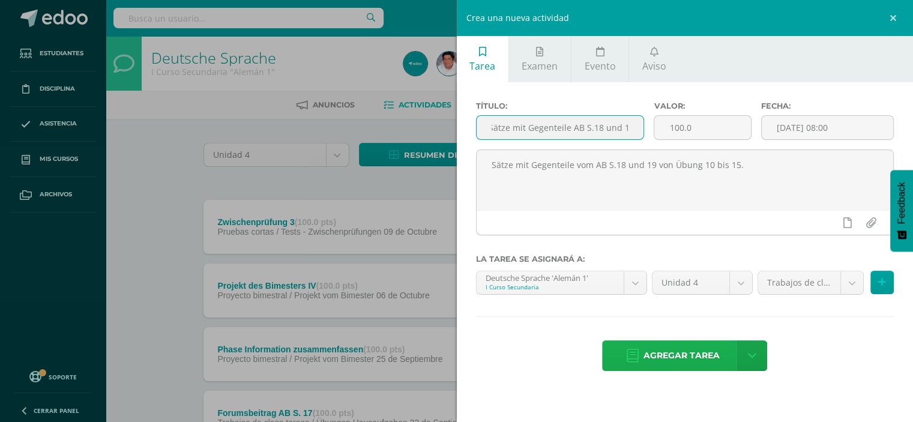
type input "Sätze mit Gegenteile AB S.18 und 19"
click at [668, 355] on span "Agregar tarea" at bounding box center [682, 355] width 76 height 29
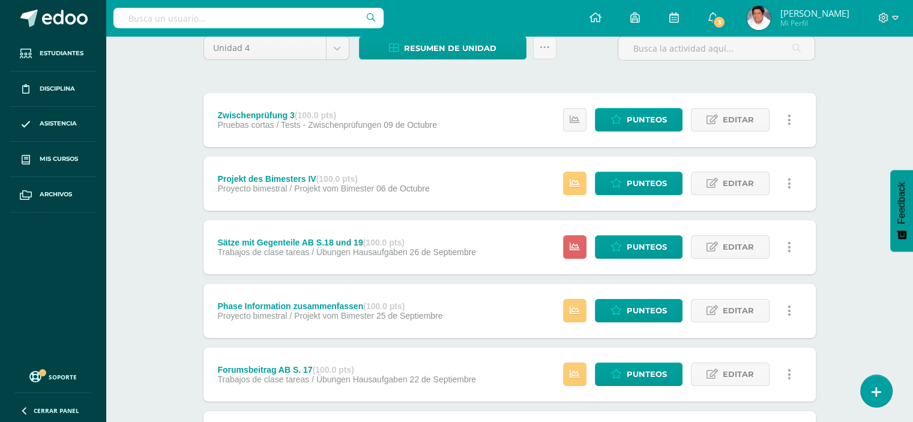
scroll to position [120, 0]
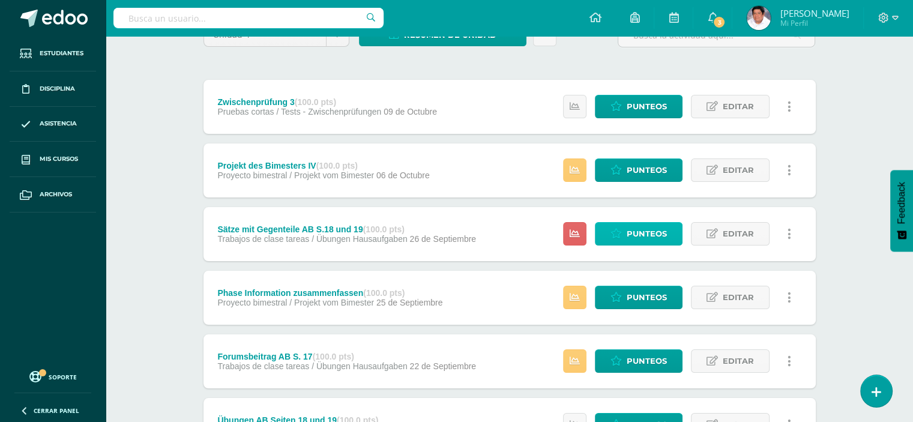
click at [648, 230] on span "Punteos" at bounding box center [647, 234] width 40 height 22
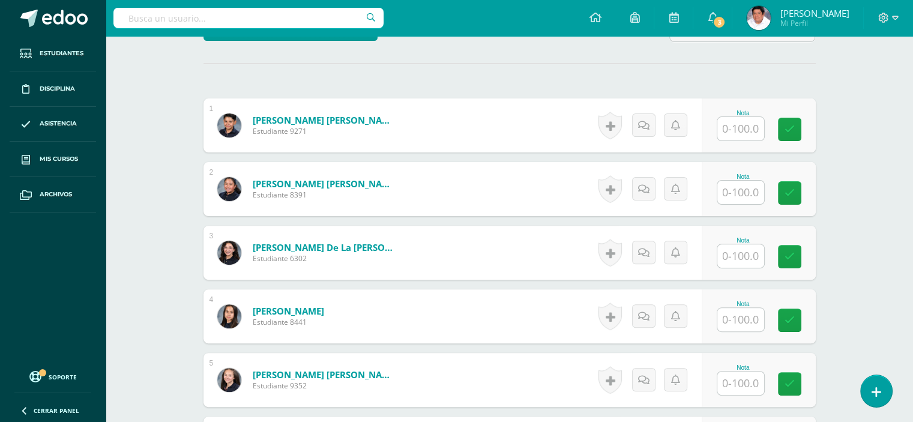
scroll to position [337, 0]
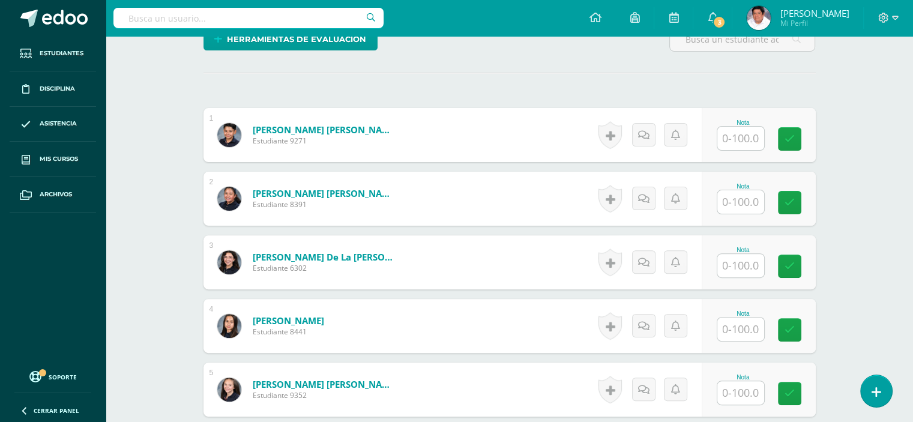
click at [739, 131] on input "text" at bounding box center [740, 138] width 47 height 23
type input "71"
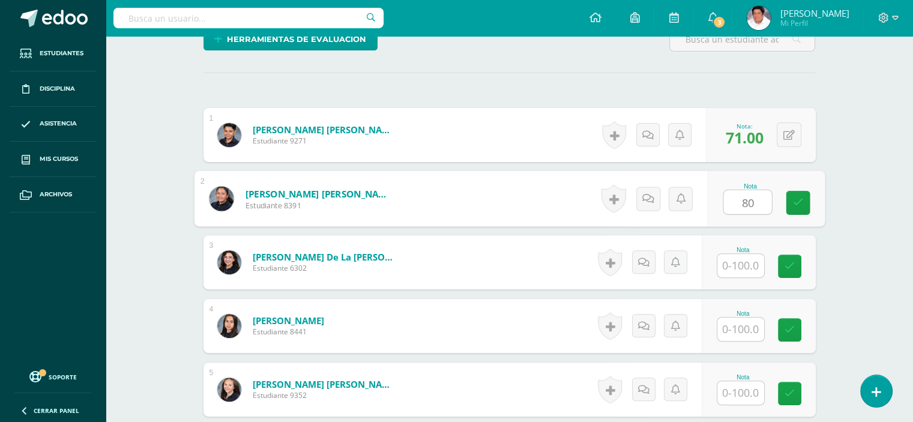
type input "80"
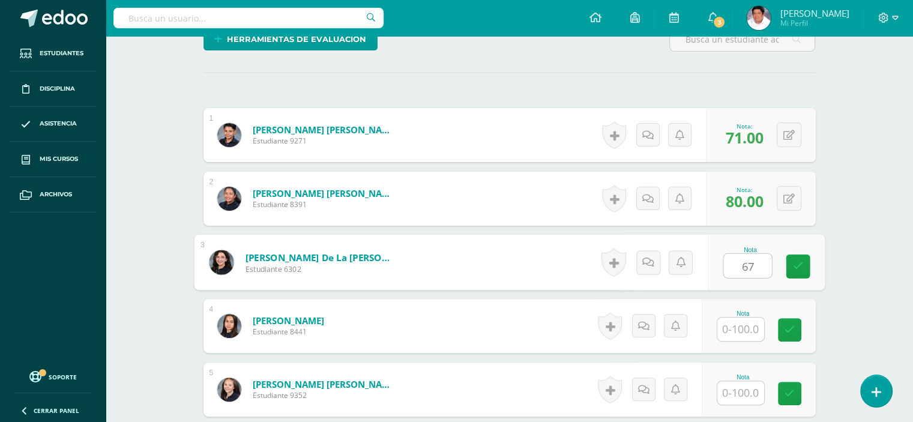
type input "67"
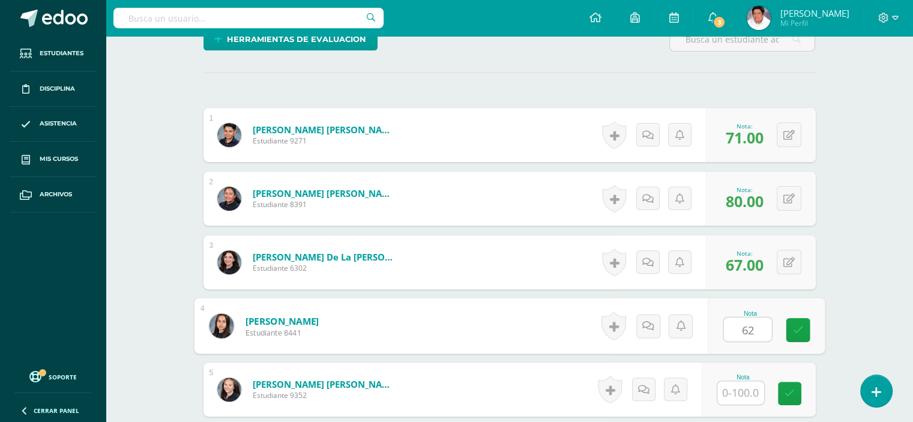
type input "62"
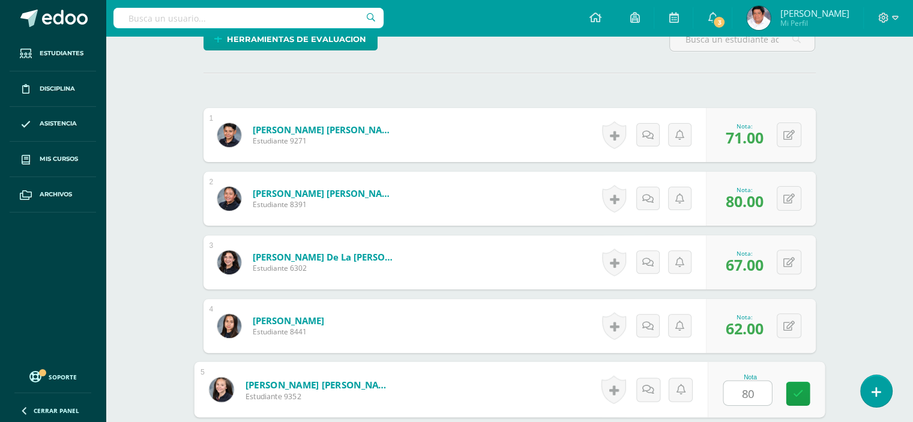
type input "80"
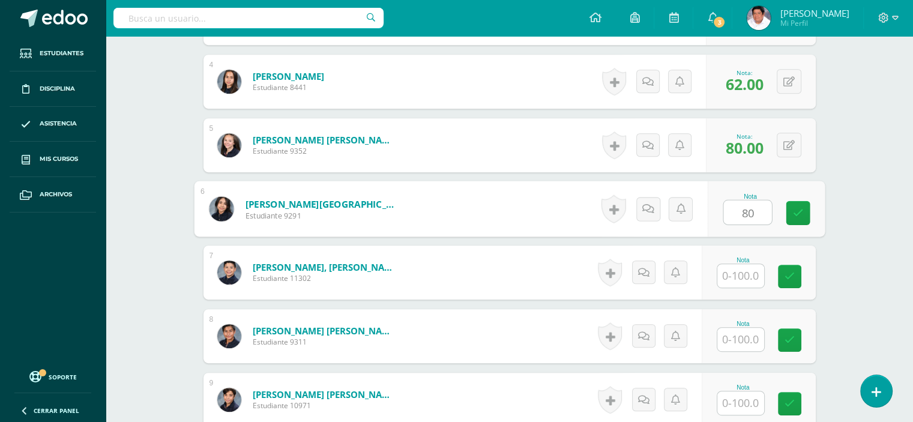
type input "80"
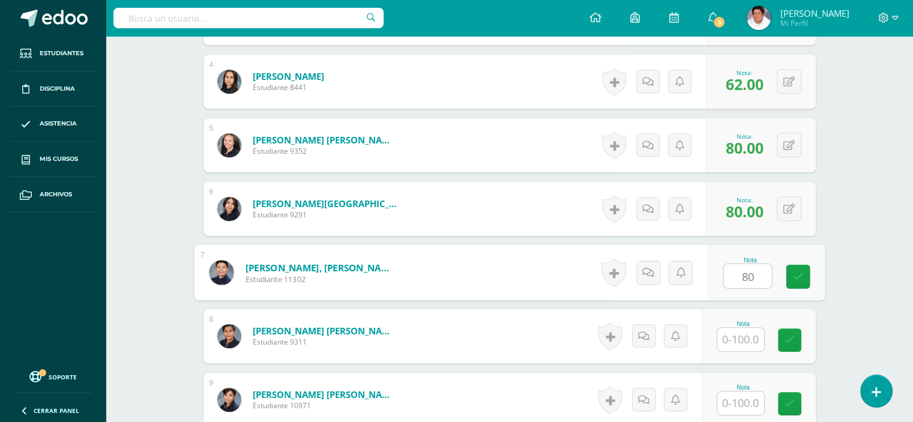
type input "80"
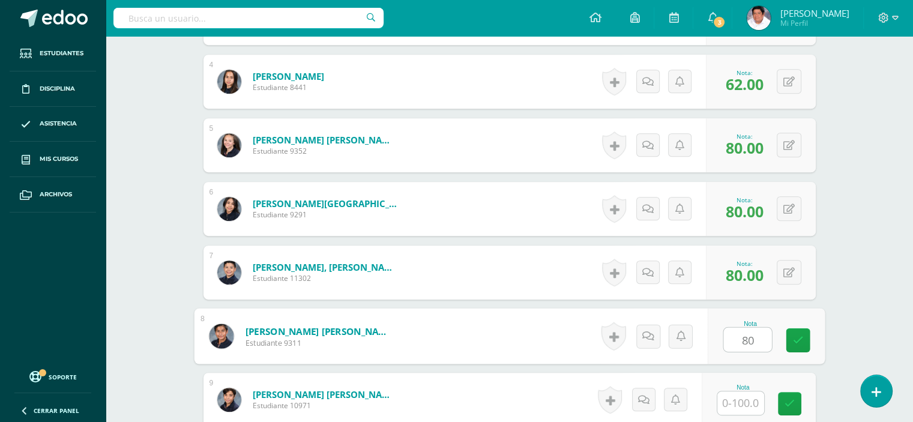
type input "80"
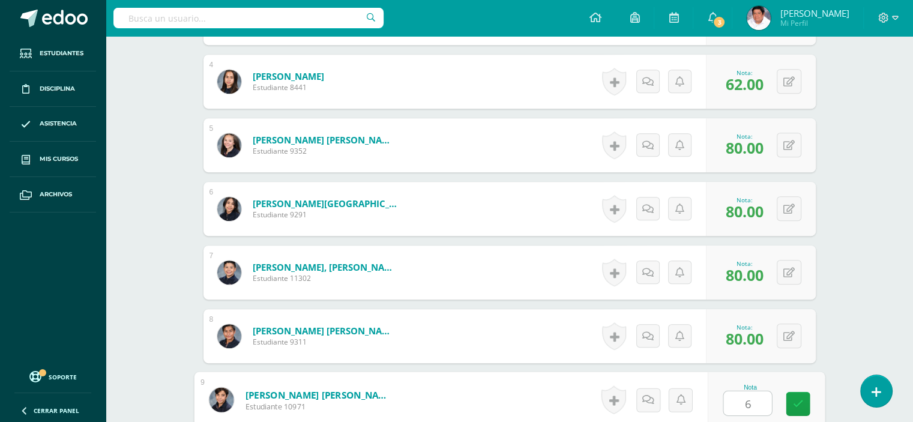
type input "62"
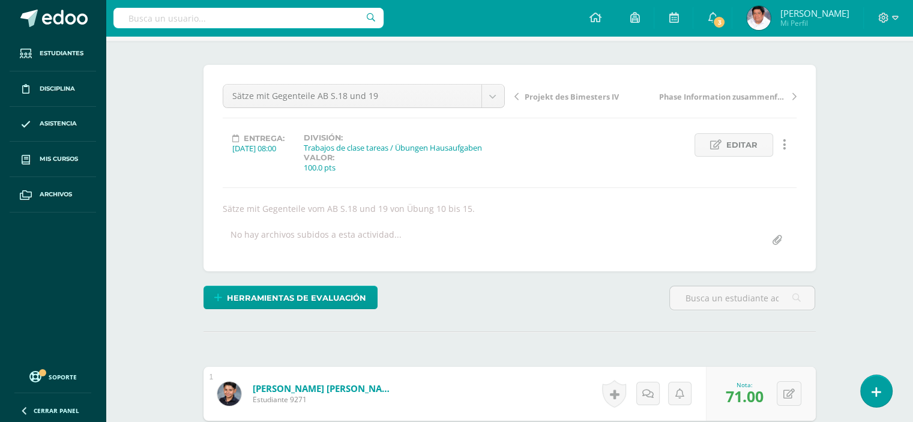
scroll to position [0, 0]
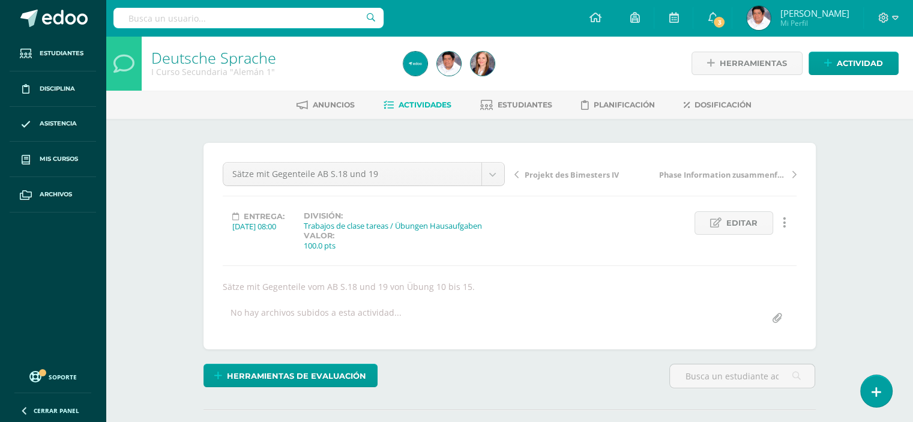
click at [404, 101] on span "Actividades" at bounding box center [425, 104] width 53 height 9
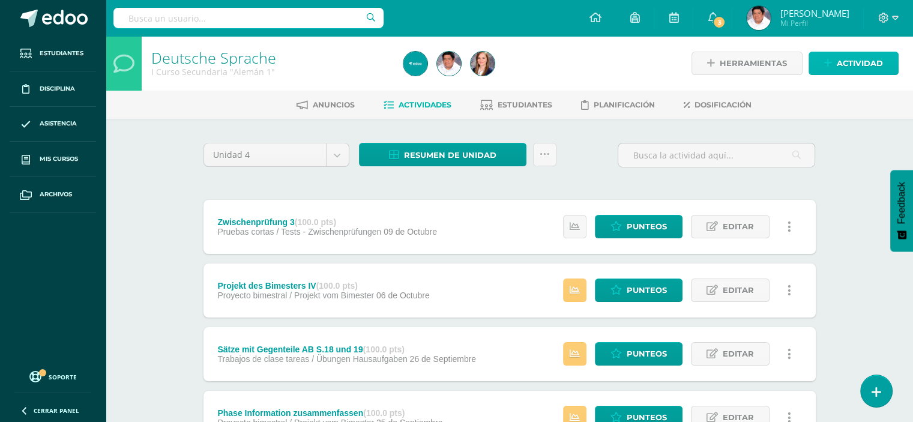
click at [838, 58] on span "Actividad" at bounding box center [860, 63] width 46 height 22
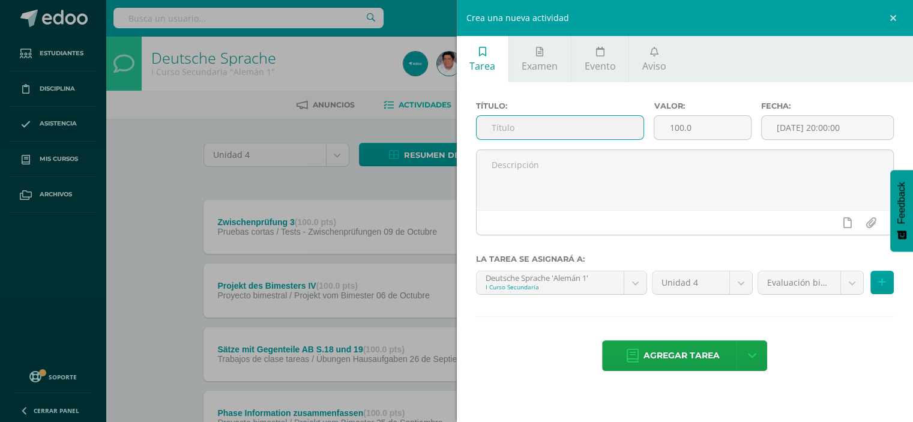
click at [524, 130] on input "text" at bounding box center [561, 127] width 168 height 23
type input "Note vom Heft"
click at [844, 124] on input "[DATE] 20:00:00" at bounding box center [828, 127] width 132 height 23
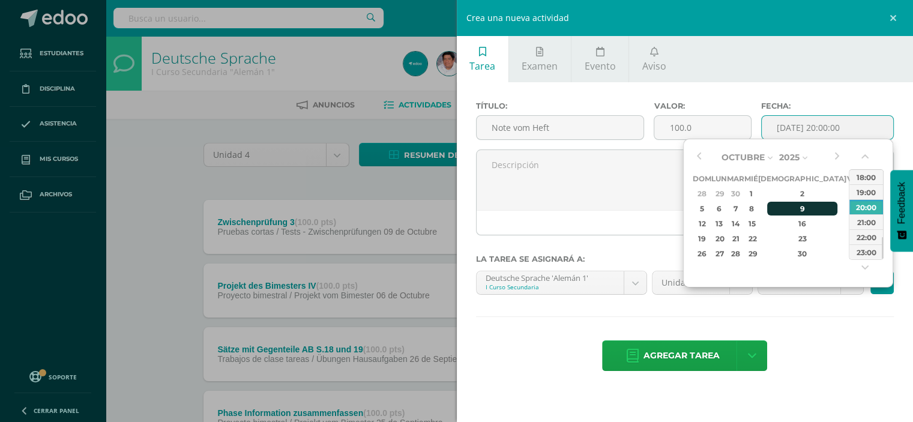
click at [791, 208] on div "9" at bounding box center [802, 209] width 71 height 14
click at [862, 192] on div "08:00" at bounding box center [867, 194] width 34 height 15
type input "2025-10-09 08:00"
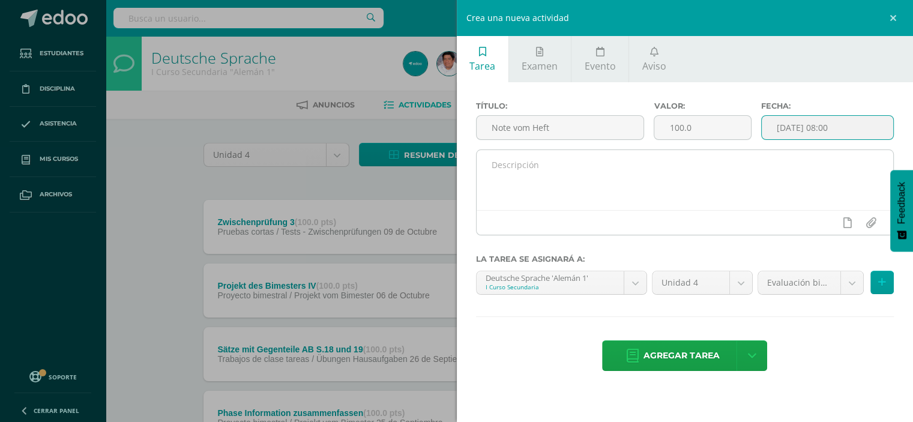
click at [567, 171] on textarea at bounding box center [685, 180] width 417 height 60
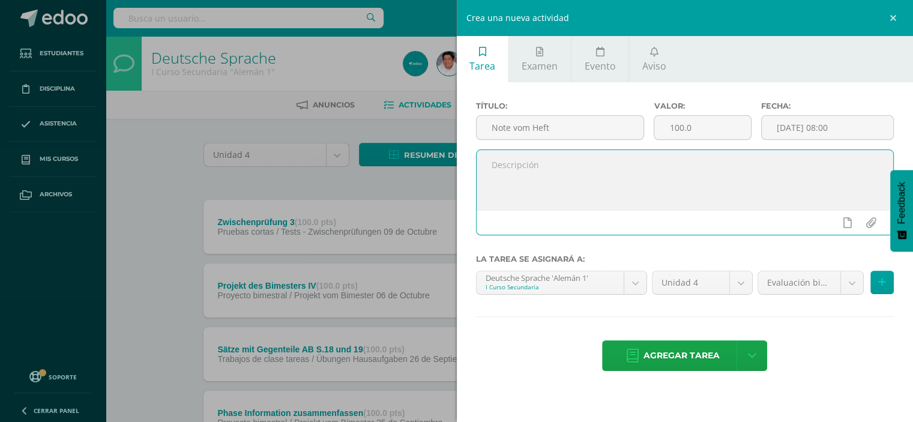
click at [567, 172] on textarea at bounding box center [685, 180] width 417 height 60
click at [584, 165] on textarea "Bewertung des Heftes im Bimester IV." at bounding box center [685, 180] width 417 height 60
click at [675, 160] on textarea "Bewertung des Heftes vom Bimester IV." at bounding box center [685, 180] width 417 height 60
type textarea "Bewertung des Heftes vom Bimester IV."
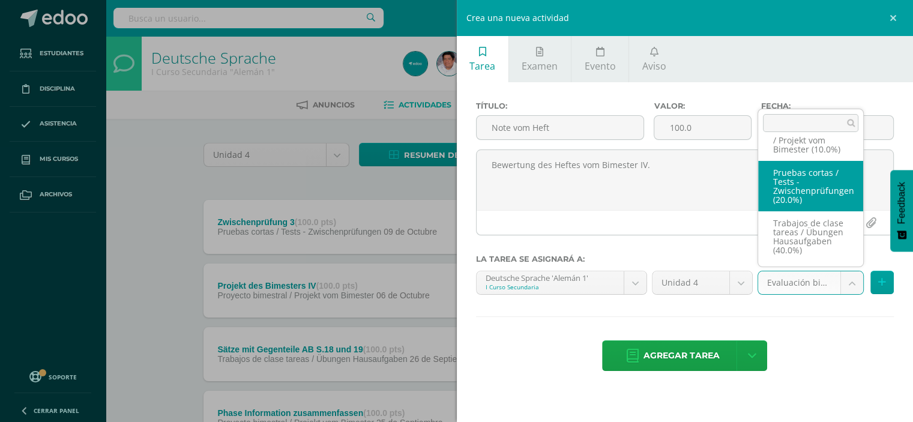
scroll to position [99, 0]
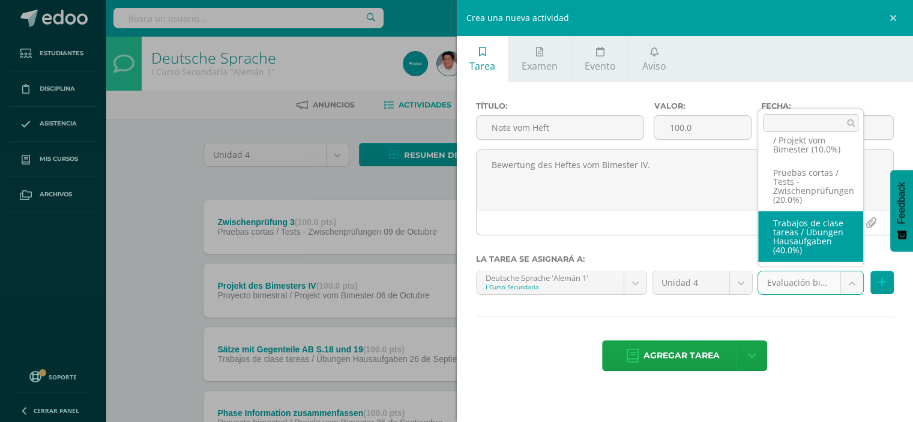
select select "208190"
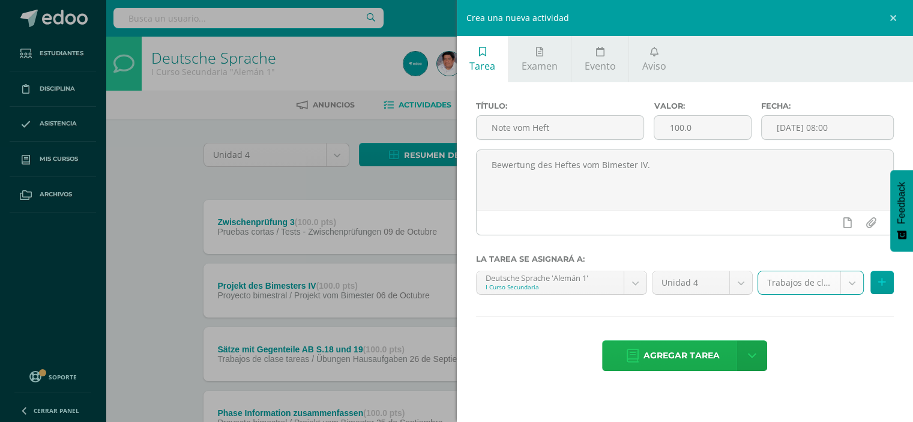
click at [677, 348] on span "Agregar tarea" at bounding box center [682, 355] width 76 height 29
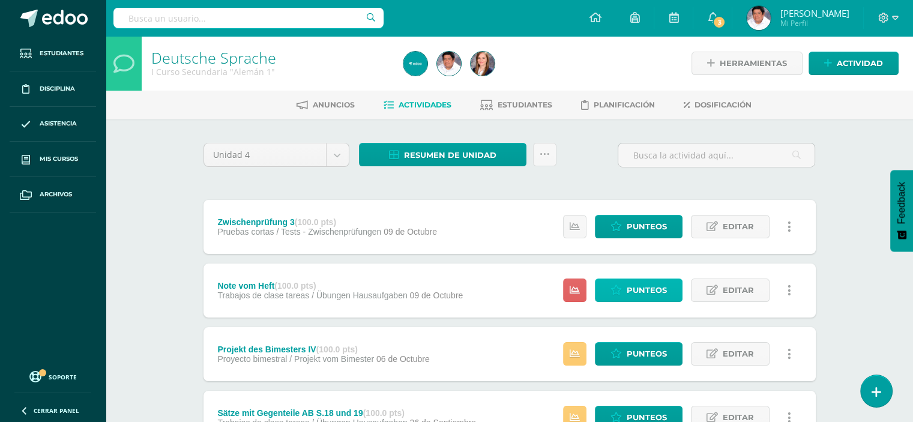
click at [647, 289] on span "Punteos" at bounding box center [647, 290] width 40 height 22
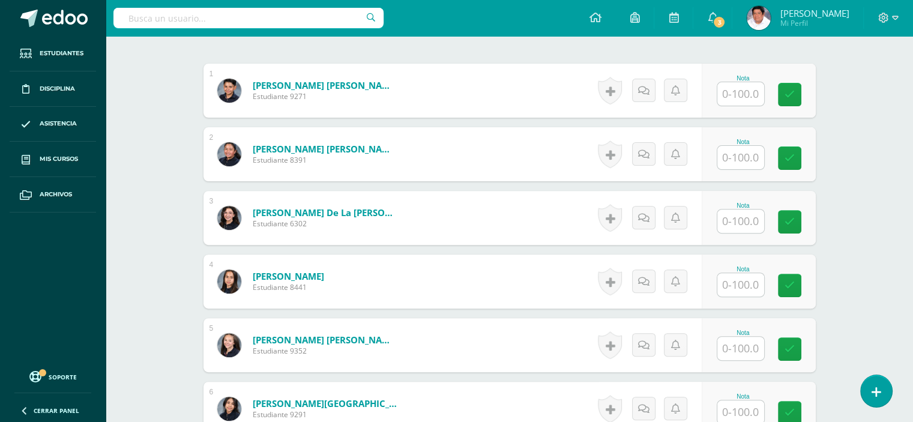
scroll to position [360, 0]
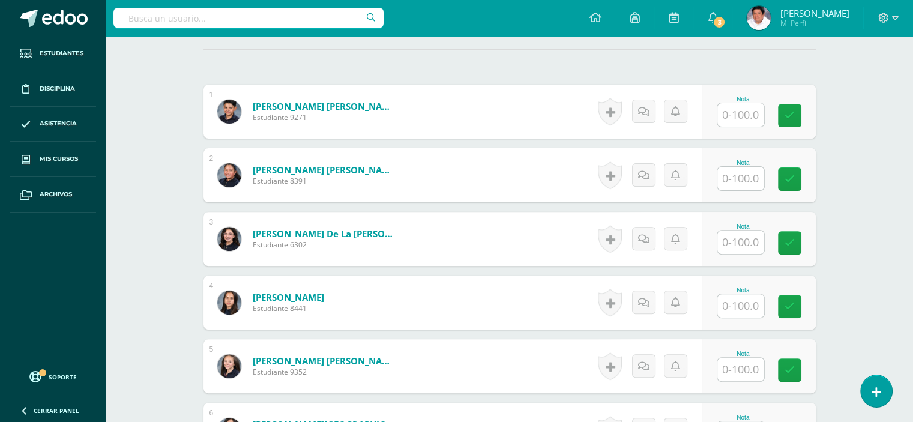
click at [736, 112] on input "text" at bounding box center [740, 114] width 47 height 23
type input "90"
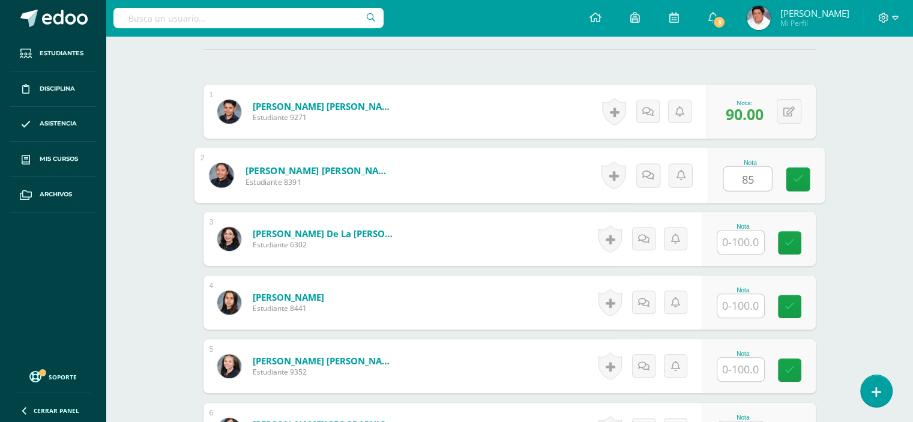
type input "85"
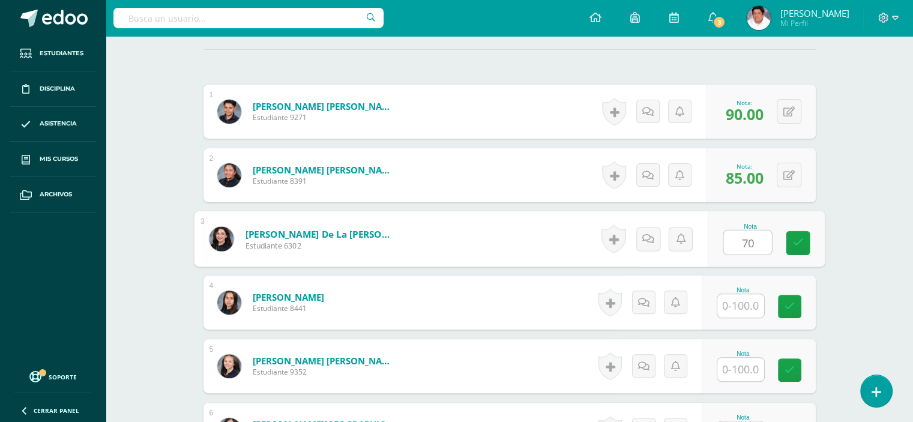
type input "70"
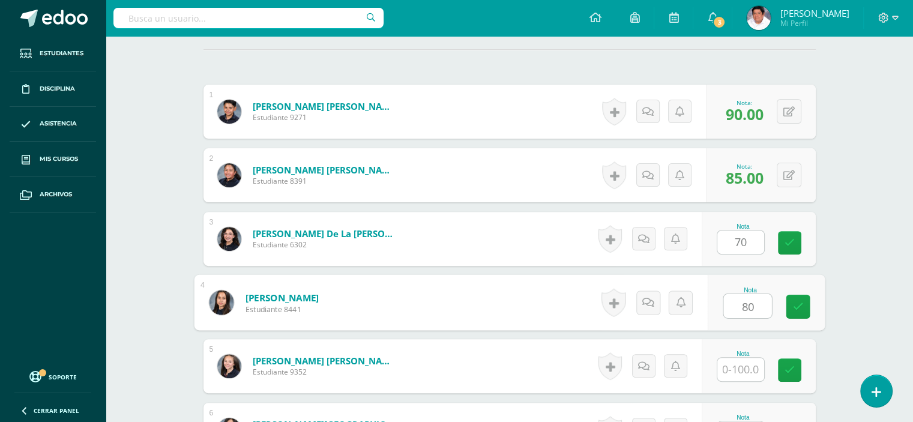
type input "80"
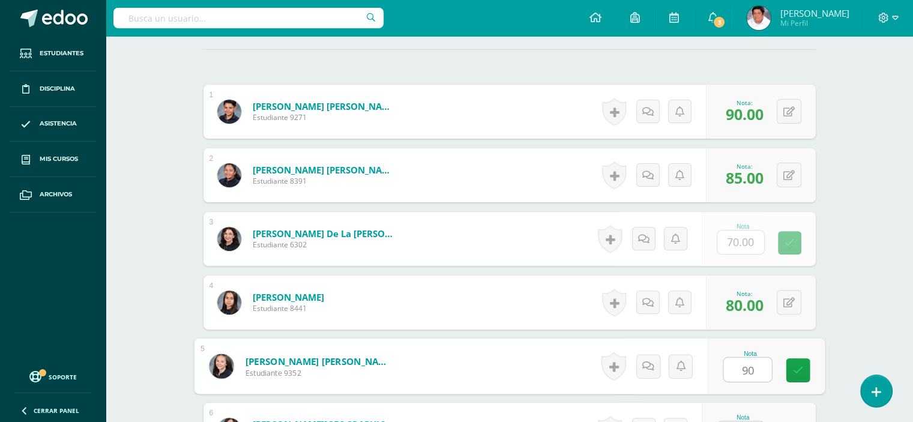
type input "90"
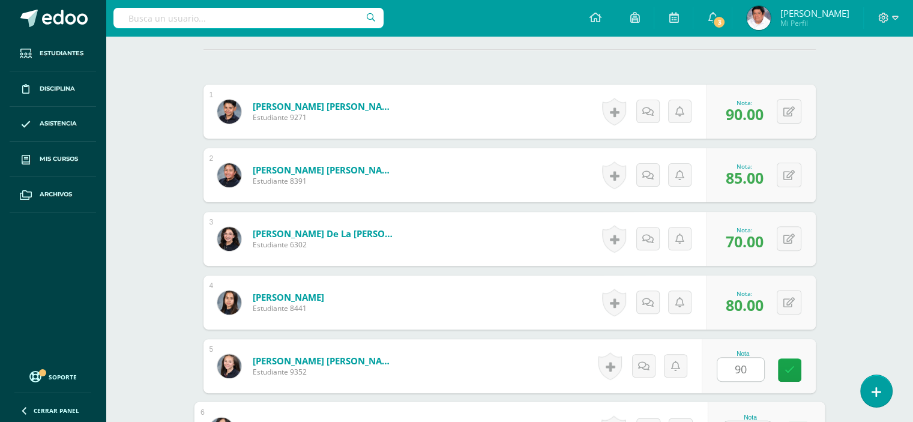
scroll to position [382, 0]
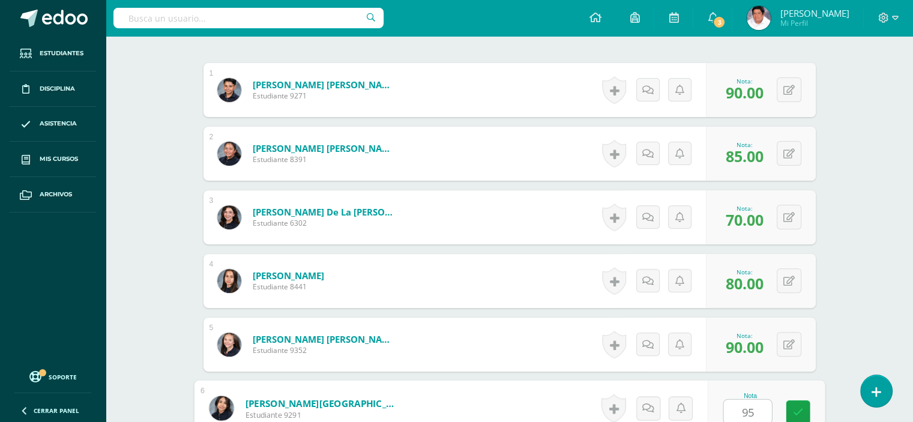
type input "95"
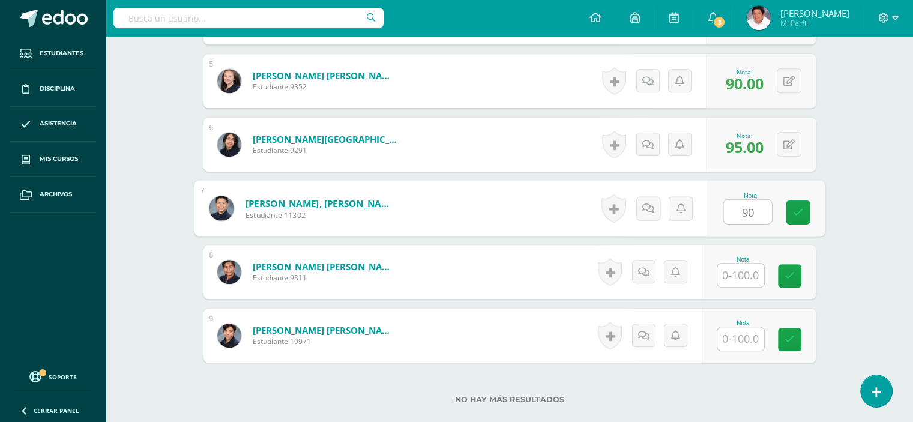
type input "90"
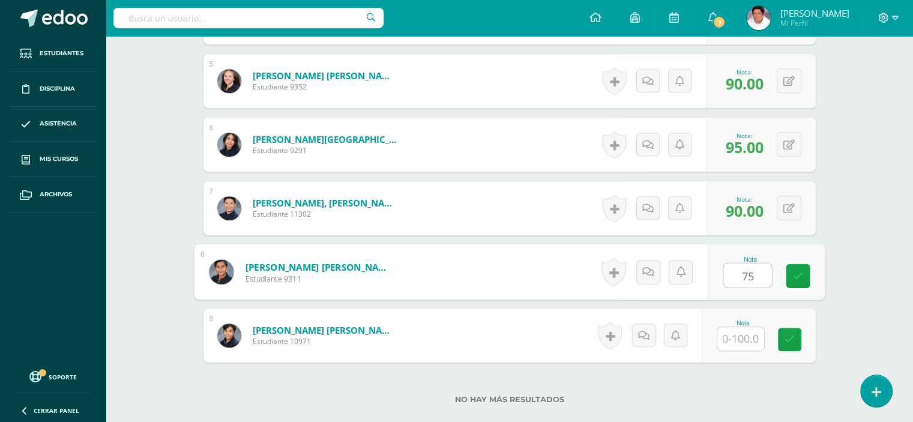
type input "75"
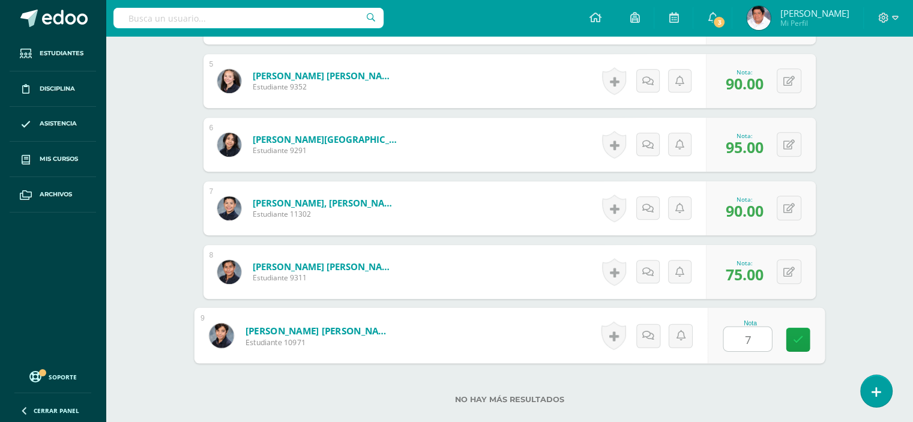
type input "70"
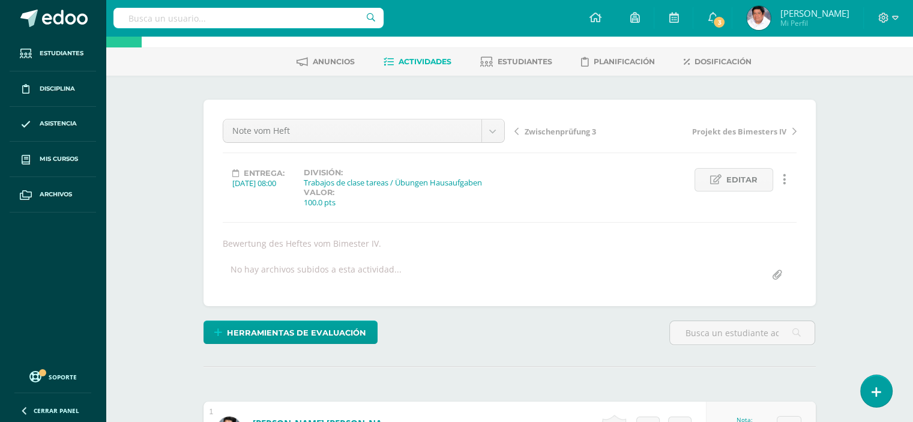
scroll to position [2, 0]
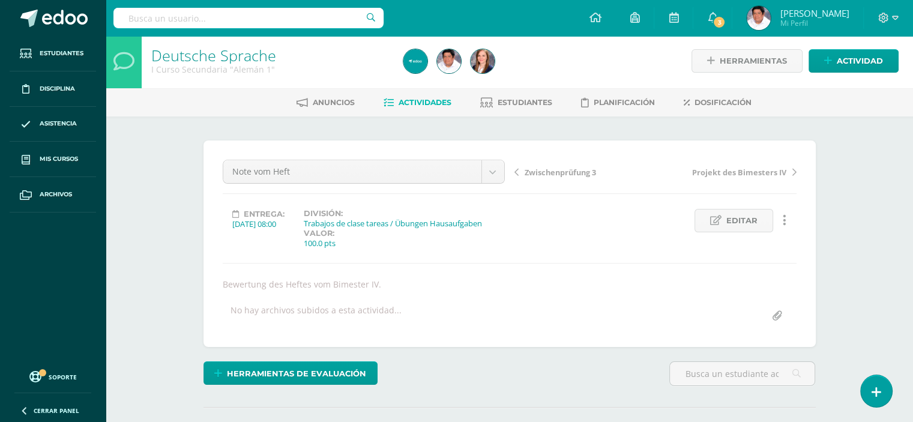
click at [413, 102] on span "Actividades" at bounding box center [425, 102] width 53 height 9
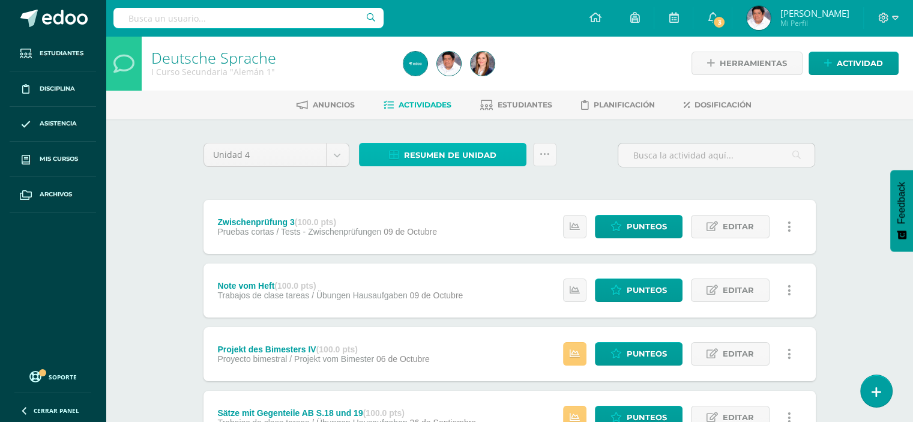
click at [433, 153] on span "Resumen de unidad" at bounding box center [450, 155] width 92 height 22
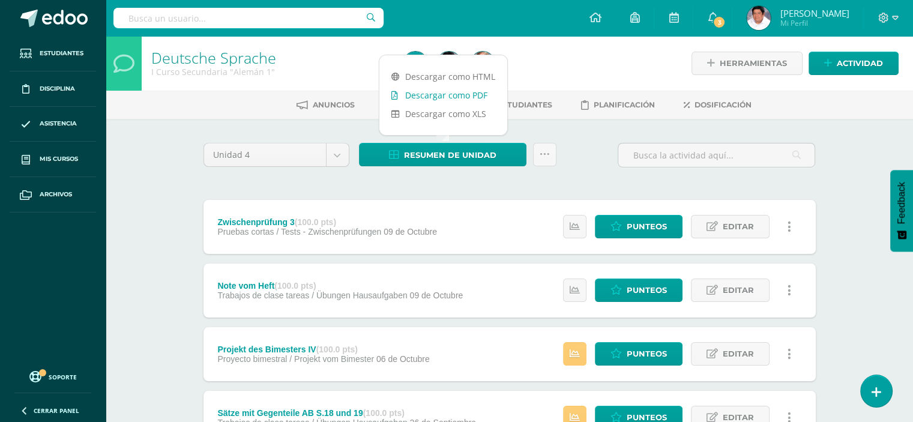
click at [430, 92] on link "Descargar como PDF" at bounding box center [443, 95] width 128 height 19
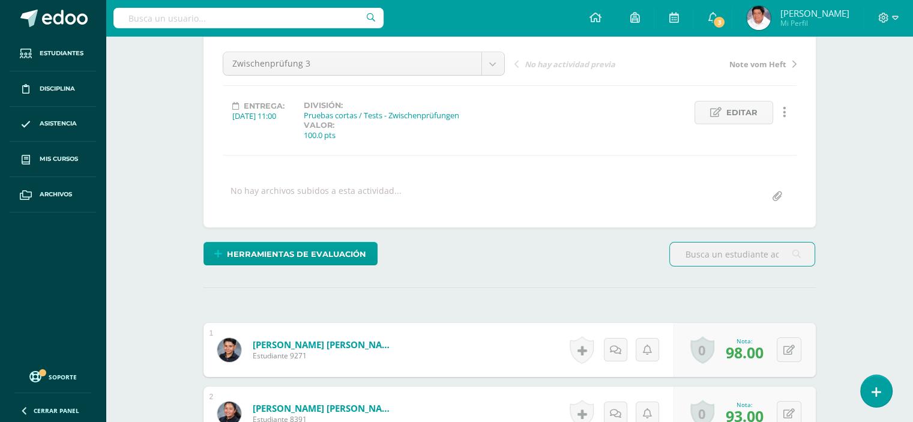
scroll to position [29, 0]
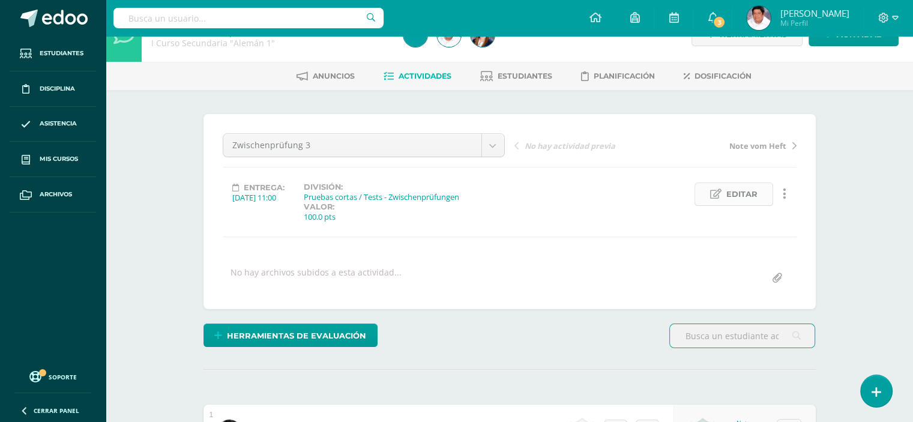
click at [743, 192] on span "Editar" at bounding box center [741, 194] width 31 height 22
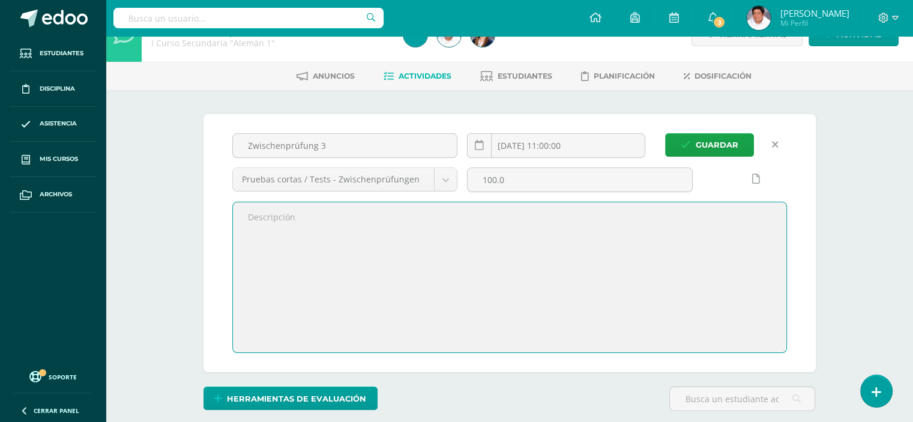
click at [315, 228] on textarea at bounding box center [510, 277] width 554 height 150
type textarea "V"
paste textarea "Wenn"
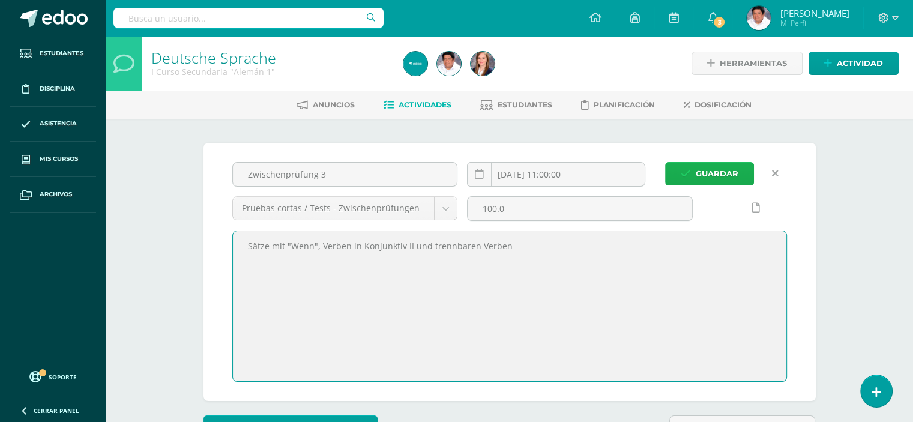
type textarea "Sätze mit "Wenn", Verben in Konjunktiv II und trennbaren Verben"
click at [695, 172] on button "Guardar" at bounding box center [709, 173] width 89 height 23
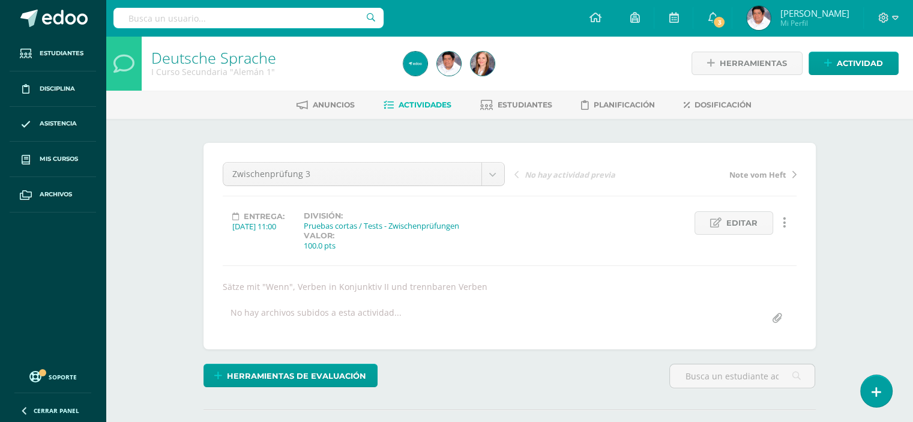
click at [418, 104] on span "Actividades" at bounding box center [425, 104] width 53 height 9
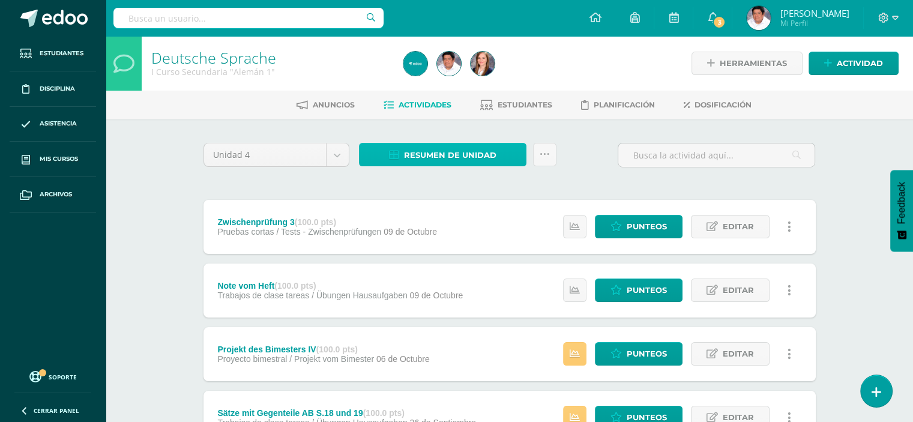
click at [446, 157] on span "Resumen de unidad" at bounding box center [450, 155] width 92 height 22
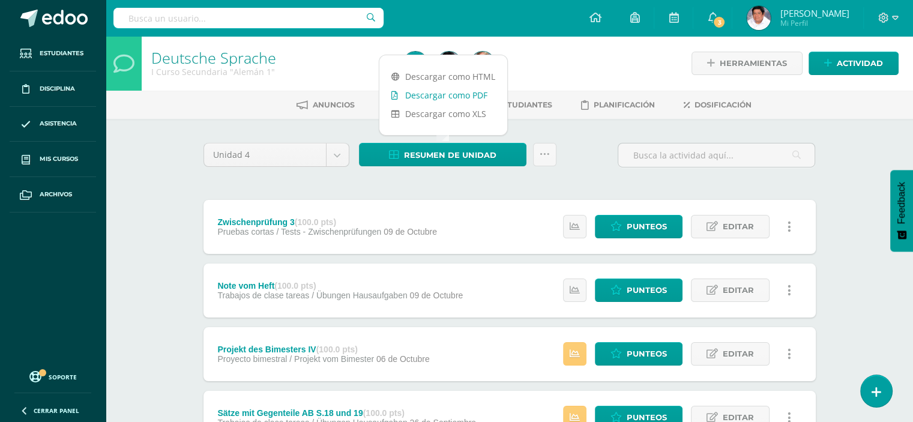
click at [413, 93] on link "Descargar como PDF" at bounding box center [443, 95] width 128 height 19
click at [584, 156] on div "Unidad 4 Unidad 1 Unidad 2 Unidad 3 Unidad 4 Resumen de unidad Subir actividade…" at bounding box center [510, 160] width 622 height 34
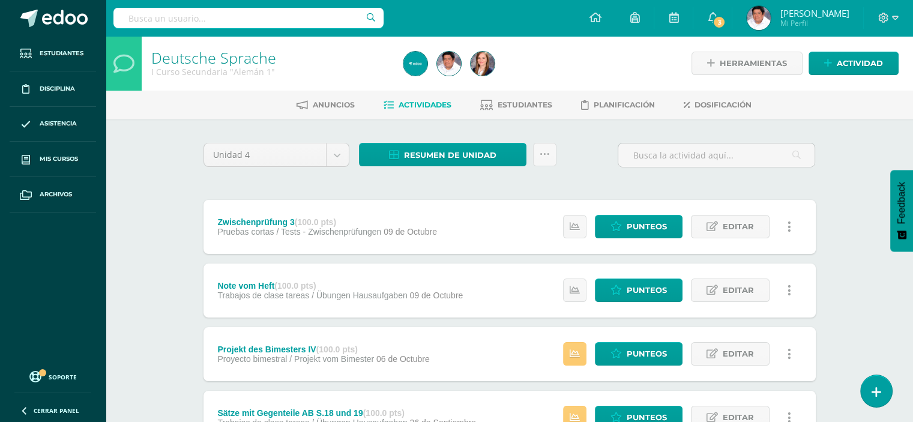
click at [581, 159] on div "Unidad 4 Unidad 1 Unidad 2 Unidad 3 Unidad 4 Resumen de unidad Subir actividade…" at bounding box center [510, 160] width 622 height 34
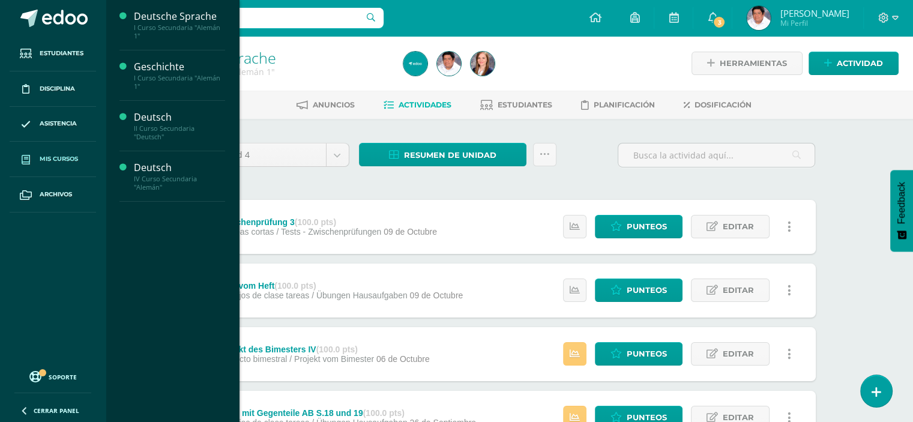
click at [64, 153] on link "Mis cursos" at bounding box center [53, 159] width 86 height 35
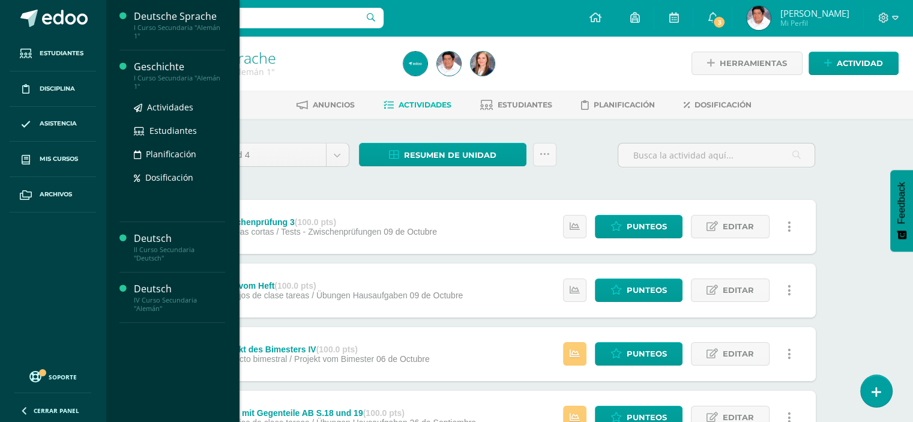
click at [150, 71] on div "Geschichte" at bounding box center [179, 67] width 91 height 14
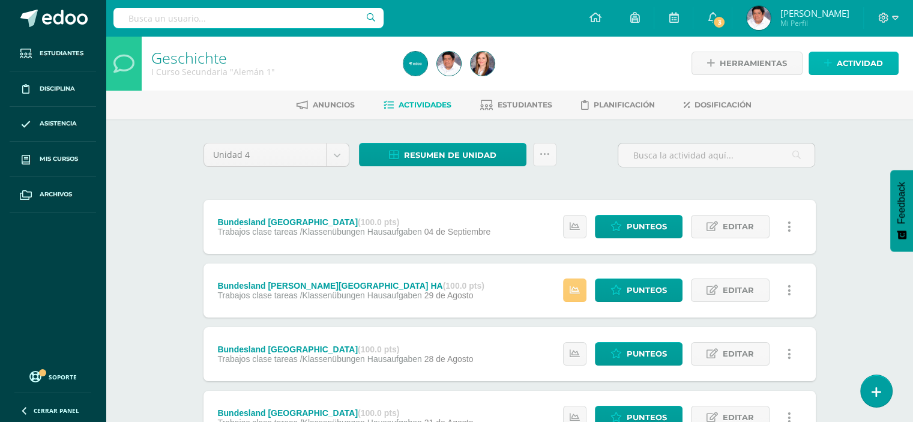
click at [854, 64] on span "Actividad" at bounding box center [860, 63] width 46 height 22
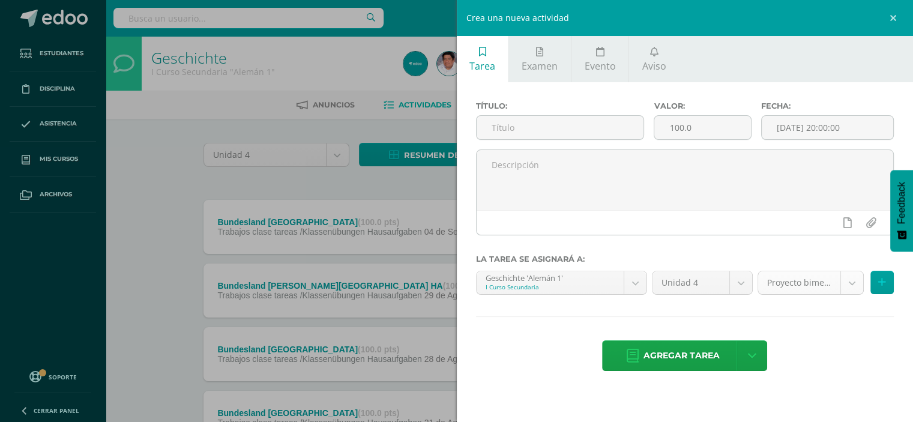
click at [851, 281] on body "Estudiantes Disciplina Asistencia Mis cursos Archivos Soporte Ayuda Reportar un…" at bounding box center [456, 262] width 913 height 525
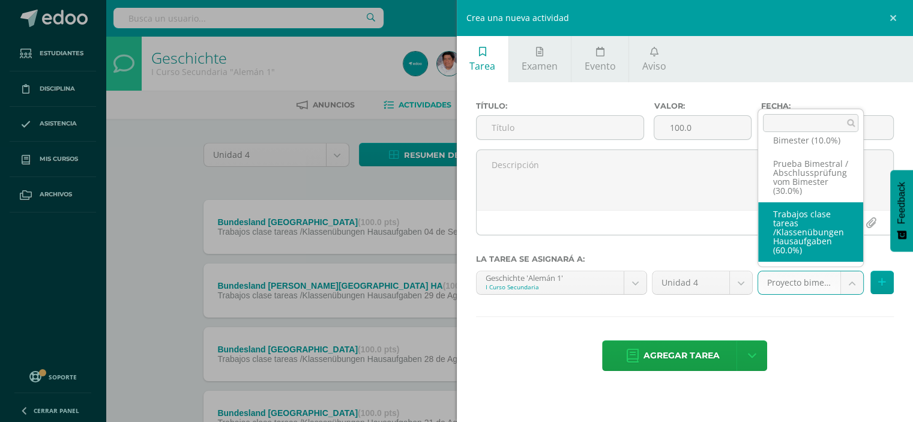
scroll to position [49, 0]
select select "232842"
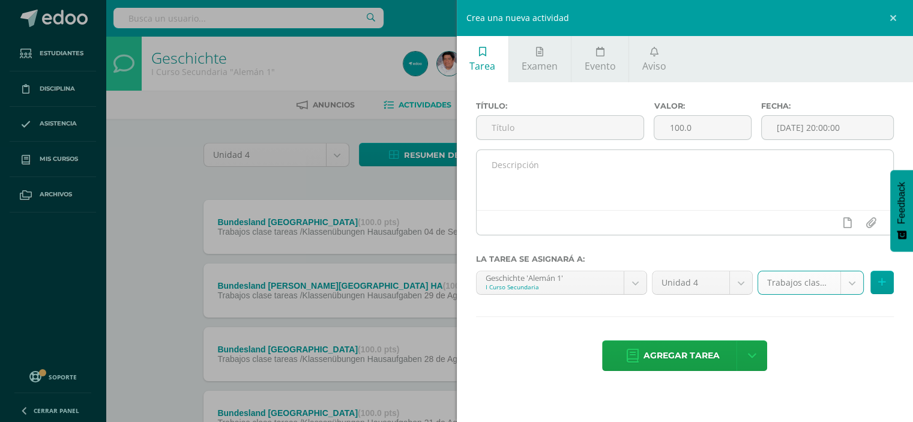
click at [548, 175] on textarea at bounding box center [685, 180] width 417 height 60
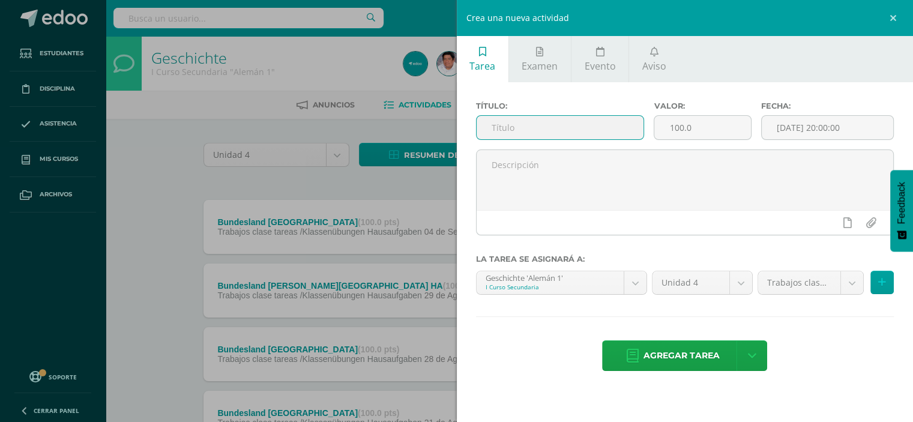
click at [507, 128] on input "text" at bounding box center [561, 127] width 168 height 23
type input "Q"
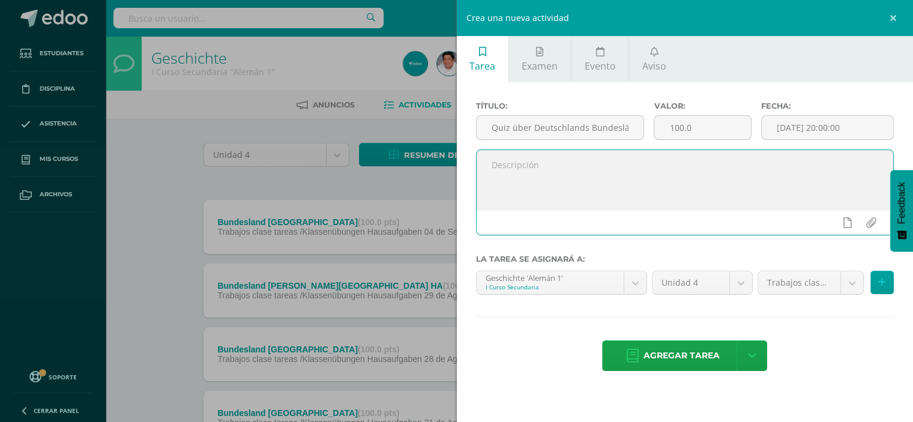
click at [560, 170] on textarea at bounding box center [685, 180] width 417 height 60
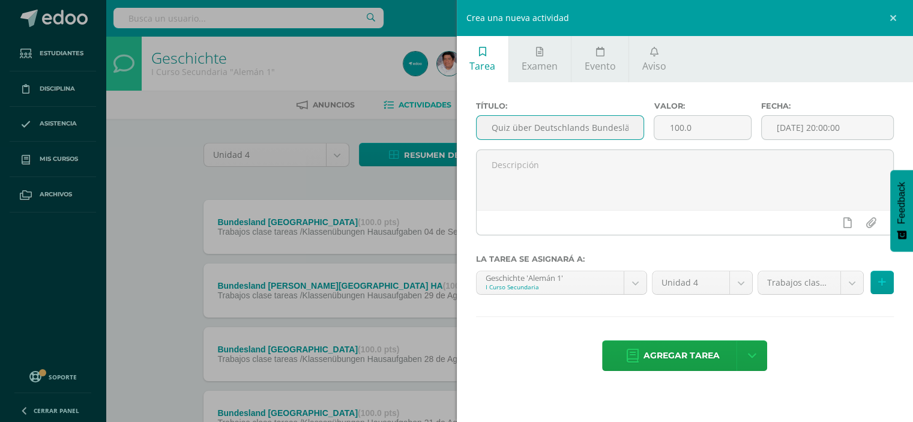
scroll to position [0, 13]
drag, startPoint x: 492, startPoint y: 126, endPoint x: 635, endPoint y: 129, distance: 142.9
click at [635, 129] on input "Quiz über Deutschlands Bundesländer" at bounding box center [561, 127] width 168 height 23
click at [519, 129] on input "Quiz über Deutschlands Bundesländer" at bounding box center [561, 127] width 168 height 23
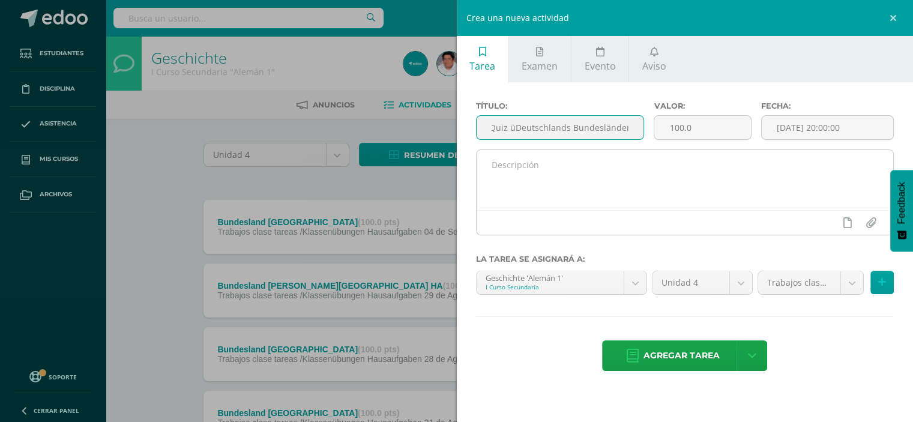
scroll to position [0, 0]
paste input "Quiz"
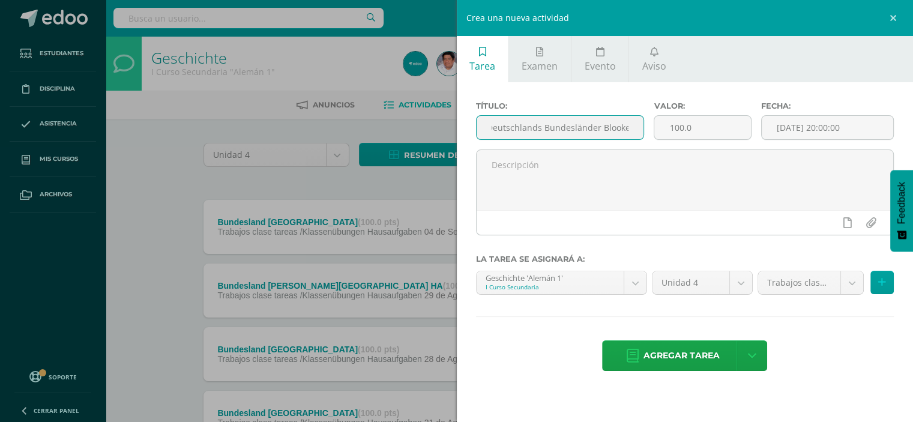
type input "Deutschlands Bundesländer Blooket"
click at [636, 127] on input "Deutschlands Bundesländer Blooket" at bounding box center [561, 127] width 168 height 23
drag, startPoint x: 605, startPoint y: 127, endPoint x: 624, endPoint y: 129, distance: 18.8
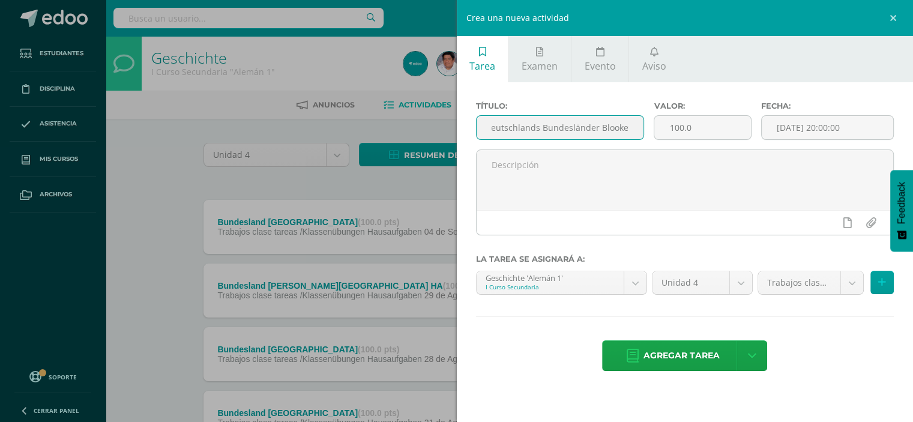
click at [624, 129] on input "Deutschlands Bundesländer Blooket" at bounding box center [561, 127] width 168 height 23
click at [634, 128] on input "Deutschlands Bundesländer Blooket" at bounding box center [561, 127] width 168 height 23
drag, startPoint x: 631, startPoint y: 128, endPoint x: 453, endPoint y: 133, distance: 177.8
click at [453, 133] on div "Crea una nueva actividad Tarea Examen Evento Aviso Título: Deutschlands Bundesl…" at bounding box center [456, 211] width 913 height 422
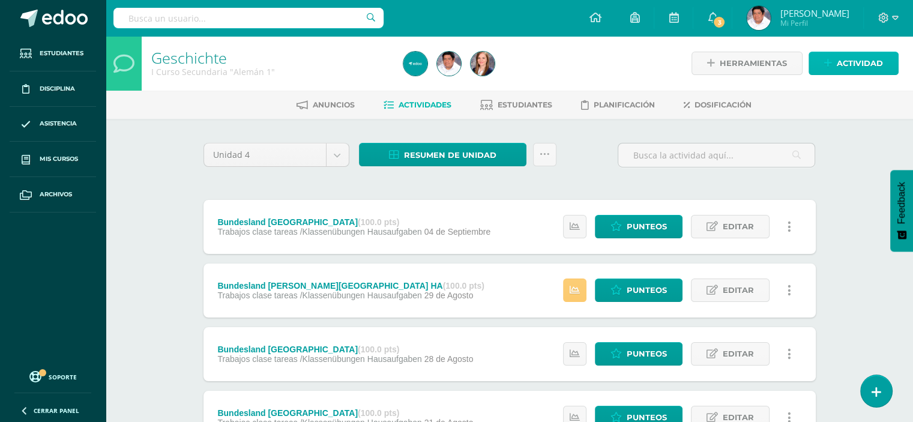
click at [857, 62] on span "Actividad" at bounding box center [860, 63] width 46 height 22
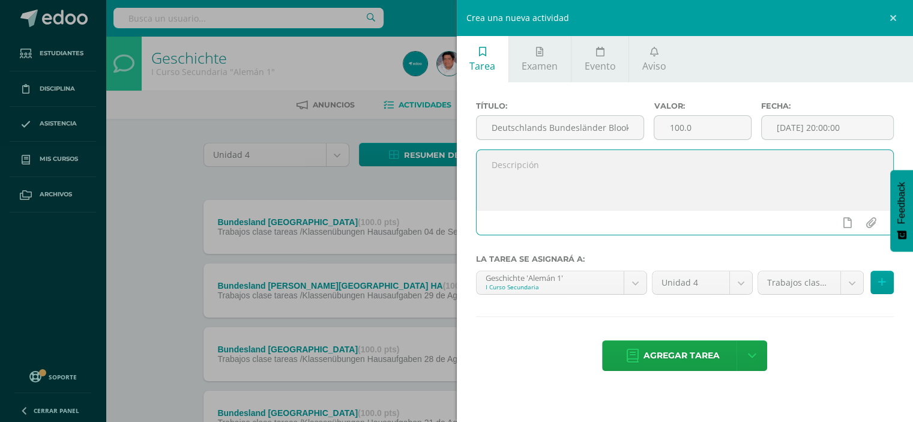
click at [549, 173] on textarea at bounding box center [685, 180] width 417 height 60
paste textarea "Deutschlands Bundesländer Blooket"
type textarea "Deutschlands Bundesländer Blooket"
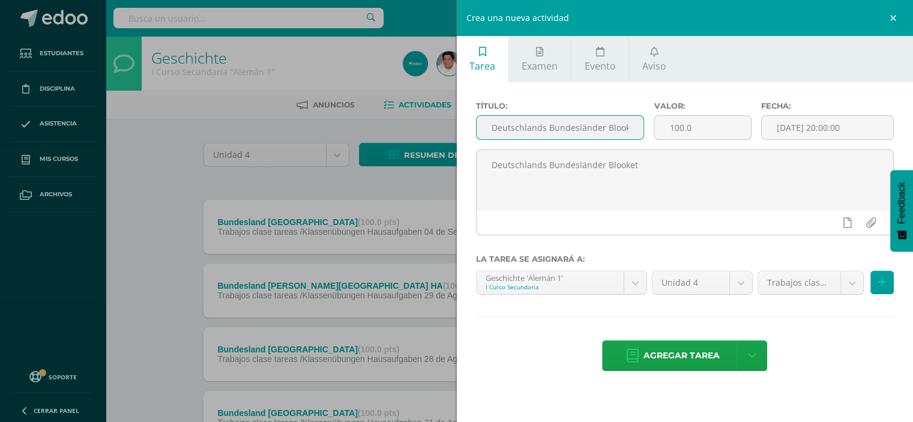
click at [606, 125] on input "Deutschlands Bundesländer Blooket" at bounding box center [561, 127] width 168 height 23
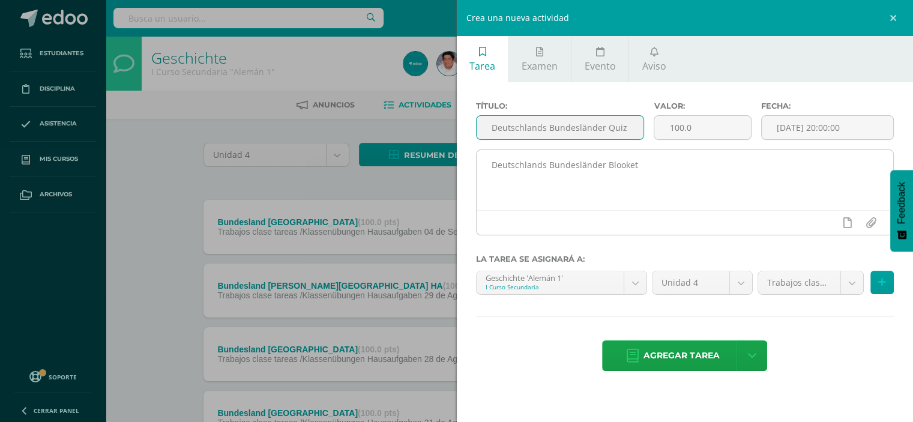
type input "Deutschlands Bundesländer Quiz"
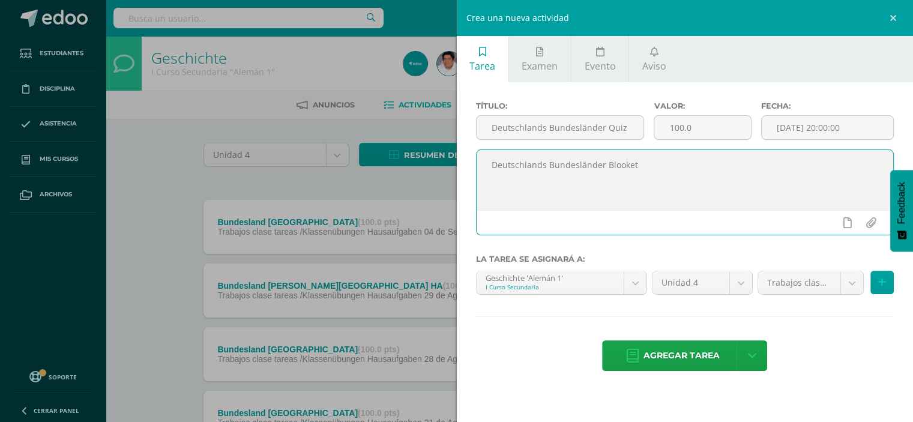
click at [641, 166] on textarea "Deutschlands Bundesländer Blooket" at bounding box center [685, 180] width 417 height 60
click at [492, 169] on textarea "Deutschlands Bundesländer Blooket" at bounding box center [685, 180] width 417 height 60
drag, startPoint x: 701, startPoint y: 169, endPoint x: 502, endPoint y: 177, distance: 199.5
click at [447, 179] on div "Crea una nueva actividad Tarea Examen Evento Aviso Título: Deutschlands Bundesl…" at bounding box center [456, 211] width 913 height 422
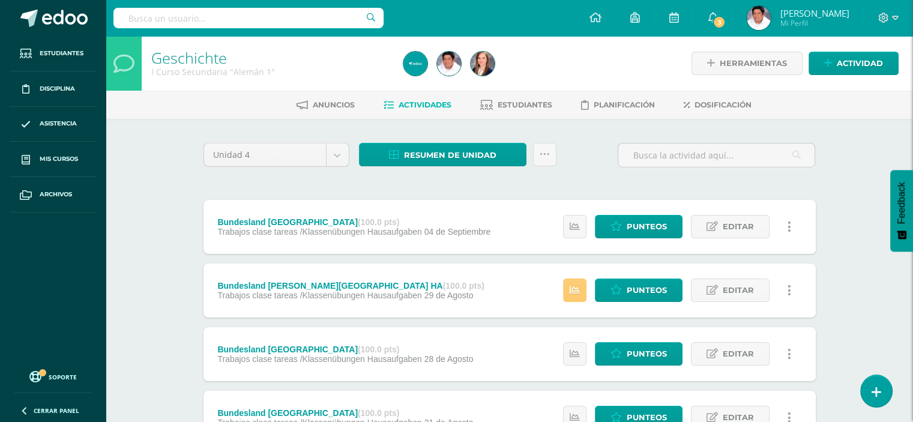
type textarea "Quiz über Deutschlands Bundesländer im Blooket"
click at [867, 62] on span "Actividad" at bounding box center [860, 63] width 46 height 22
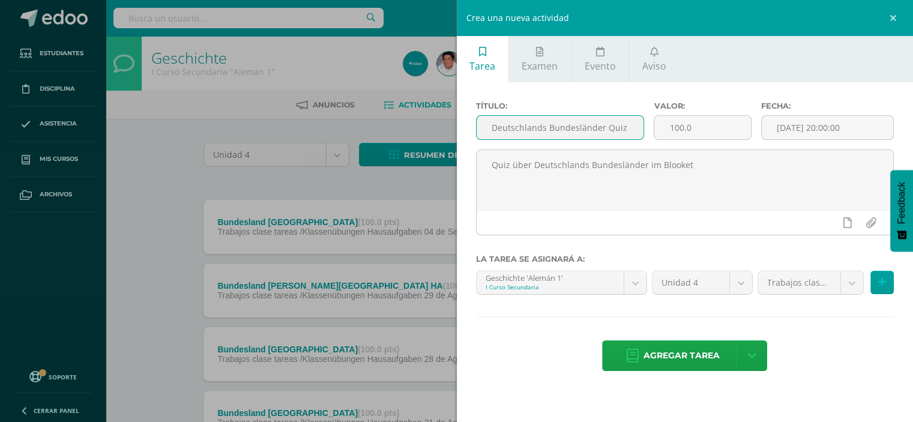
drag, startPoint x: 492, startPoint y: 127, endPoint x: 635, endPoint y: 127, distance: 142.3
click at [635, 127] on input "Deutschlands Bundesländer Quiz" at bounding box center [561, 127] width 168 height 23
paste input "Quiz: Deutschlands Bundesländer"
type input "Quiz: Deutschlands Bundesländer"
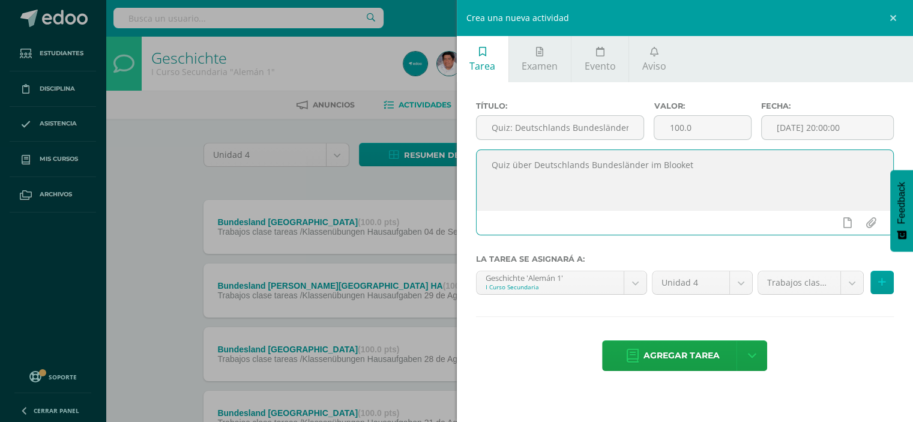
drag, startPoint x: 711, startPoint y: 167, endPoint x: 458, endPoint y: 172, distance: 253.4
click at [458, 172] on div "Título: Quiz: Deutschlands Bundesländer Valor: 100.0 Fecha: 2025-10-09 20:00:00…" at bounding box center [685, 237] width 457 height 310
paste textarea "Ein Quiz über die Bundesländer Deutschlands in Blooket."
type textarea "Ein Quiz über die Bundesländer Deutschlands in Blooket."
click at [681, 349] on span "Agregar tarea" at bounding box center [682, 355] width 76 height 29
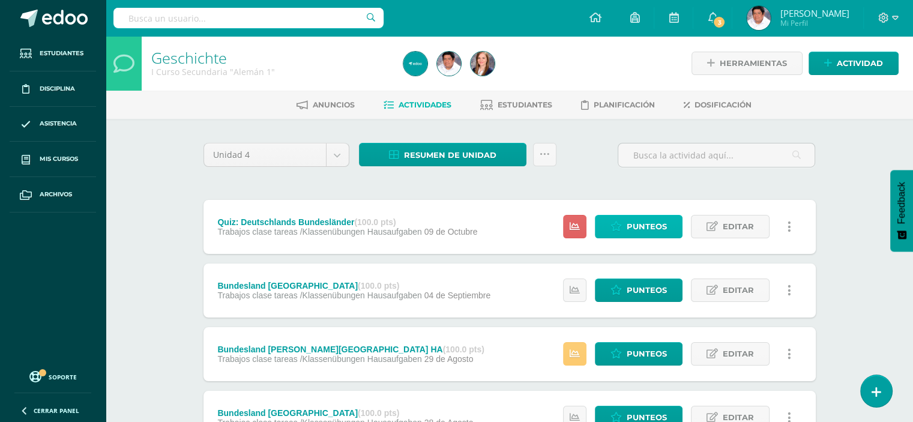
click at [626, 222] on link "Punteos" at bounding box center [639, 226] width 88 height 23
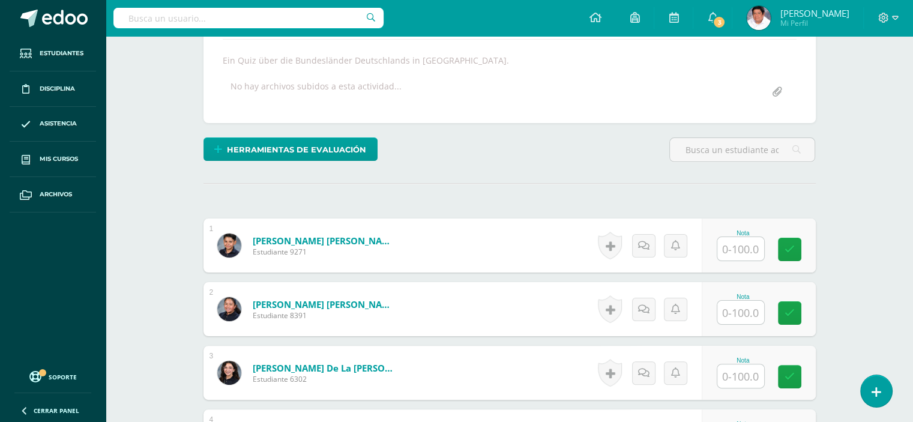
scroll to position [240, 0]
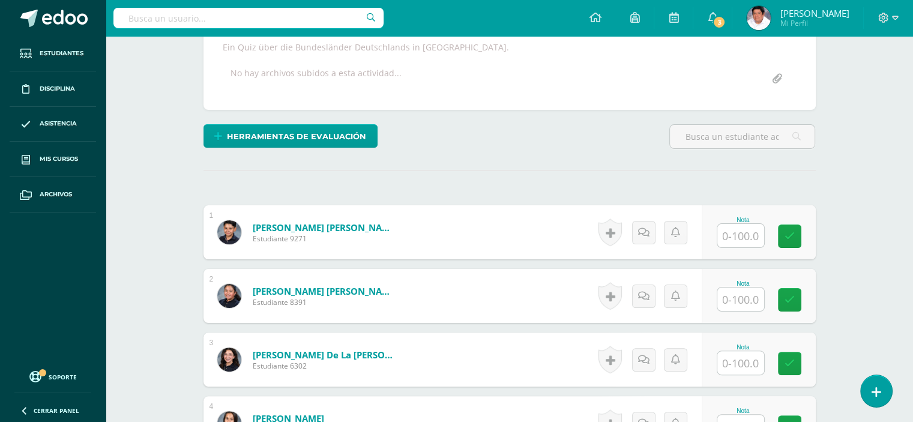
click at [749, 365] on input "text" at bounding box center [740, 362] width 47 height 23
type input "95"
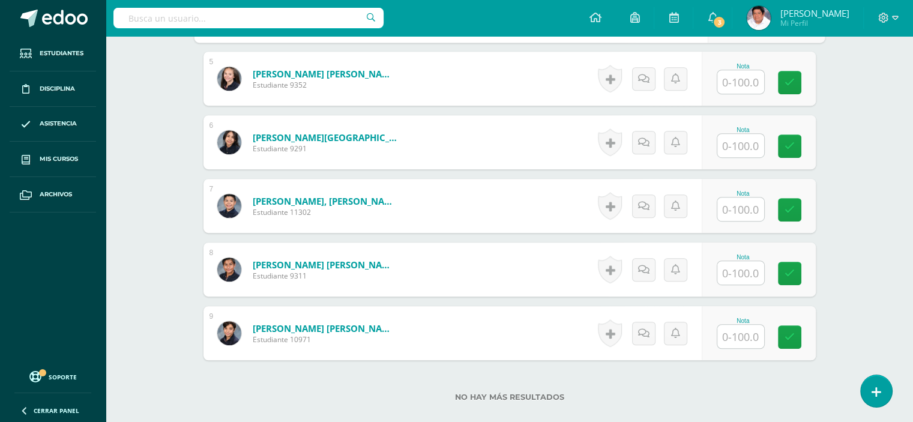
scroll to position [675, 0]
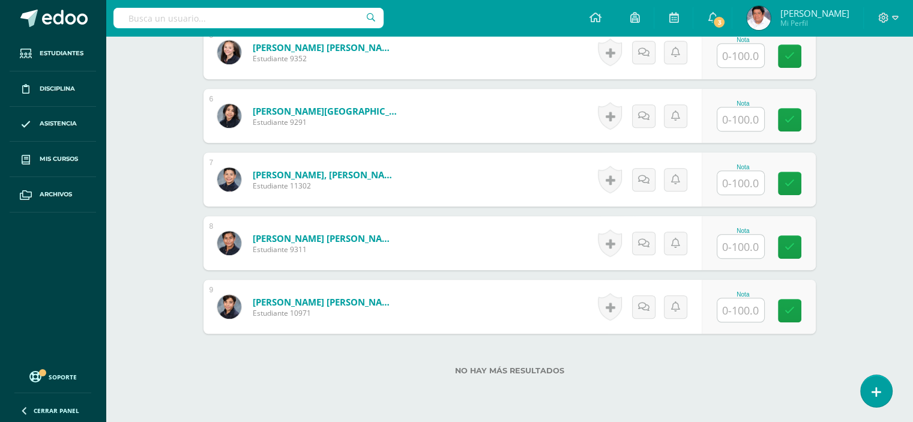
click at [739, 311] on input "text" at bounding box center [740, 309] width 47 height 23
type input "85"
click at [737, 111] on input "text" at bounding box center [740, 118] width 47 height 23
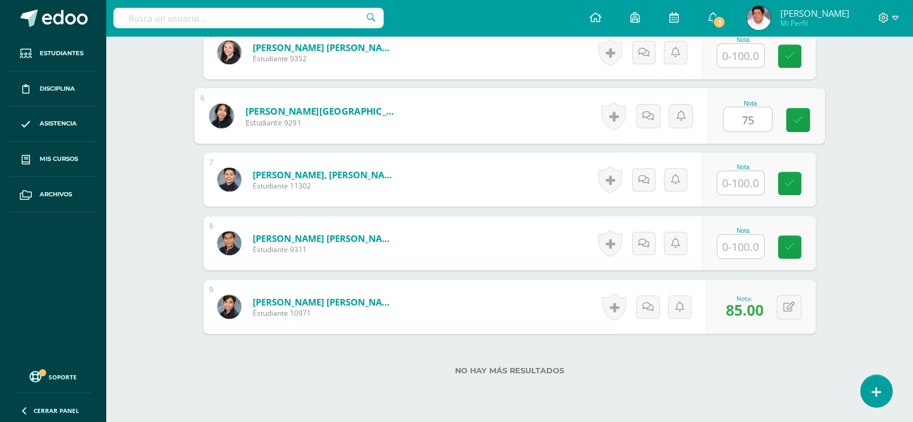
type input "75"
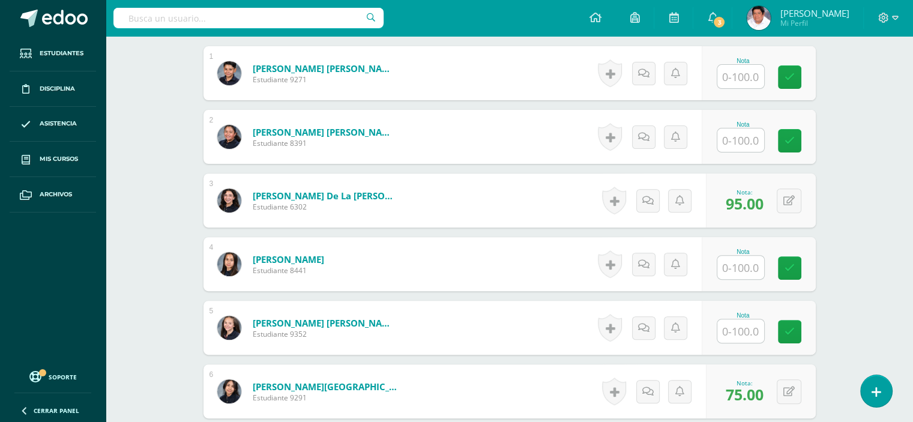
scroll to position [375, 0]
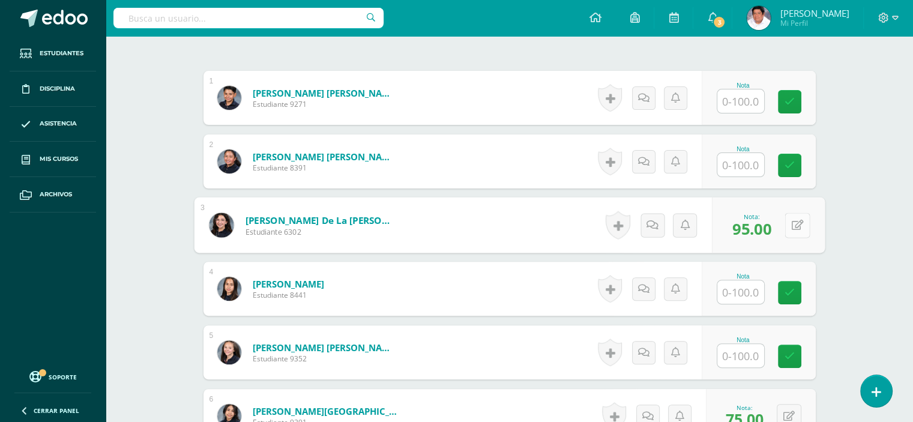
click at [788, 225] on button at bounding box center [797, 225] width 25 height 25
type input "100"
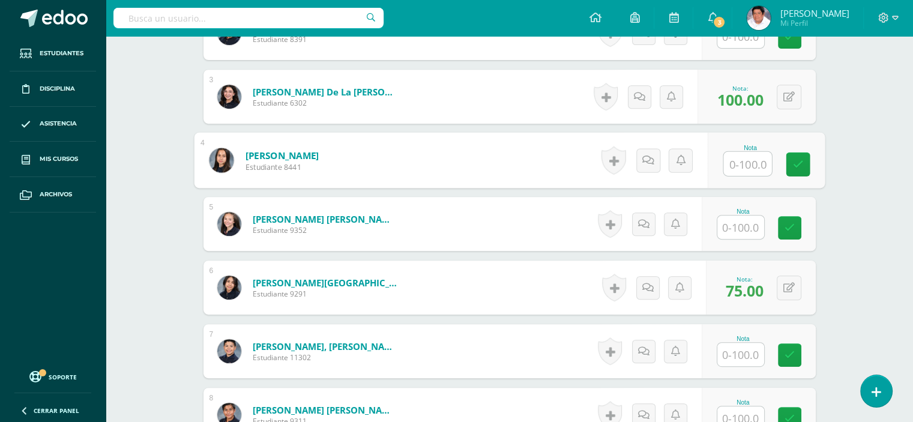
scroll to position [603, 0]
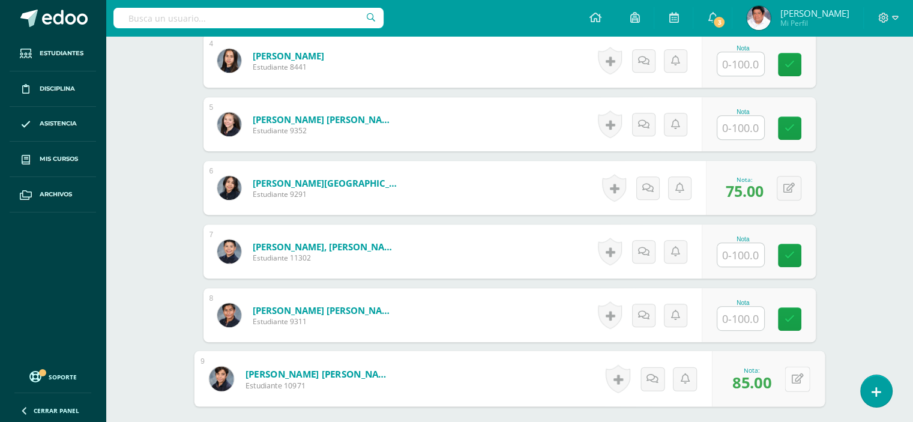
click at [791, 379] on icon at bounding box center [797, 378] width 12 height 10
click at [794, 378] on icon at bounding box center [797, 378] width 12 height 10
type input "95"
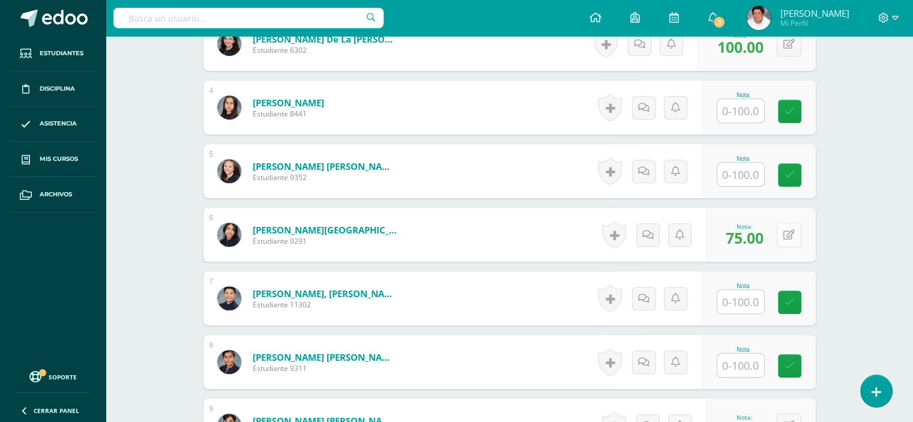
scroll to position [543, 0]
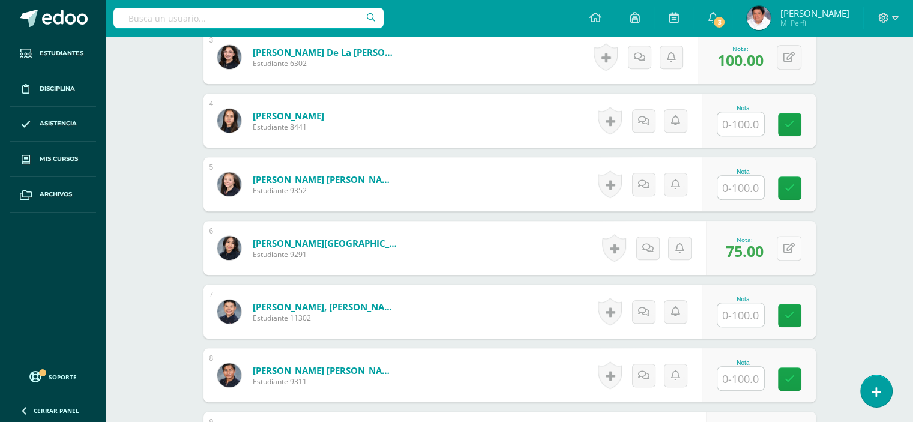
click at [787, 243] on button at bounding box center [789, 248] width 25 height 25
type input "90"
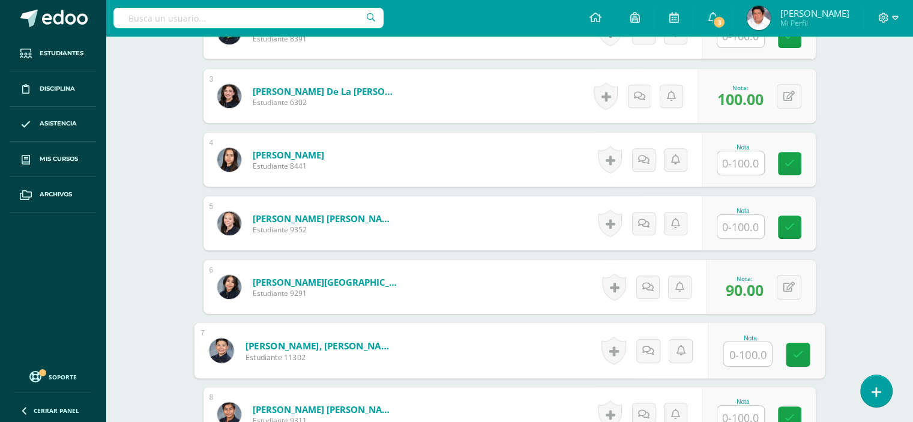
scroll to position [483, 0]
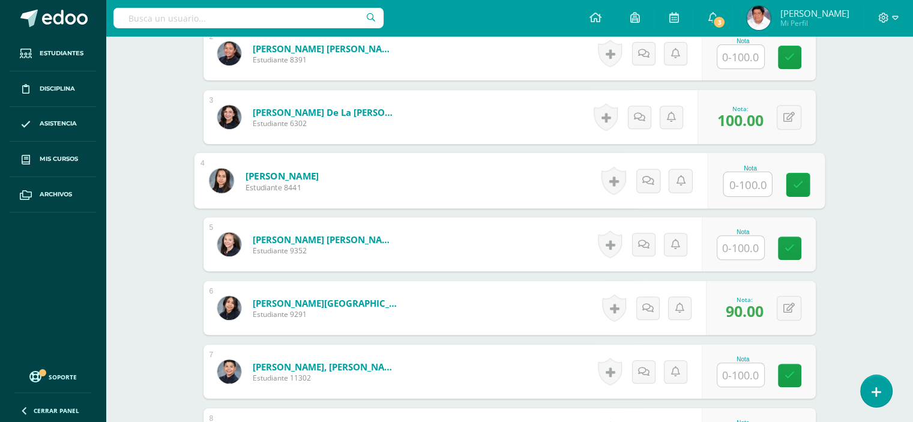
click at [744, 177] on input "text" at bounding box center [747, 184] width 48 height 24
type input "85"
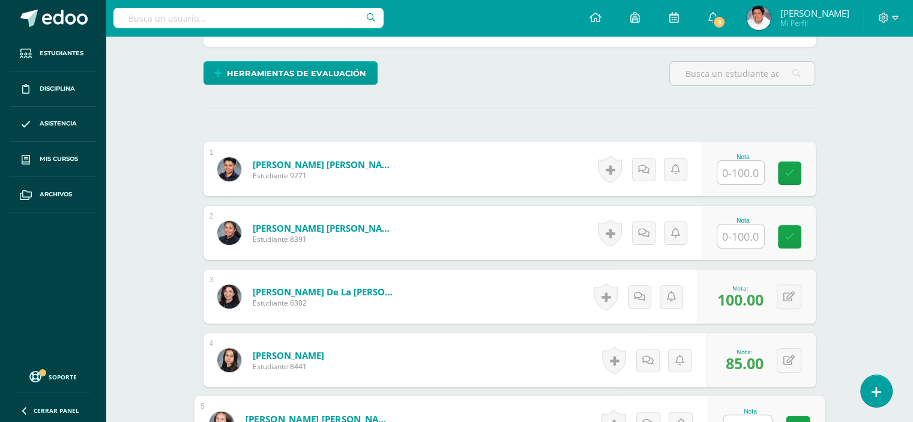
scroll to position [303, 0]
click at [743, 169] on input "text" at bounding box center [740, 173] width 47 height 23
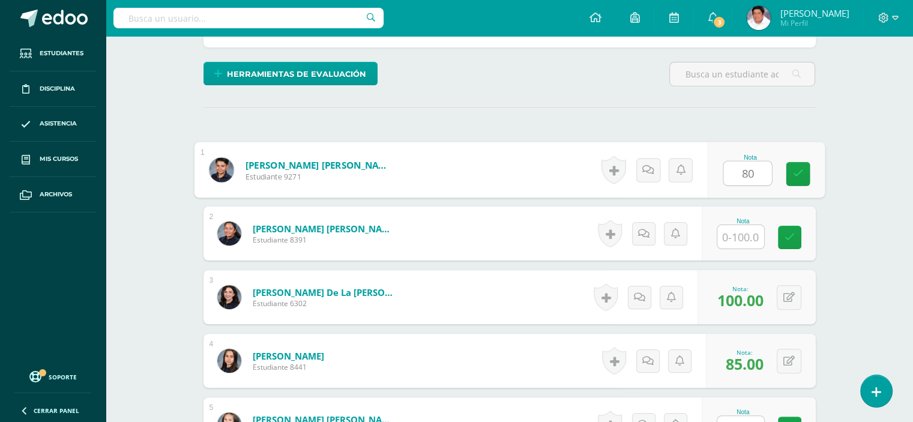
type input "80"
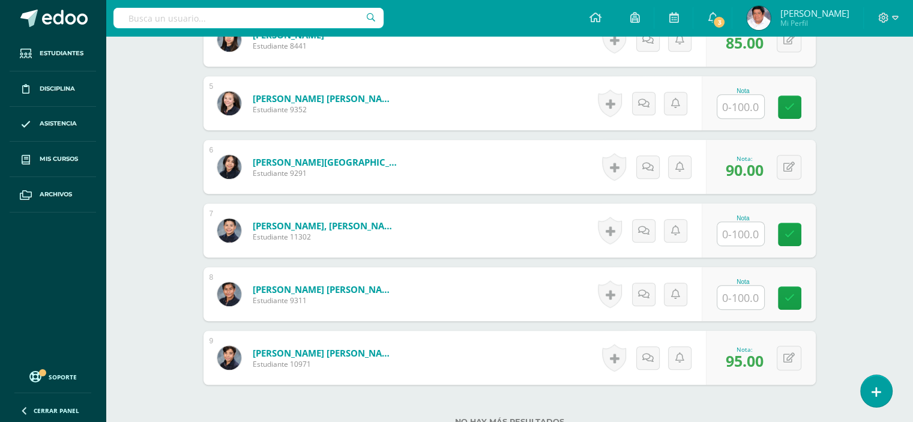
scroll to position [663, 0]
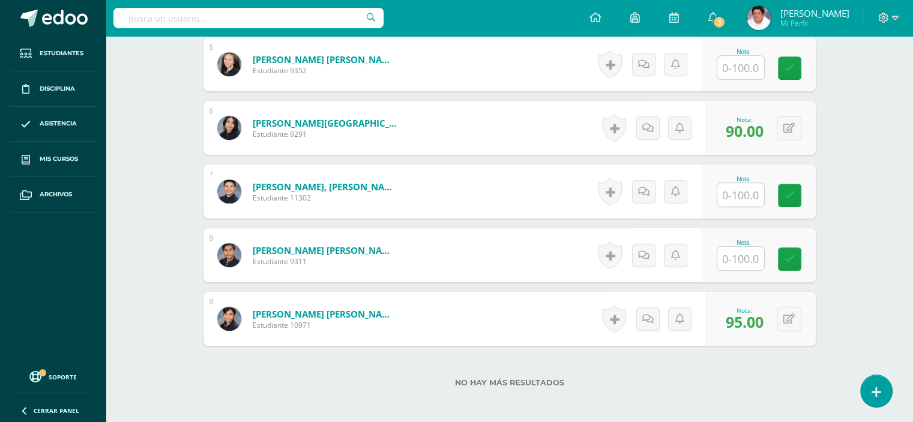
click at [749, 262] on input "text" at bounding box center [740, 258] width 47 height 23
type input "75"
click at [745, 190] on input "text" at bounding box center [740, 194] width 47 height 23
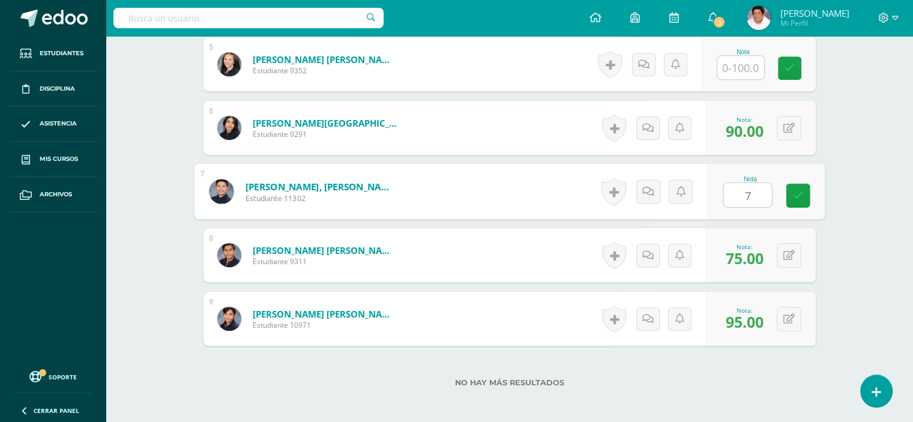
type input "70"
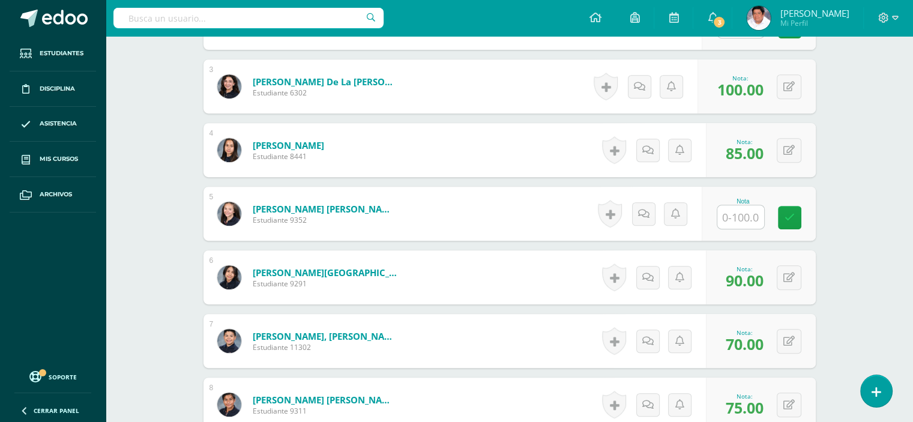
scroll to position [543, 0]
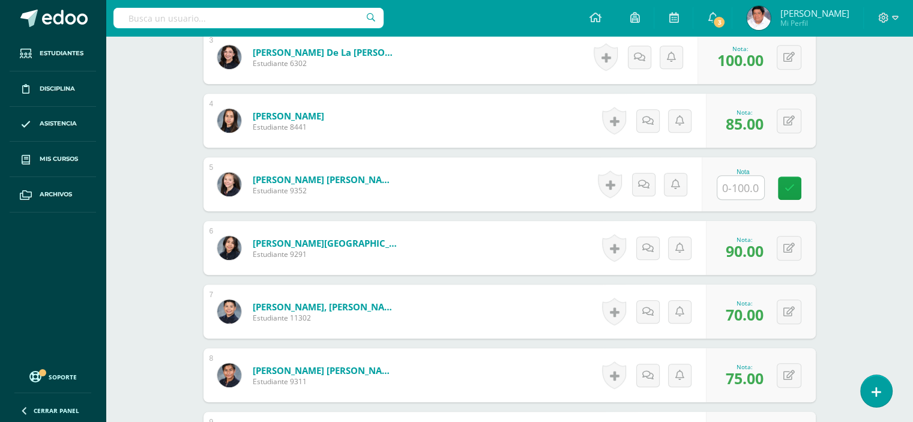
click at [742, 189] on input "text" at bounding box center [740, 187] width 47 height 23
type input "80"
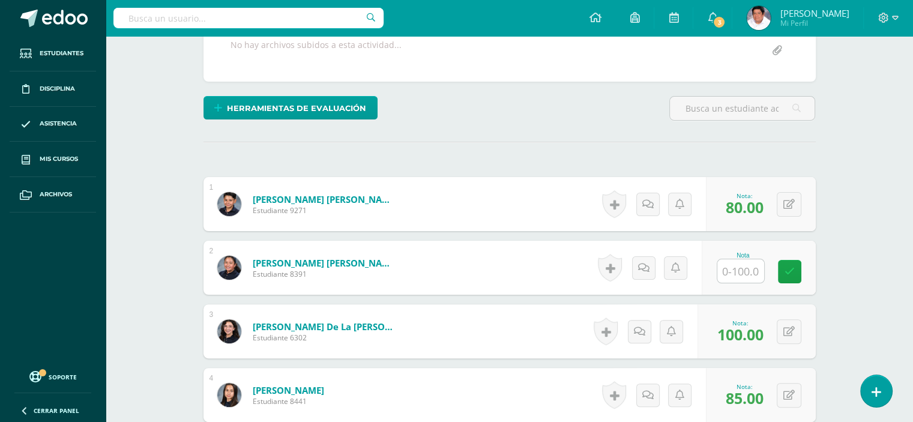
scroll to position [243, 0]
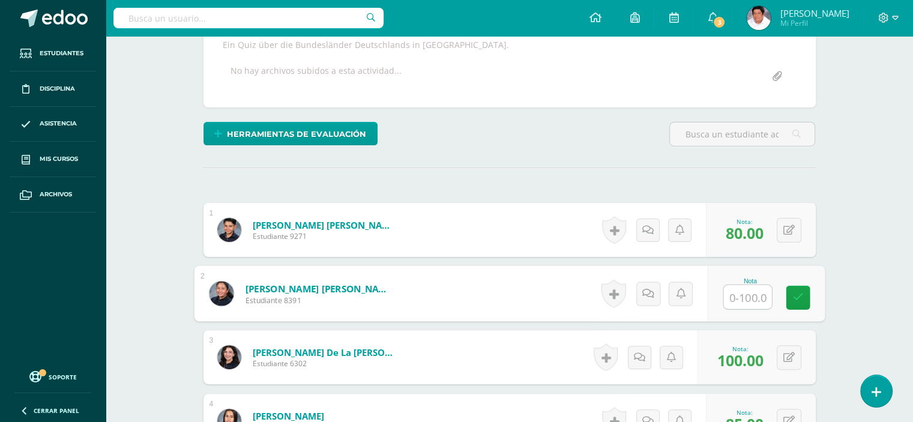
click at [730, 297] on input "text" at bounding box center [747, 297] width 48 height 24
type input "70"
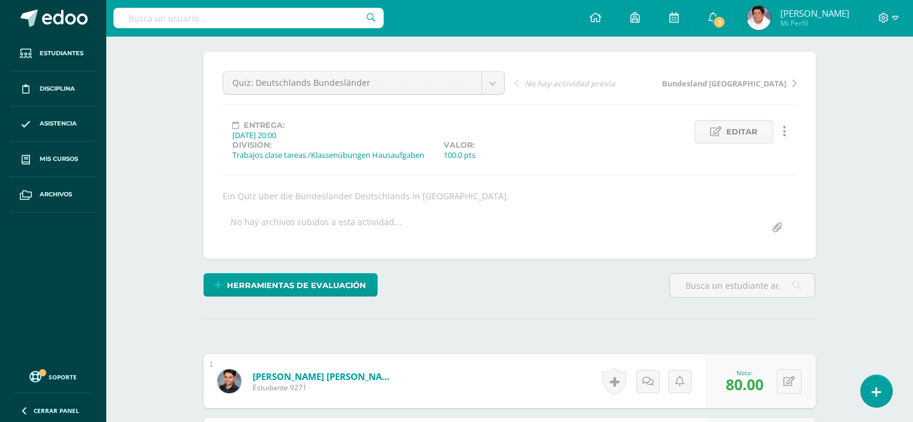
scroll to position [0, 0]
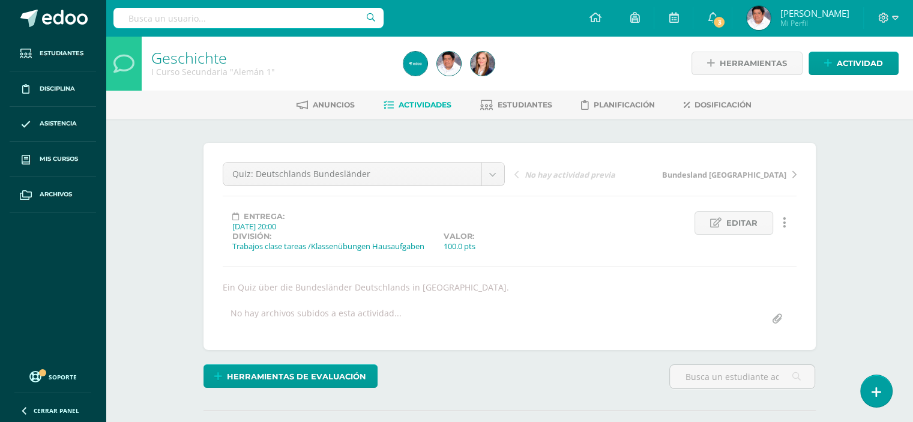
click at [409, 101] on span "Actividades" at bounding box center [425, 104] width 53 height 9
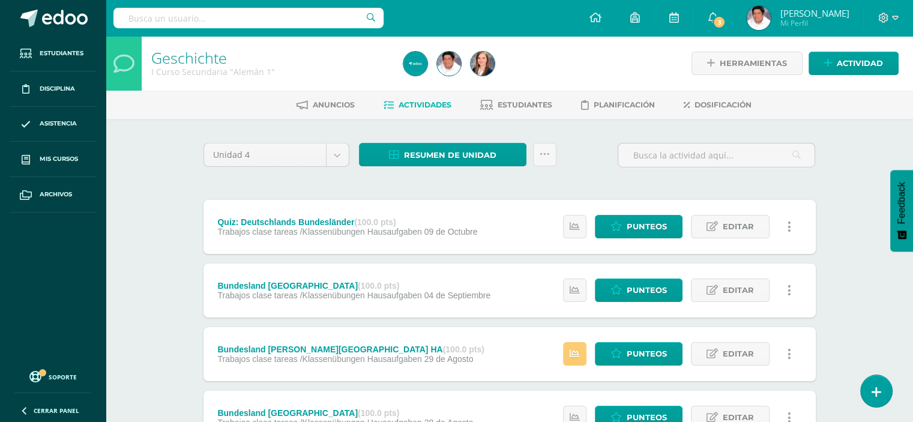
scroll to position [166, 0]
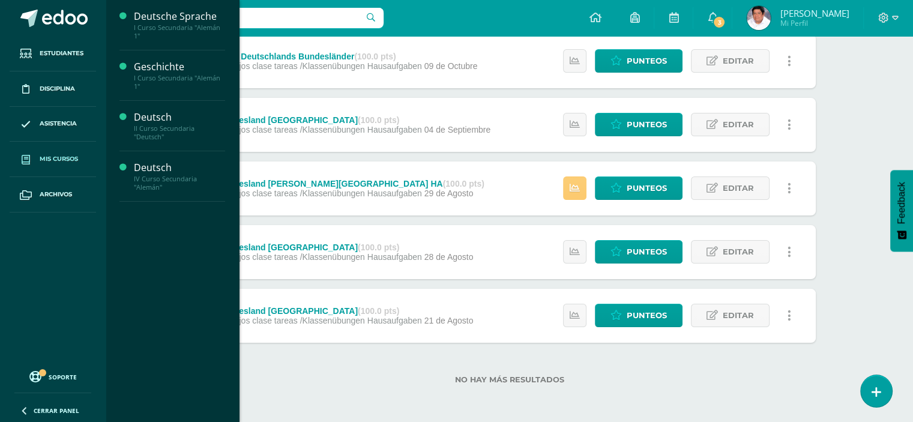
click at [51, 157] on span "Mis cursos" at bounding box center [59, 159] width 38 height 10
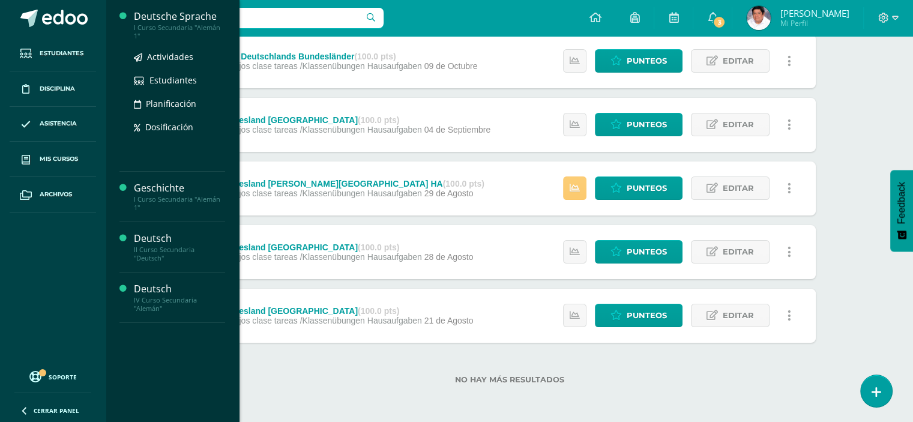
click at [163, 19] on div "Deutsche Sprache" at bounding box center [179, 17] width 91 height 14
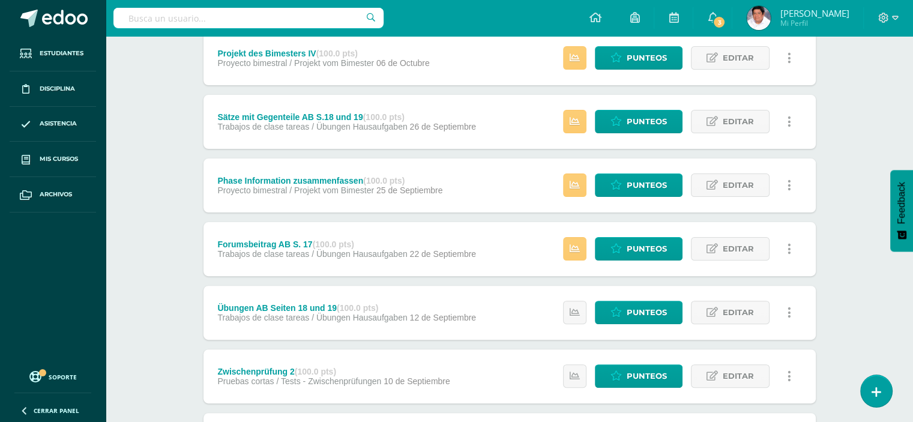
scroll to position [300, 0]
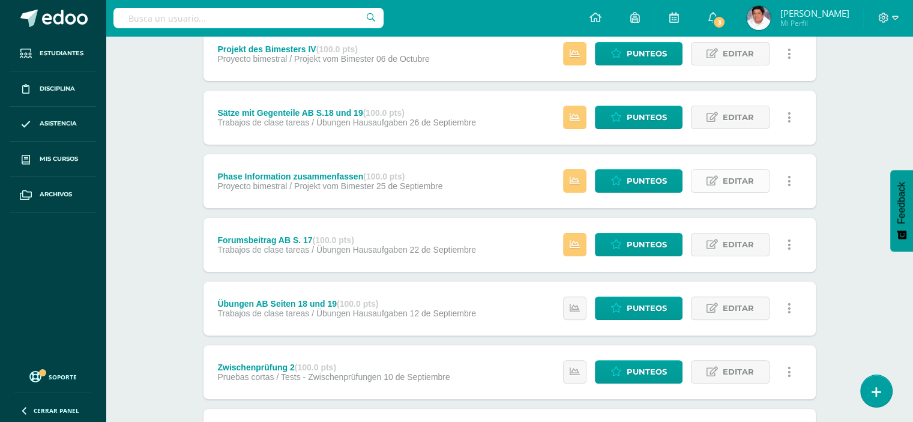
click at [727, 180] on span "Editar" at bounding box center [738, 181] width 31 height 22
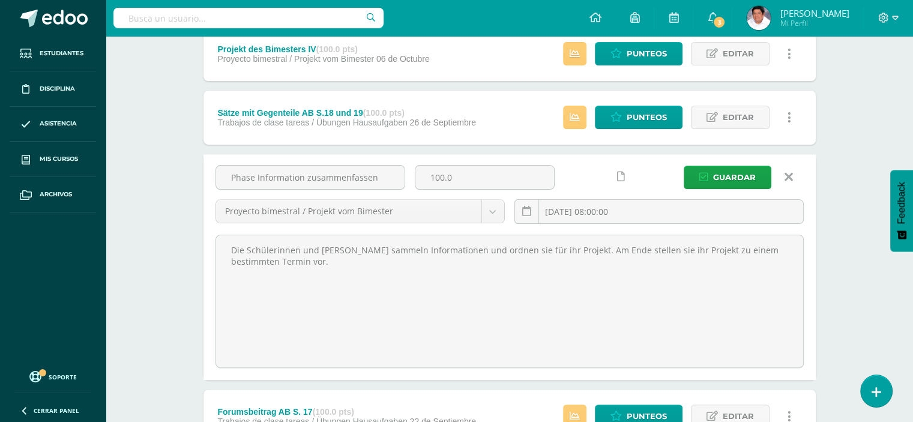
drag, startPoint x: 383, startPoint y: 176, endPoint x: 193, endPoint y: 176, distance: 189.7
drag, startPoint x: 300, startPoint y: 269, endPoint x: 213, endPoint y: 246, distance: 90.0
click at [213, 246] on div "Die Schülerinnen und Schüler sammeln Informationen und ordnen sie für ihr Proje…" at bounding box center [510, 301] width 598 height 134
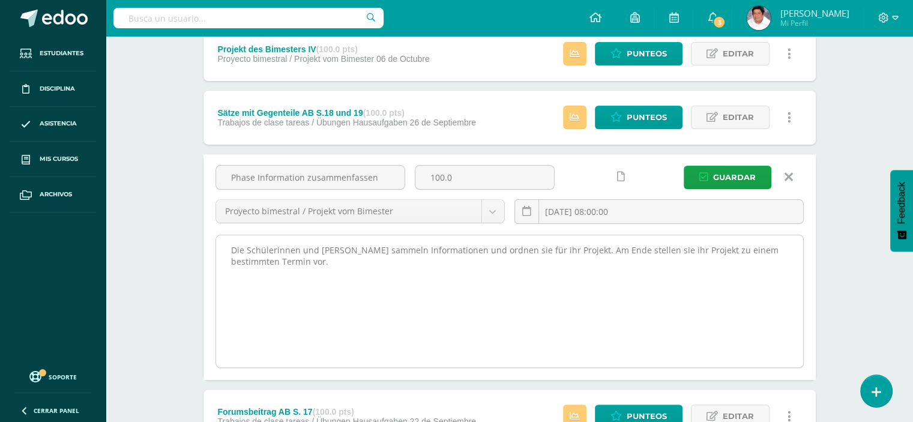
click at [483, 307] on textarea "Die Schülerinnen und Schüler sammeln Informationen und ordnen sie für ihr Proje…" at bounding box center [509, 301] width 587 height 132
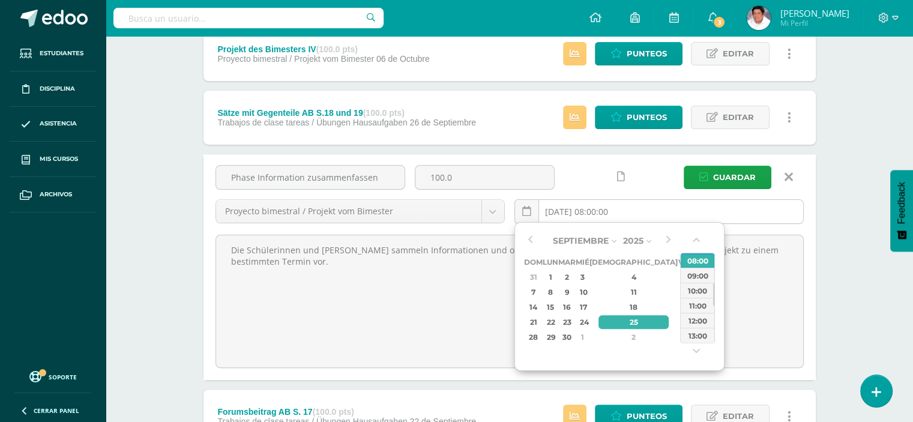
drag, startPoint x: 545, startPoint y: 208, endPoint x: 590, endPoint y: 211, distance: 45.1
click at [590, 211] on input "2025-09-25 08:00:00" at bounding box center [659, 211] width 288 height 23
type input "2025-09-25 08:00"
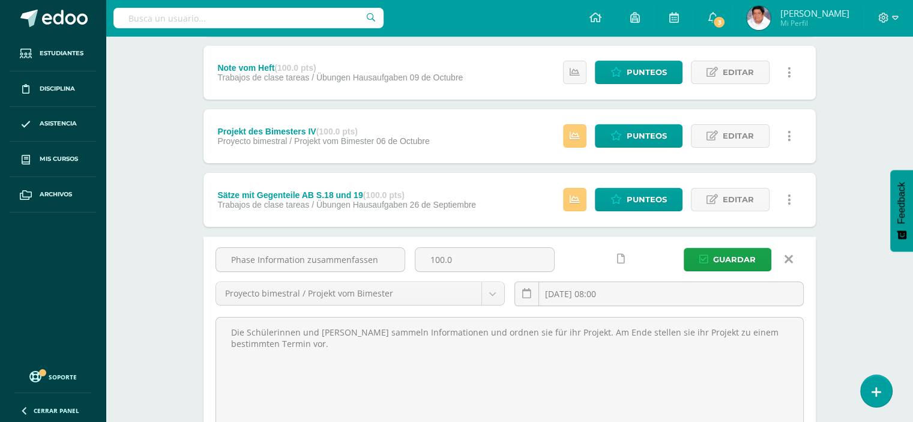
scroll to position [180, 0]
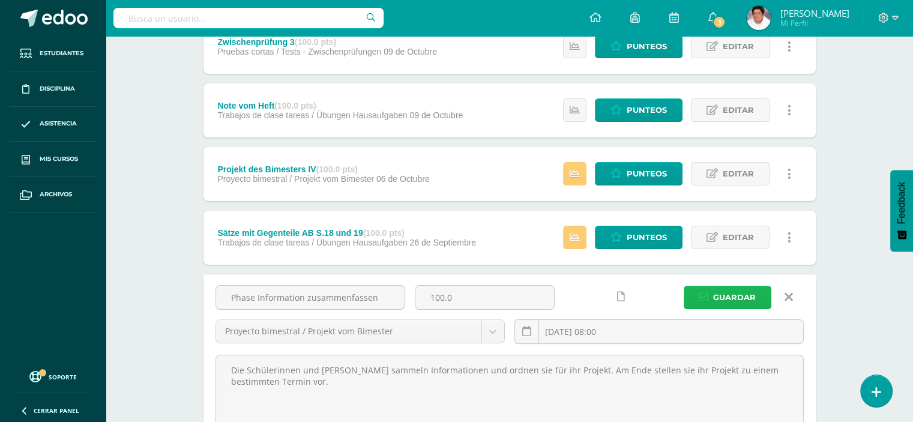
click at [726, 297] on span "Guardar" at bounding box center [734, 297] width 43 height 22
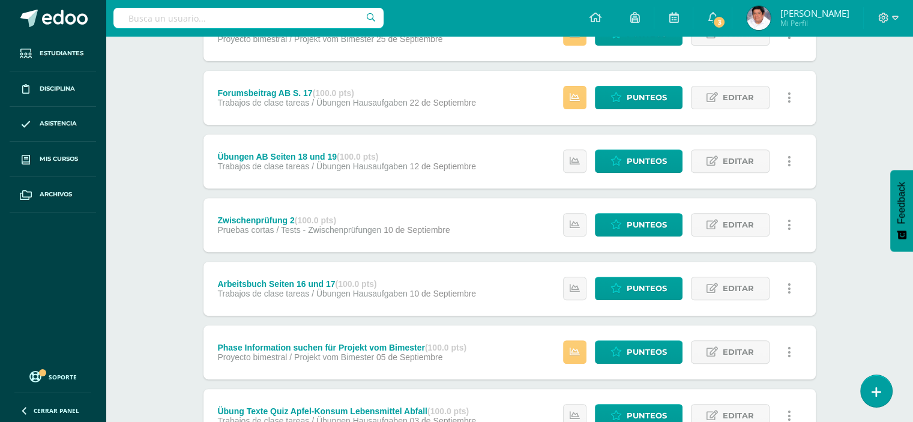
scroll to position [480, 0]
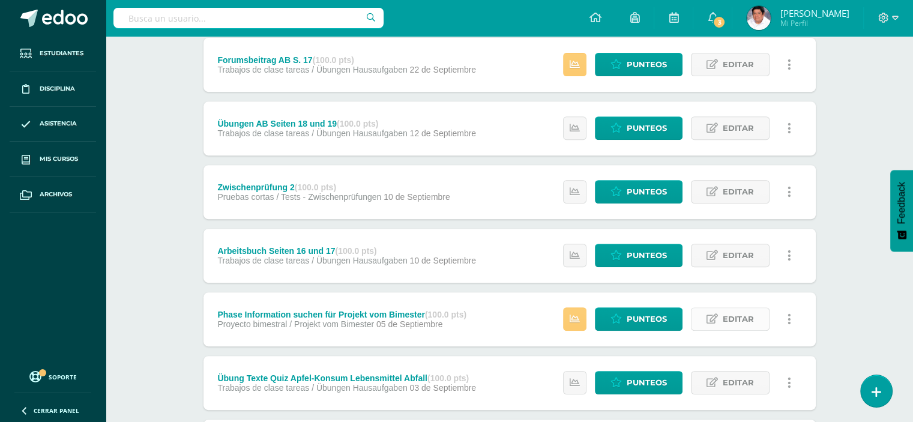
click at [728, 319] on span "Editar" at bounding box center [738, 319] width 31 height 22
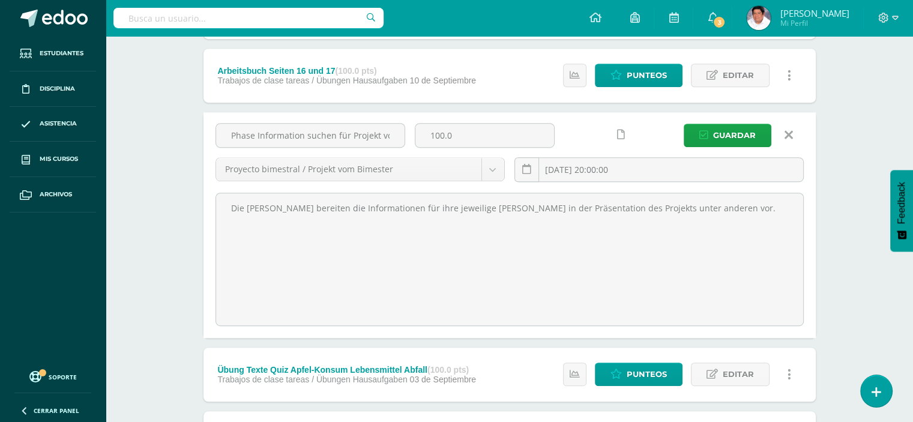
scroll to position [0, 44]
drag, startPoint x: 228, startPoint y: 136, endPoint x: 435, endPoint y: 143, distance: 207.2
click at [435, 143] on div "Phase Information suchen für Projekt vom Bimester 100.0 Proyecto bimestral / Pr…" at bounding box center [510, 157] width 598 height 68
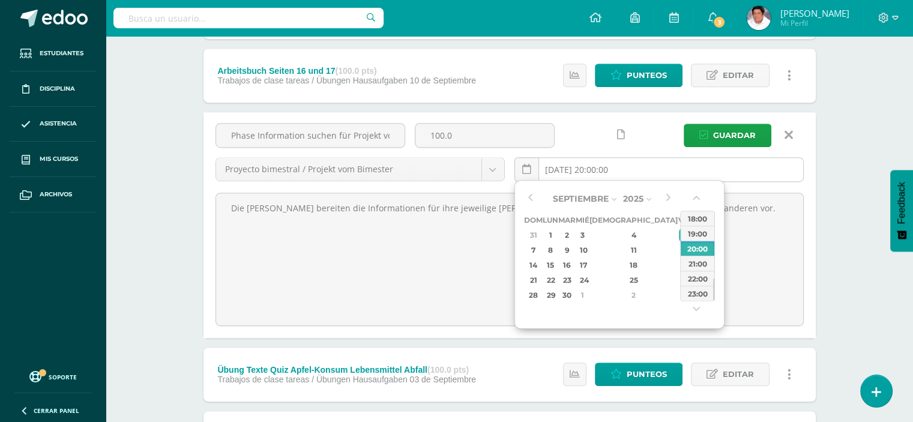
drag, startPoint x: 548, startPoint y: 169, endPoint x: 588, endPoint y: 169, distance: 40.2
click at [588, 169] on input "[DATE] 20:00:00" at bounding box center [659, 169] width 288 height 23
type input "2025-09-05 20:00"
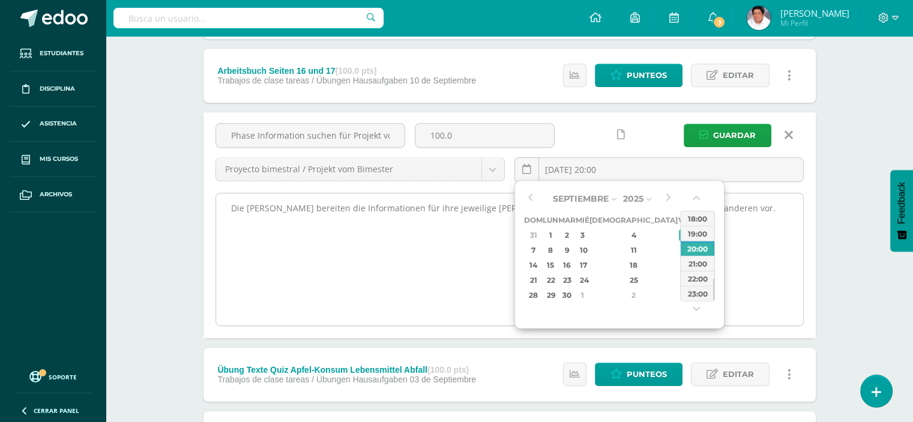
click at [435, 261] on textarea "Die Schüler bereiten die Informationen für ihre jeweilige Rolle in der Präsenta…" at bounding box center [509, 259] width 587 height 132
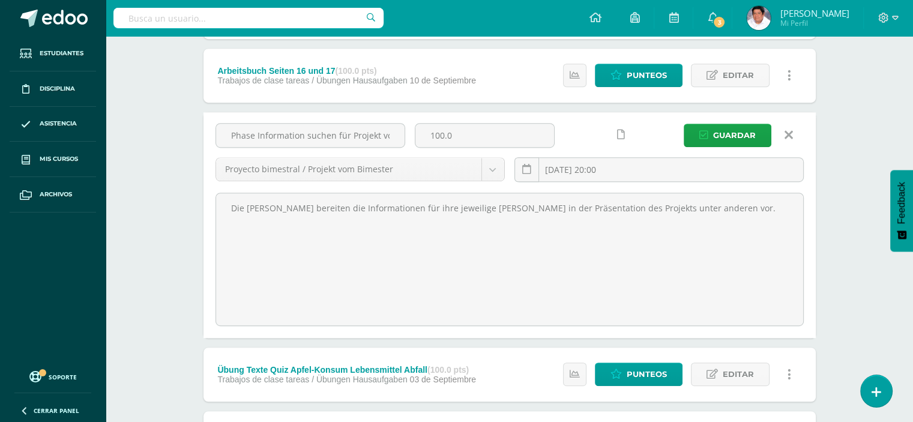
drag, startPoint x: 691, startPoint y: 211, endPoint x: 207, endPoint y: 209, distance: 483.9
click at [207, 209] on div "Phase Information suchen für Projekt vom Bimester 100.0 Proyecto bimestral / Pr…" at bounding box center [510, 225] width 612 height 226
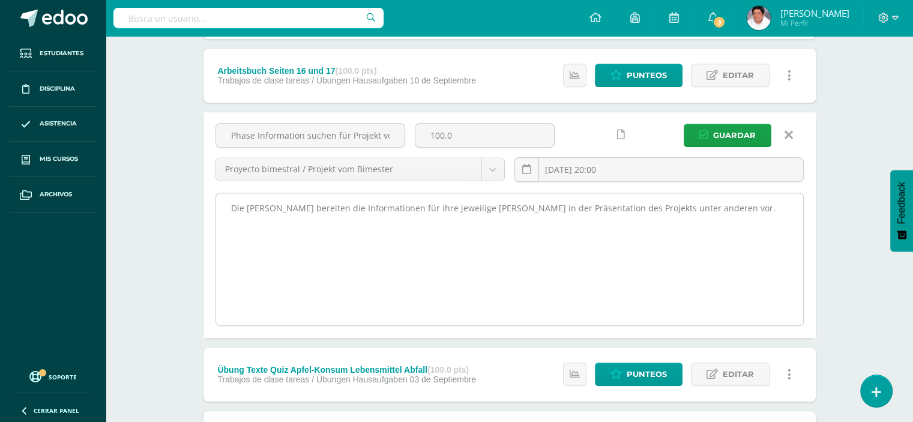
paste textarea "2025-09-05"
type textarea "Die Schüler bereiten die Informationen für ihre jeweilige Rolle in der Präsenta…"
click at [416, 296] on textarea "Die Schüler bereiten die Informationen für ihre jeweilige Rolle in der Präsenta…" at bounding box center [509, 259] width 587 height 132
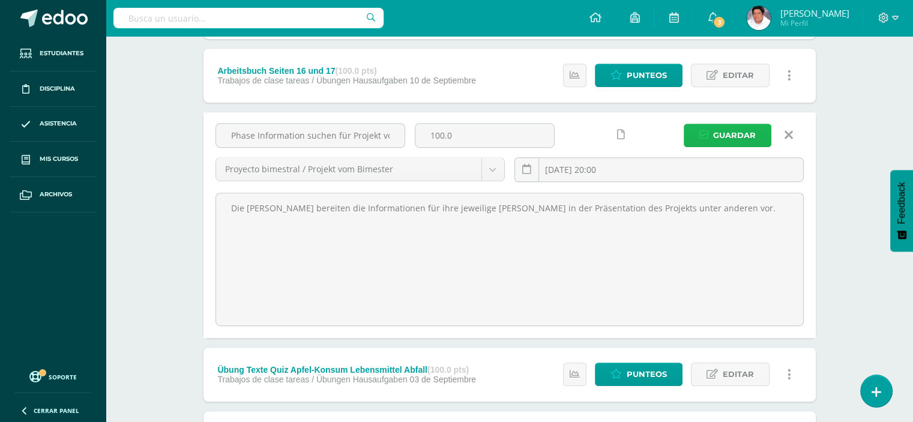
click at [733, 137] on span "Guardar" at bounding box center [734, 135] width 43 height 22
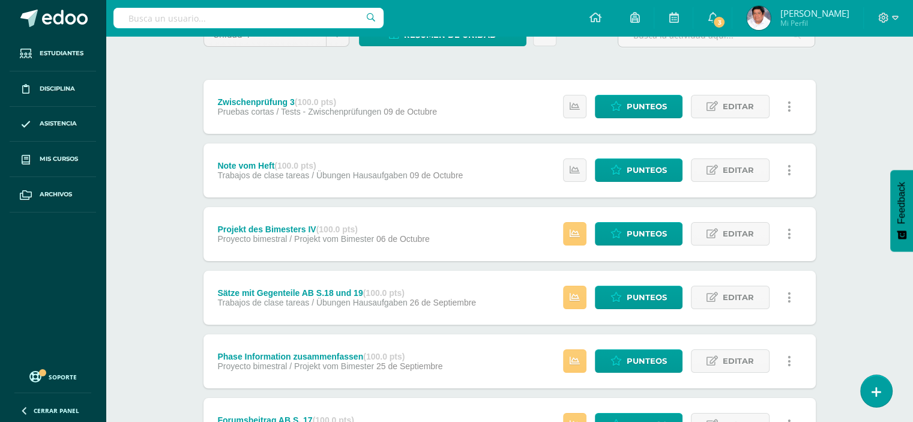
scroll to position [120, 0]
click at [745, 232] on span "Editar" at bounding box center [738, 234] width 31 height 22
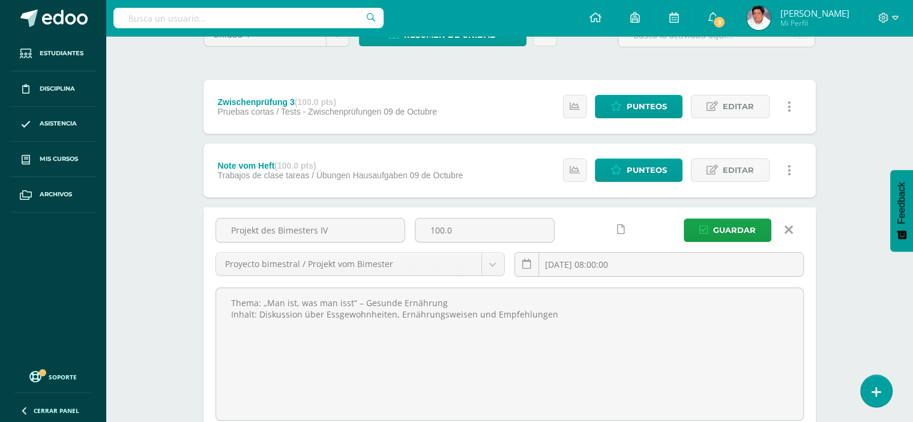
drag, startPoint x: 338, startPoint y: 231, endPoint x: 192, endPoint y: 232, distance: 145.9
drag, startPoint x: 558, startPoint y: 318, endPoint x: 207, endPoint y: 300, distance: 352.3
click at [207, 300] on div "Projekt des Bimesters IV 100.0 Proyecto bimestral / Projekt vom Bimester Evalua…" at bounding box center [510, 320] width 612 height 226
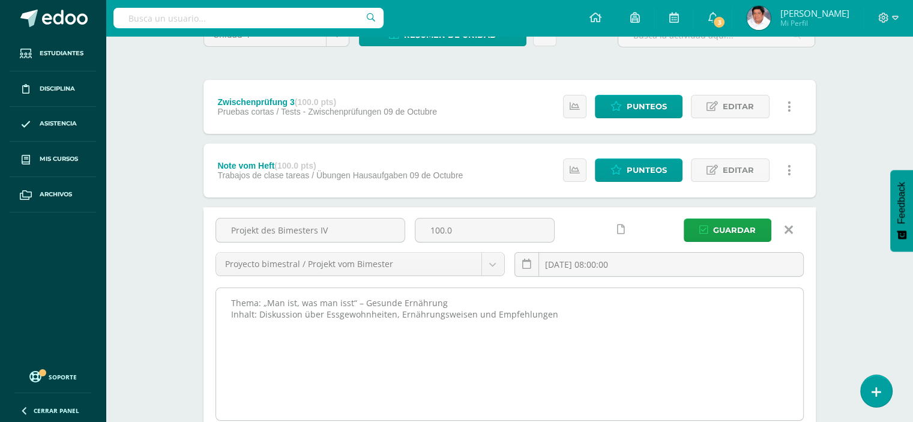
click at [668, 338] on textarea "Thema: „Man ist, was man isst“ – Gesunde Ernährung Inhalt: Diskussion über Essg…" at bounding box center [509, 354] width 587 height 132
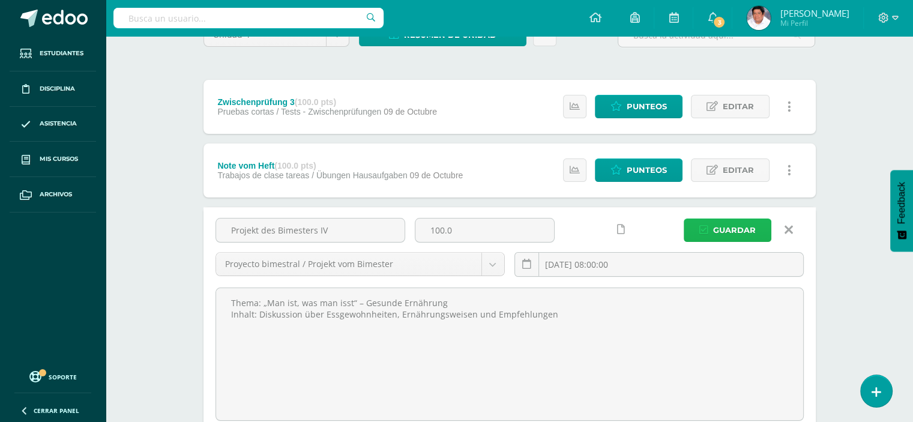
click at [737, 225] on span "Guardar" at bounding box center [734, 230] width 43 height 22
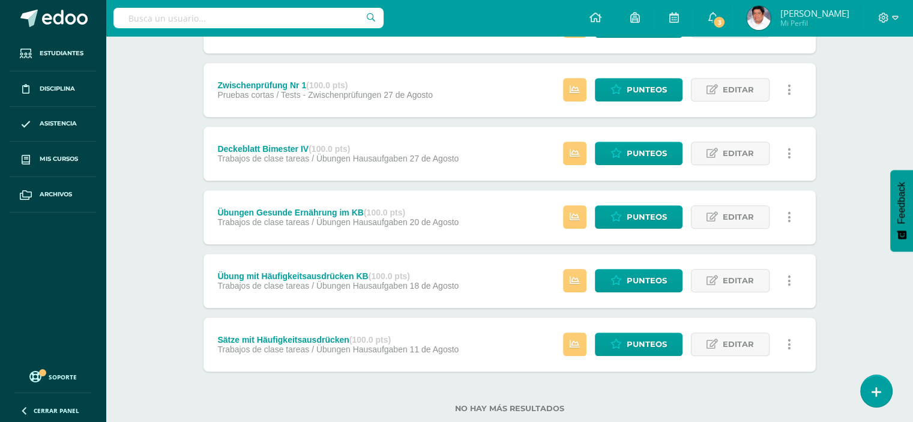
scroll to position [929, 0]
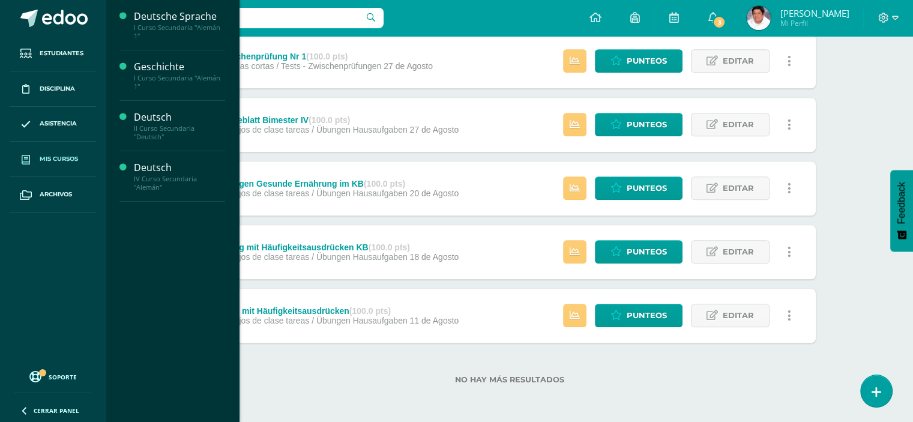
click at [55, 153] on link "Mis cursos" at bounding box center [53, 159] width 86 height 35
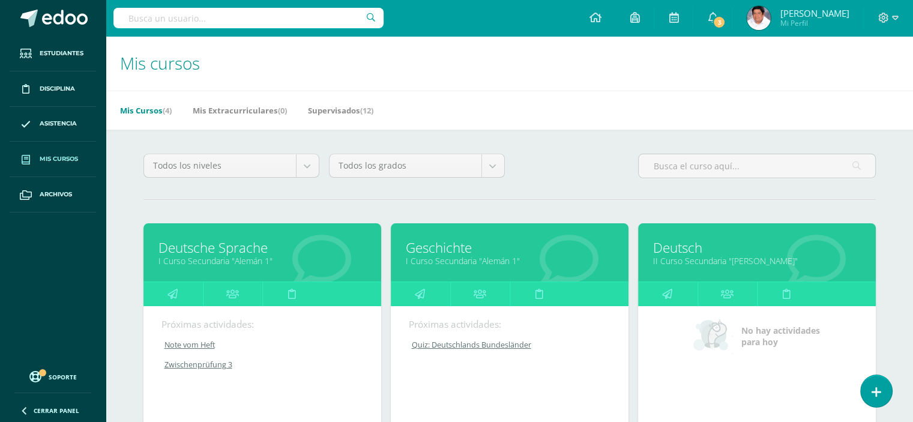
click at [440, 251] on link "Geschichte" at bounding box center [510, 247] width 208 height 19
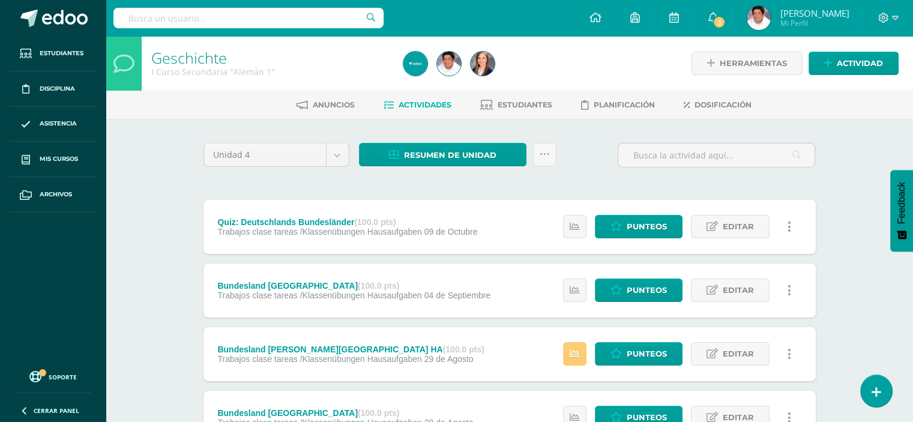
click at [856, 153] on div "Geschichte I Curso Secundaria "Alemán 1" Herramientas Detalle de asistencias Ac…" at bounding box center [510, 312] width 808 height 552
click at [450, 153] on span "Resumen de unidad" at bounding box center [450, 155] width 92 height 22
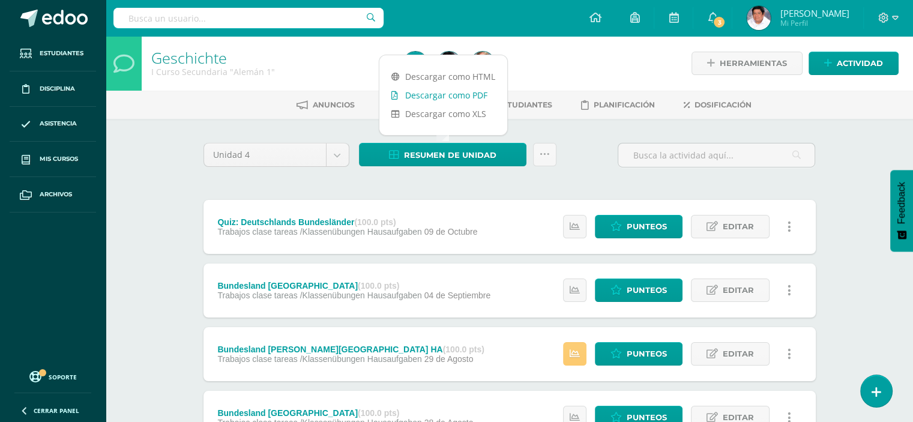
click at [459, 97] on link "Descargar como PDF" at bounding box center [443, 95] width 128 height 19
click at [893, 16] on icon at bounding box center [895, 18] width 7 height 4
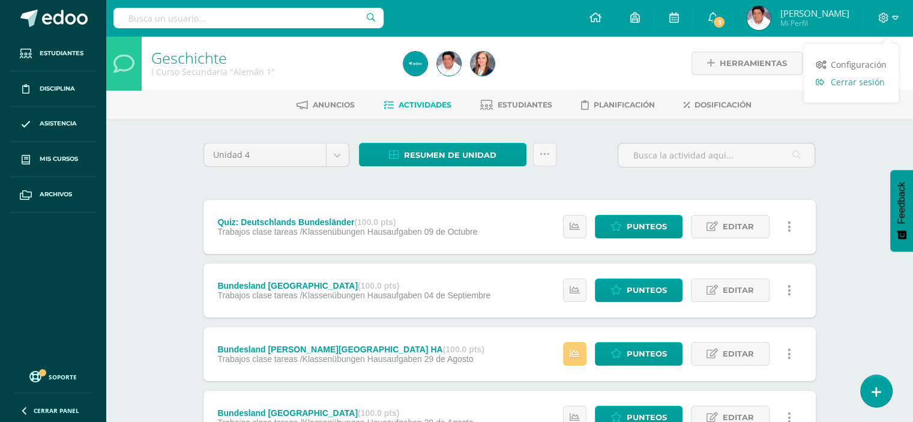
click at [845, 83] on span "Cerrar sesión" at bounding box center [858, 81] width 54 height 11
